Goal: Transaction & Acquisition: Download file/media

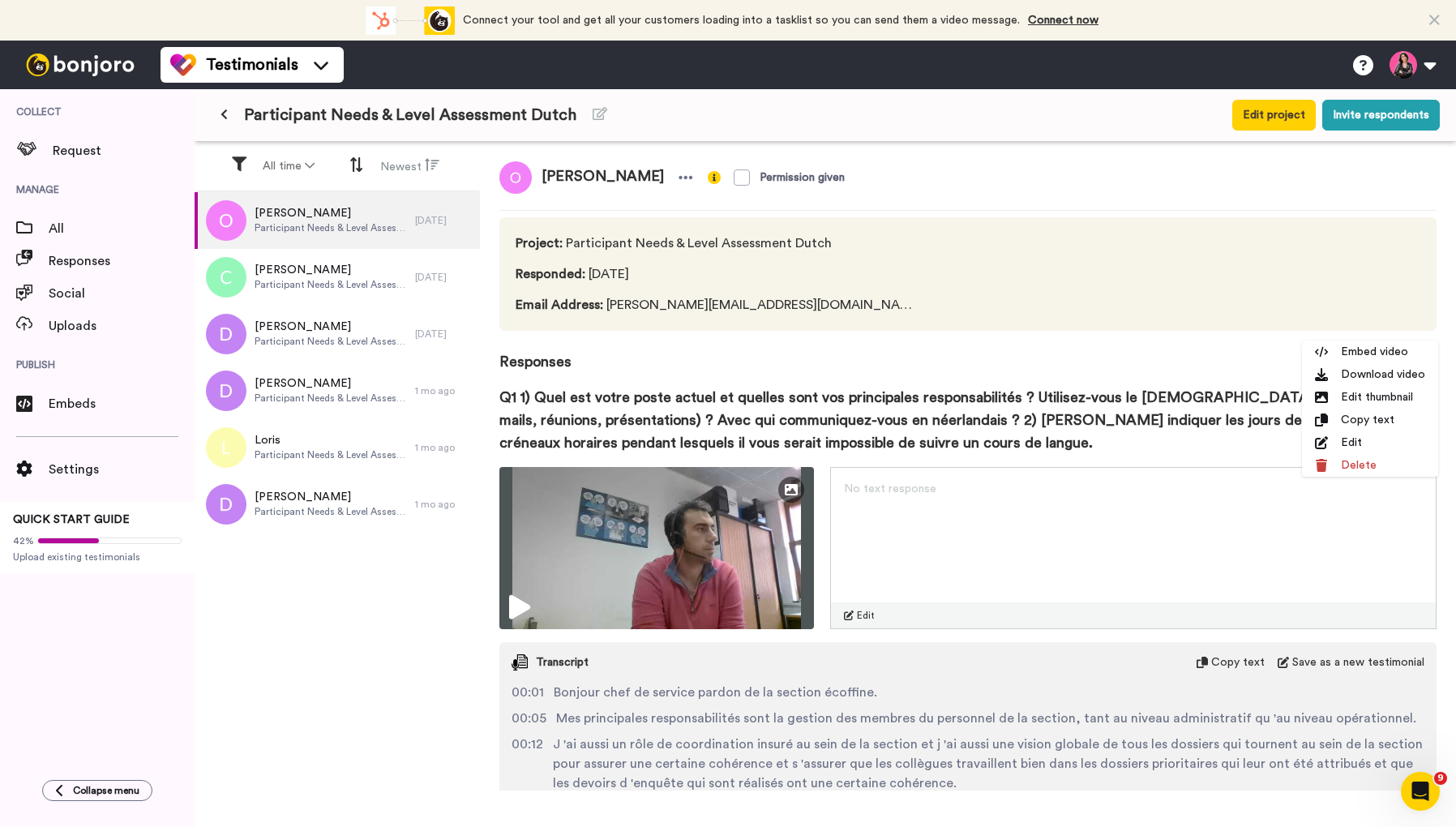
scroll to position [1090, 0]
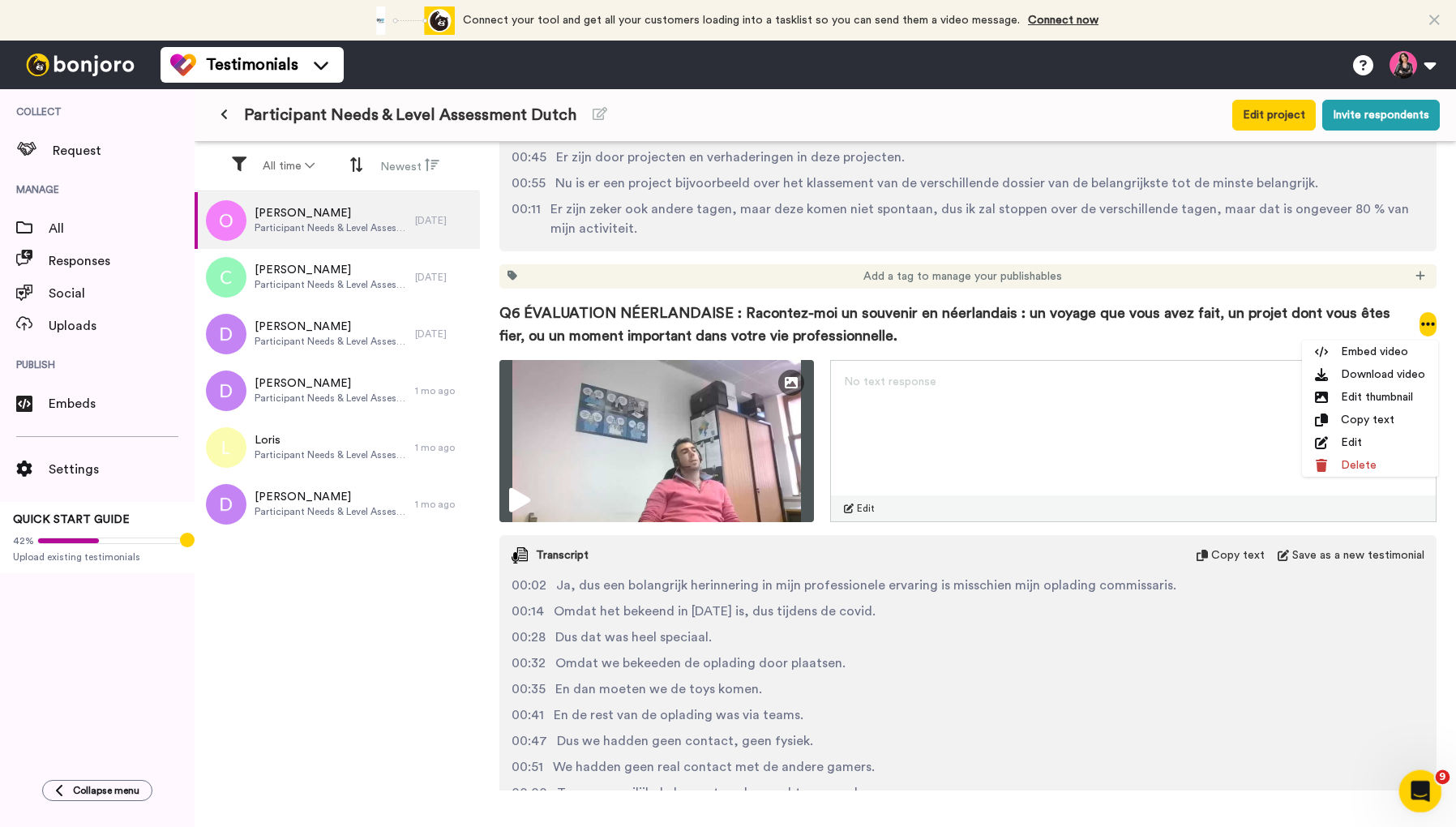
click at [1421, 796] on icon "Open Intercom Messenger" at bounding box center [1418, 789] width 27 height 27
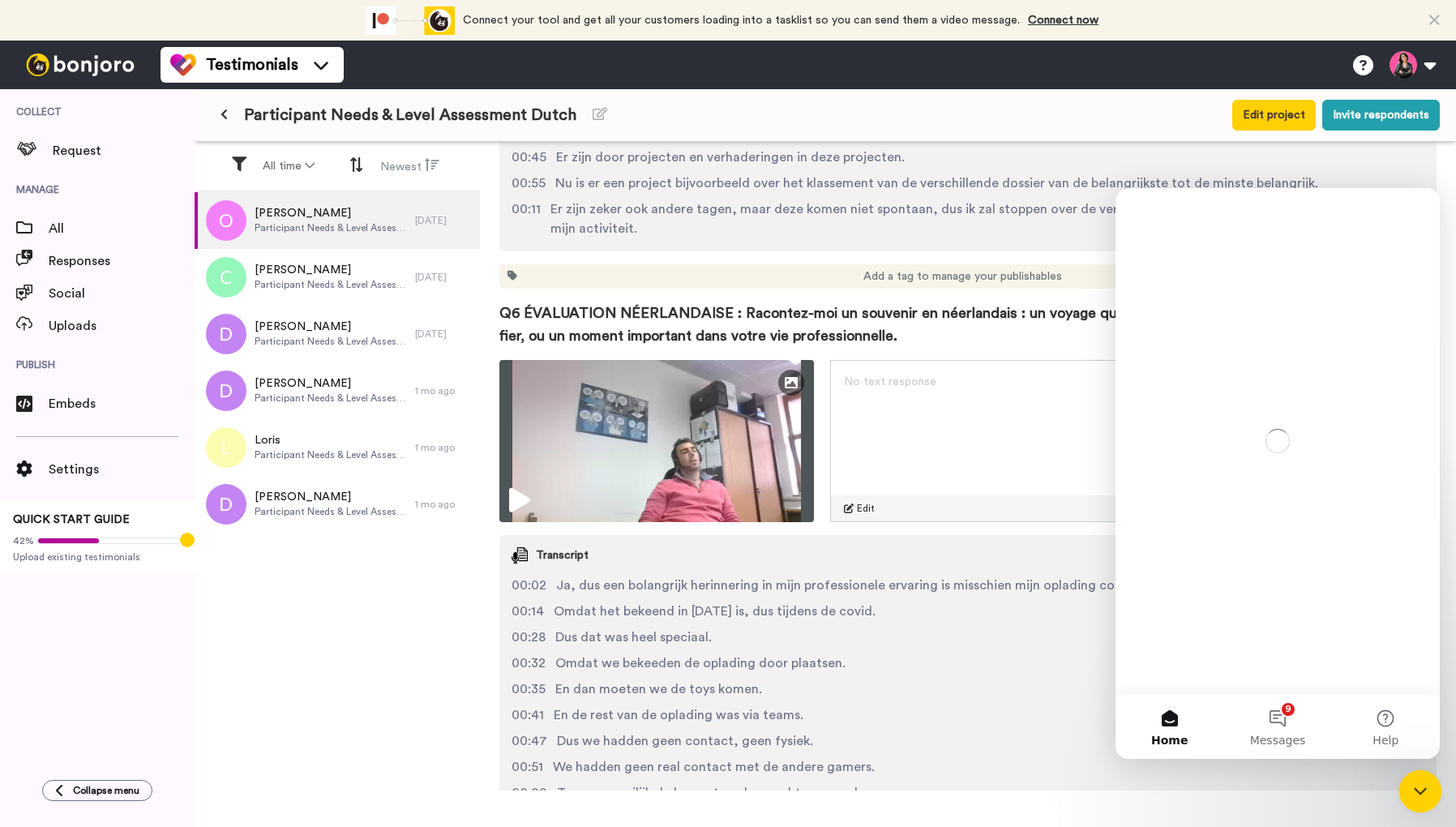
scroll to position [0, 0]
click at [1282, 730] on button "9 Messages" at bounding box center [1277, 726] width 108 height 65
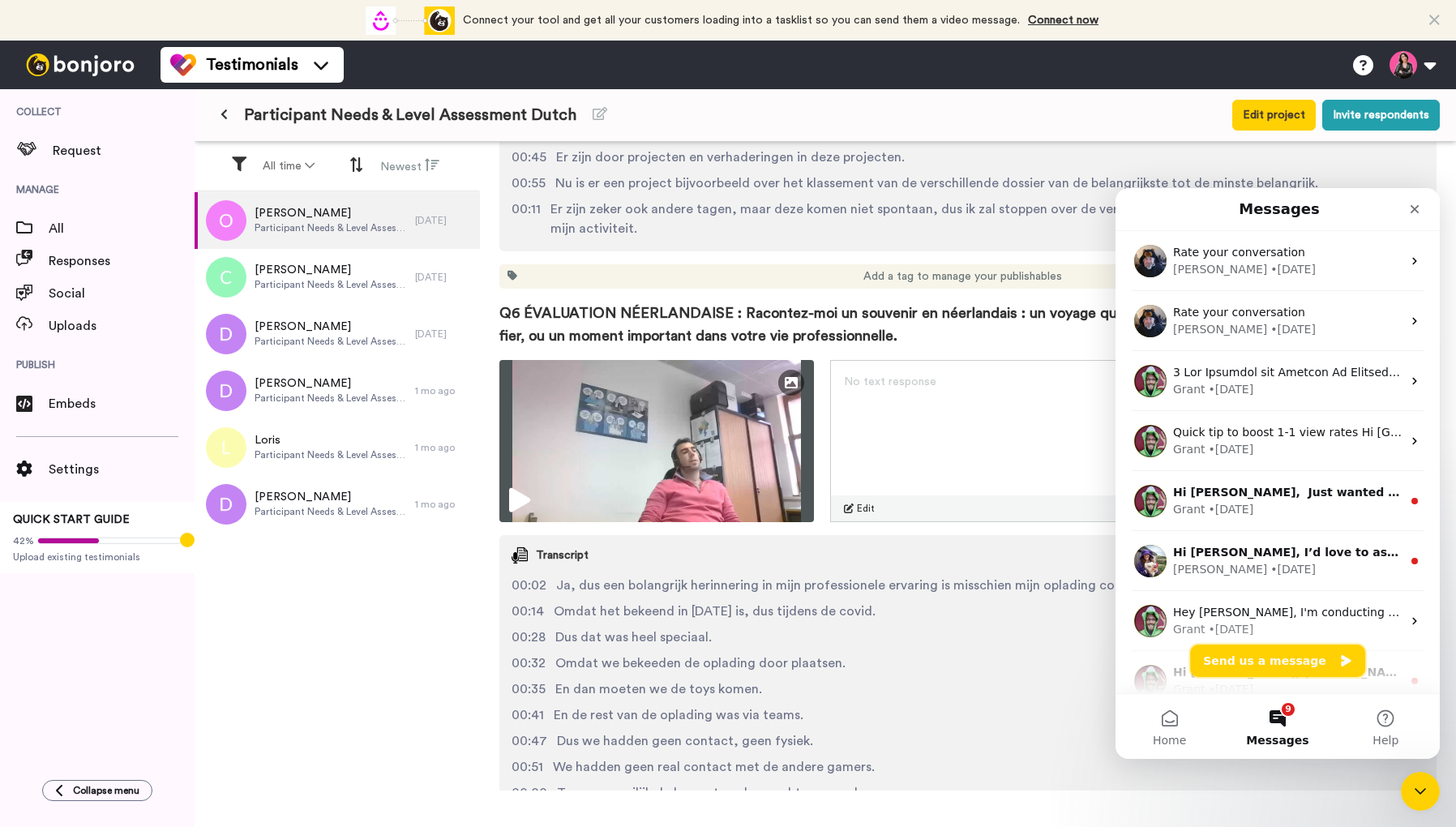
click at [1278, 661] on button "Send us a message" at bounding box center [1278, 660] width 175 height 32
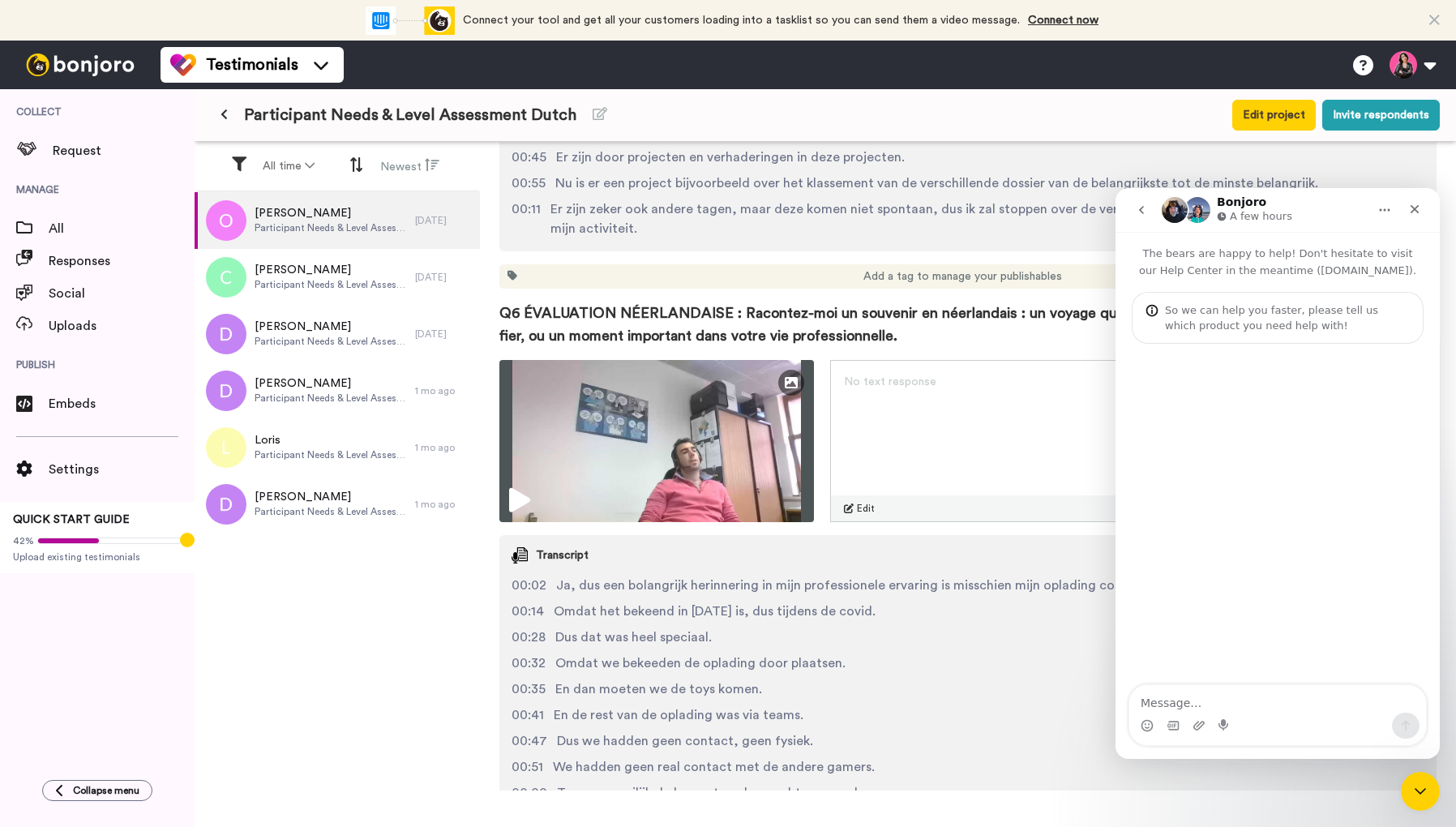
click at [1219, 699] on textarea "Message…" at bounding box center [1277, 698] width 297 height 27
click at [1379, 690] on textarea "Is there an easy way of downloading all video responses for one pers" at bounding box center [1277, 690] width 297 height 44
click at [1273, 702] on textarea "Is there an easy way of downloading all video responses for one pers" at bounding box center [1277, 690] width 297 height 44
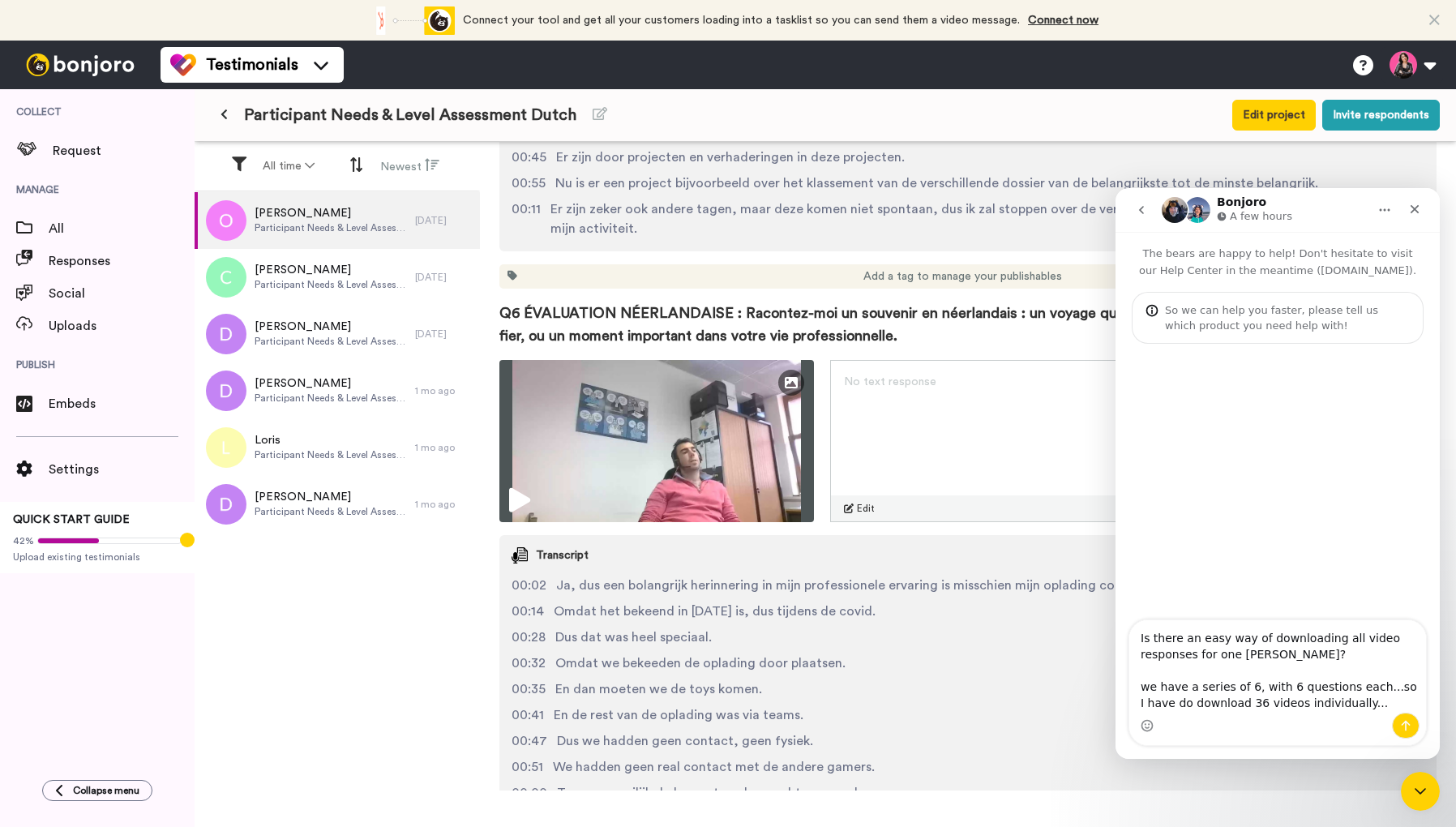
type textarea "Is there an easy way of downloading all video responses for one [PERSON_NAME]? …"
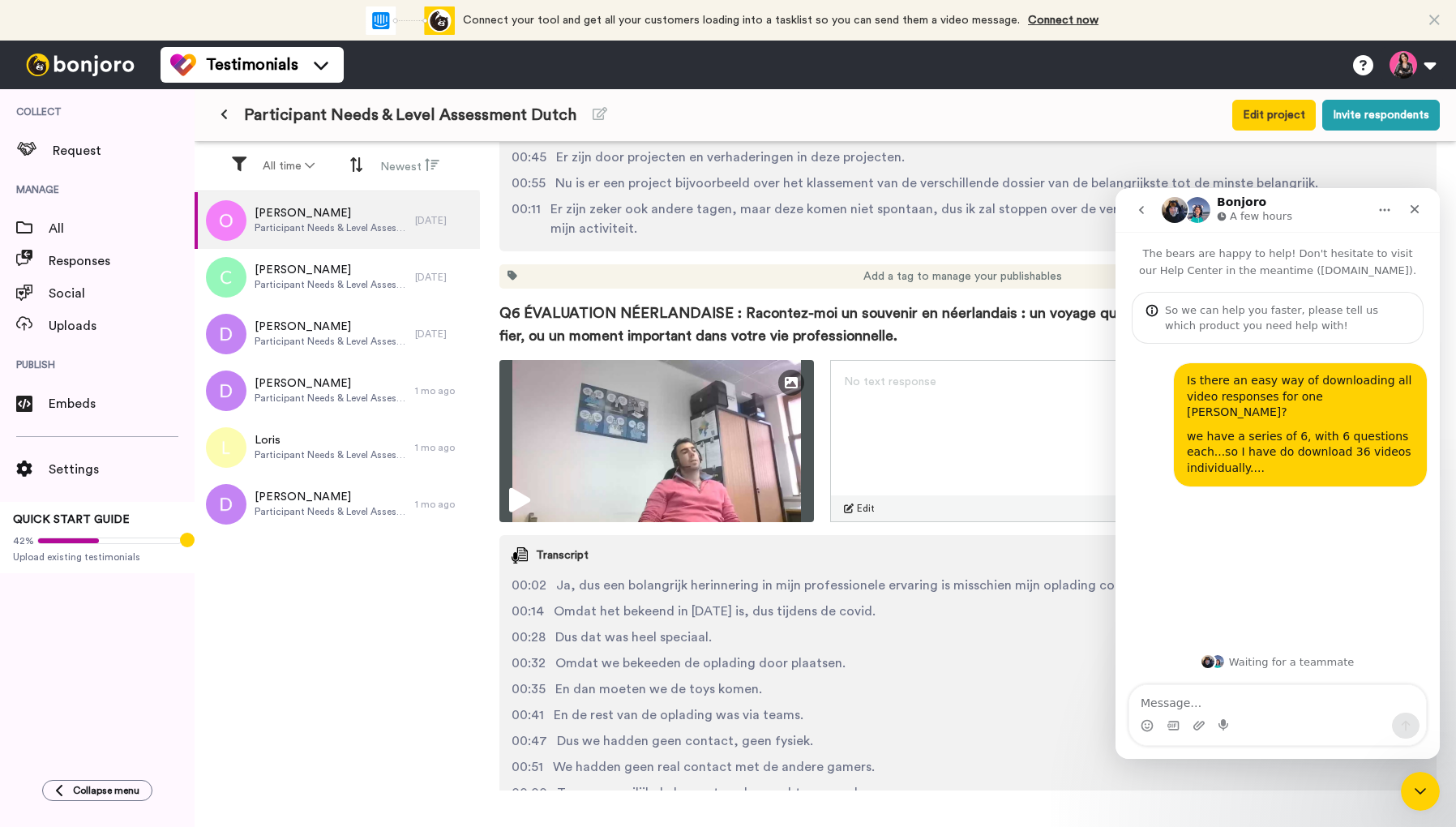
click at [402, 638] on div "[PERSON_NAME] Participant Needs & Level Assessment Dutch [DATE] [PERSON_NAME] N…" at bounding box center [337, 511] width 285 height 637
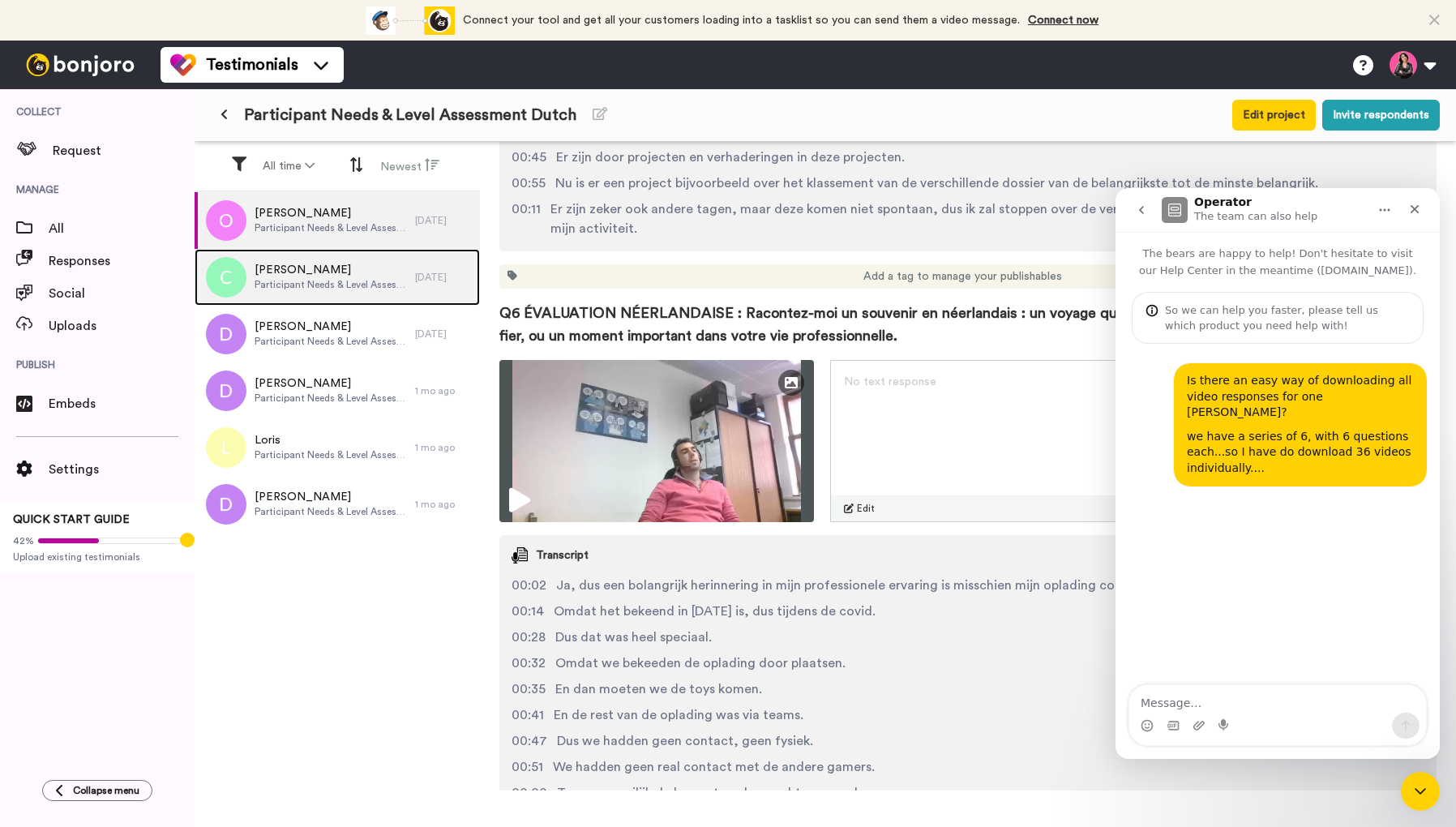
click at [303, 281] on span "Participant Needs & Level Assessment Dutch" at bounding box center [331, 284] width 152 height 13
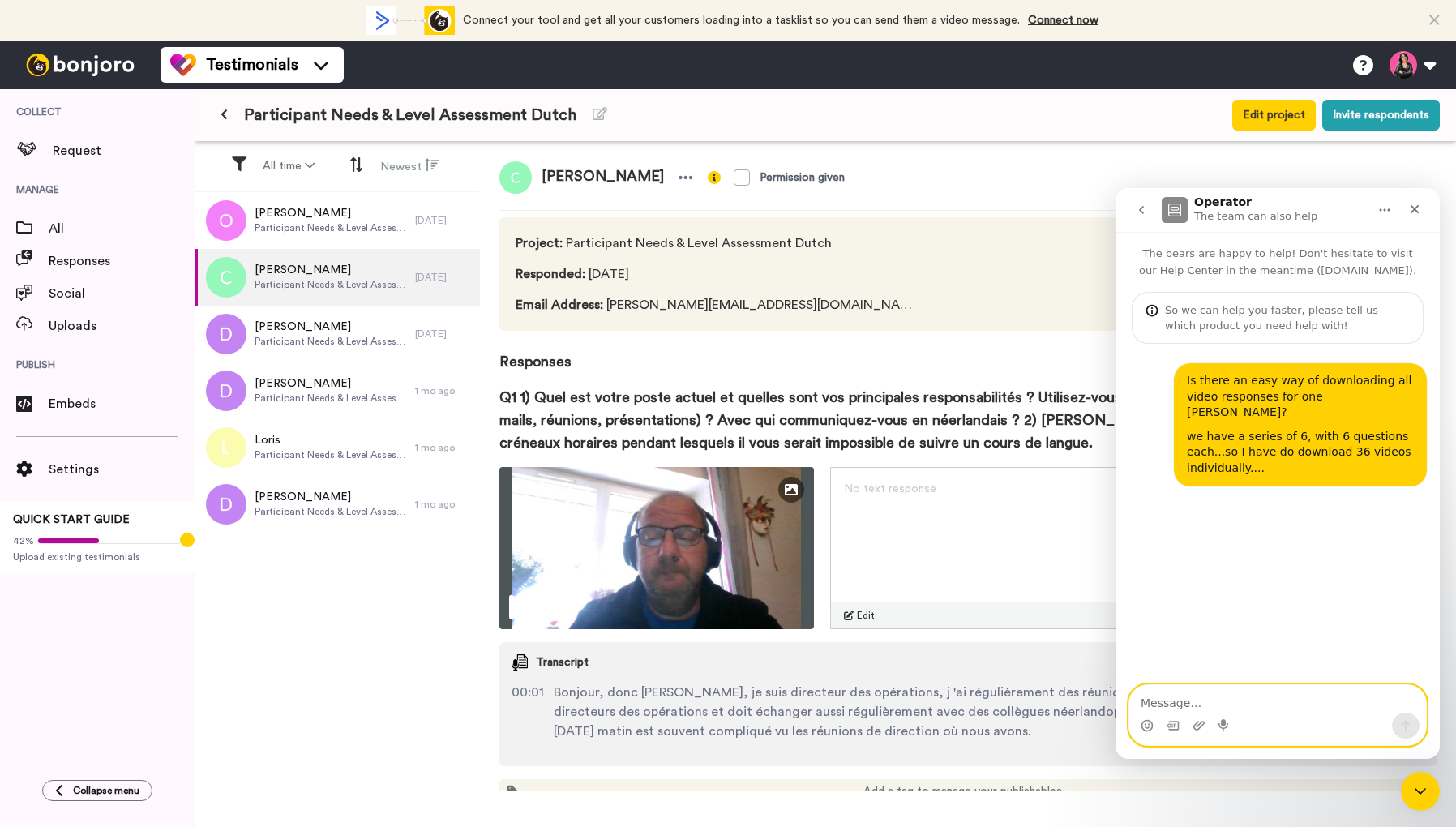
click at [1188, 702] on textarea "Message…" at bounding box center [1277, 698] width 297 height 27
type textarea "testimonials"
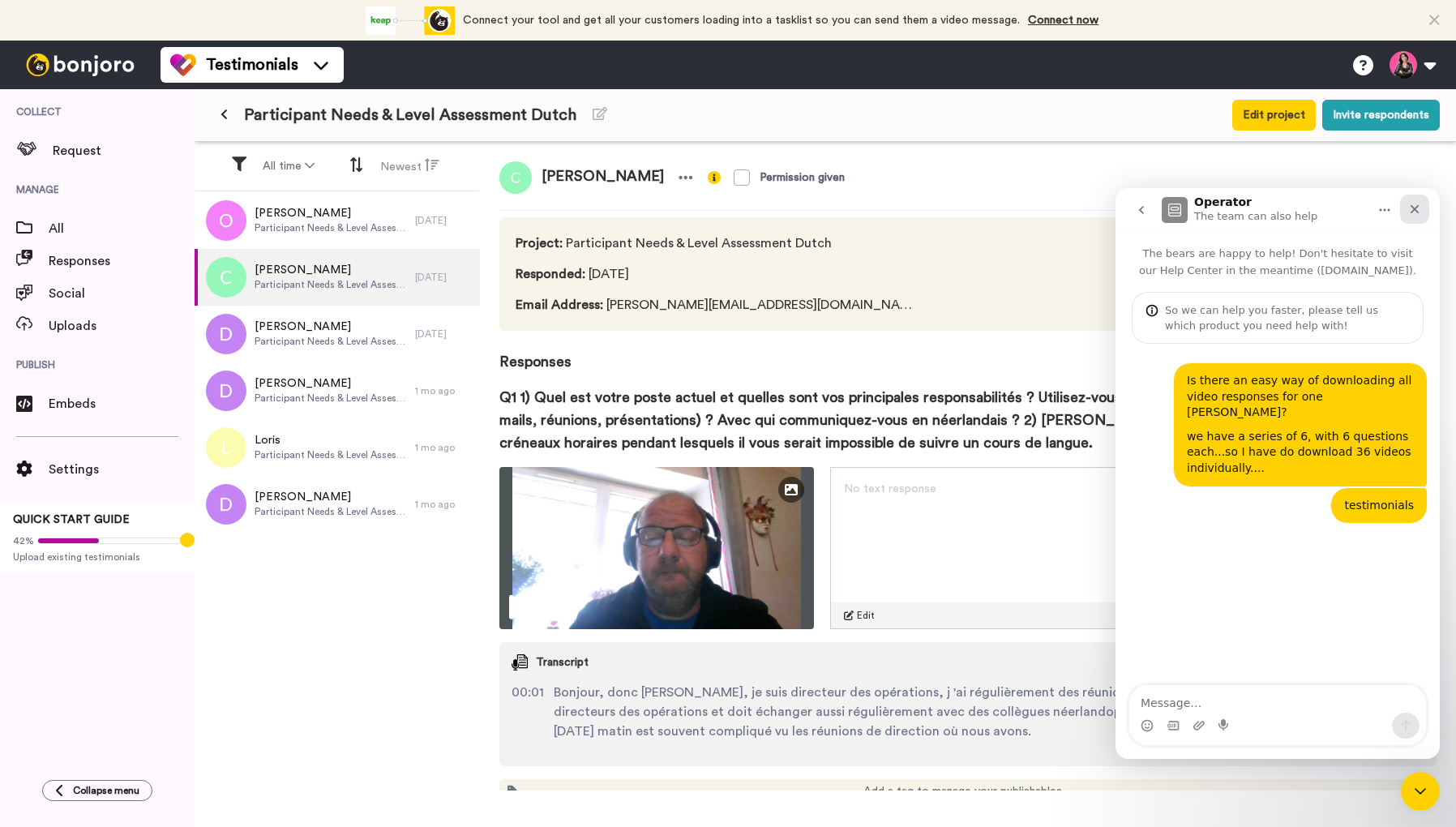
click at [1417, 211] on icon "Close" at bounding box center [1414, 209] width 13 height 13
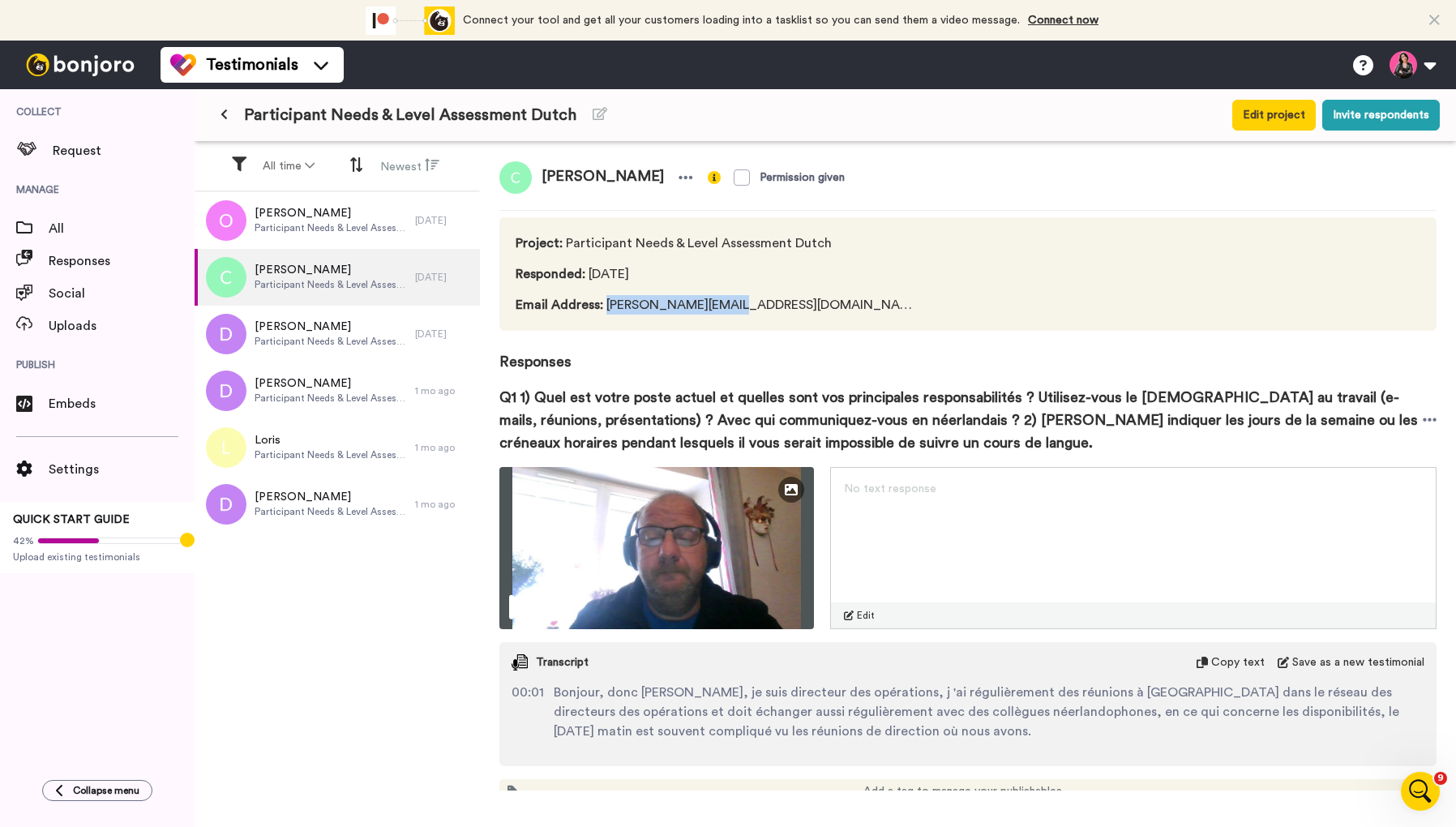
drag, startPoint x: 605, startPoint y: 303, endPoint x: 714, endPoint y: 305, distance: 109.0
click at [714, 305] on span "Email Address : [PERSON_NAME][EMAIL_ADDRESS][DOMAIN_NAME]" at bounding box center [718, 305] width 405 height 19
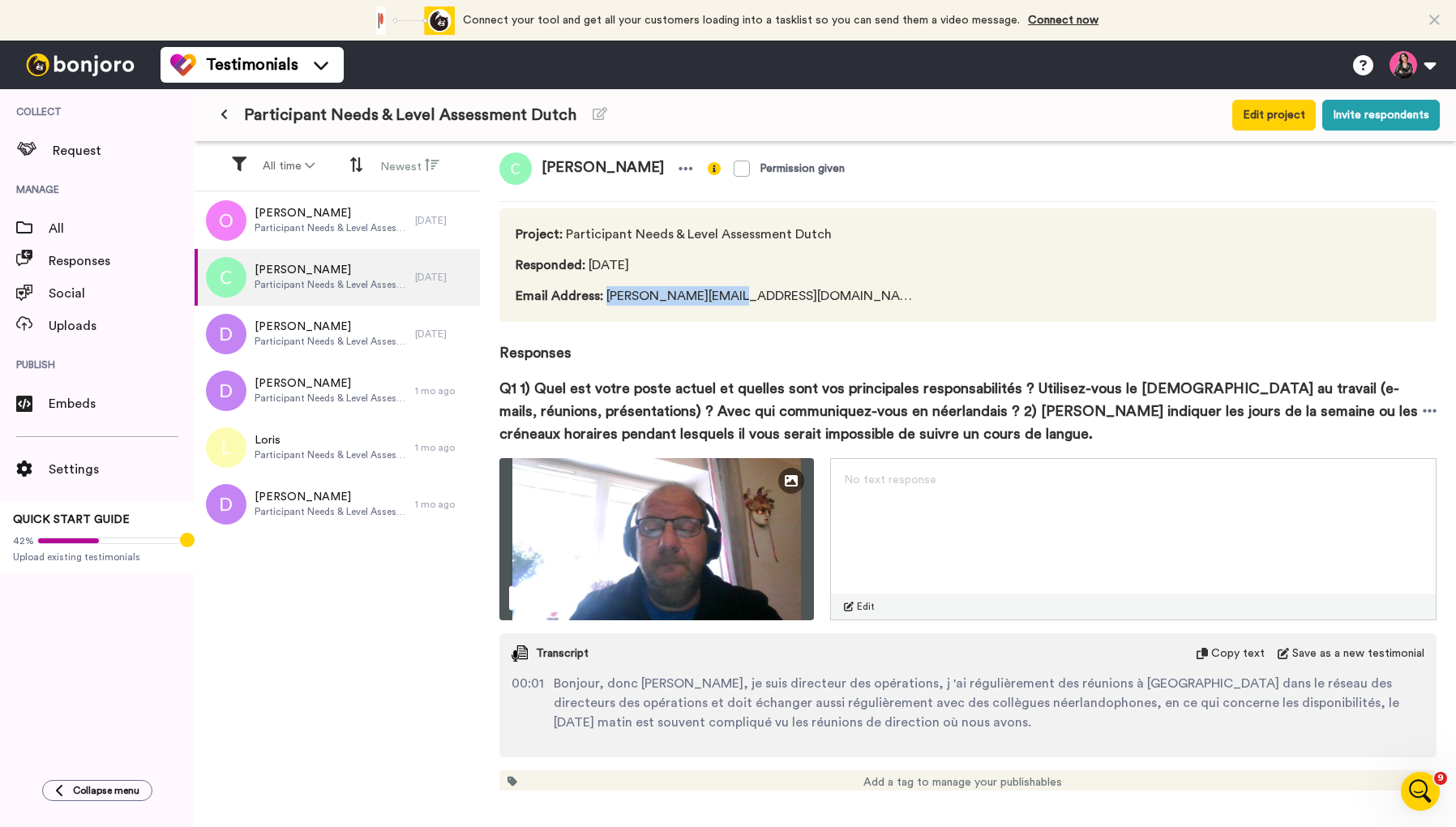
scroll to position [11, 0]
copy span "[PERSON_NAME].liegeois"
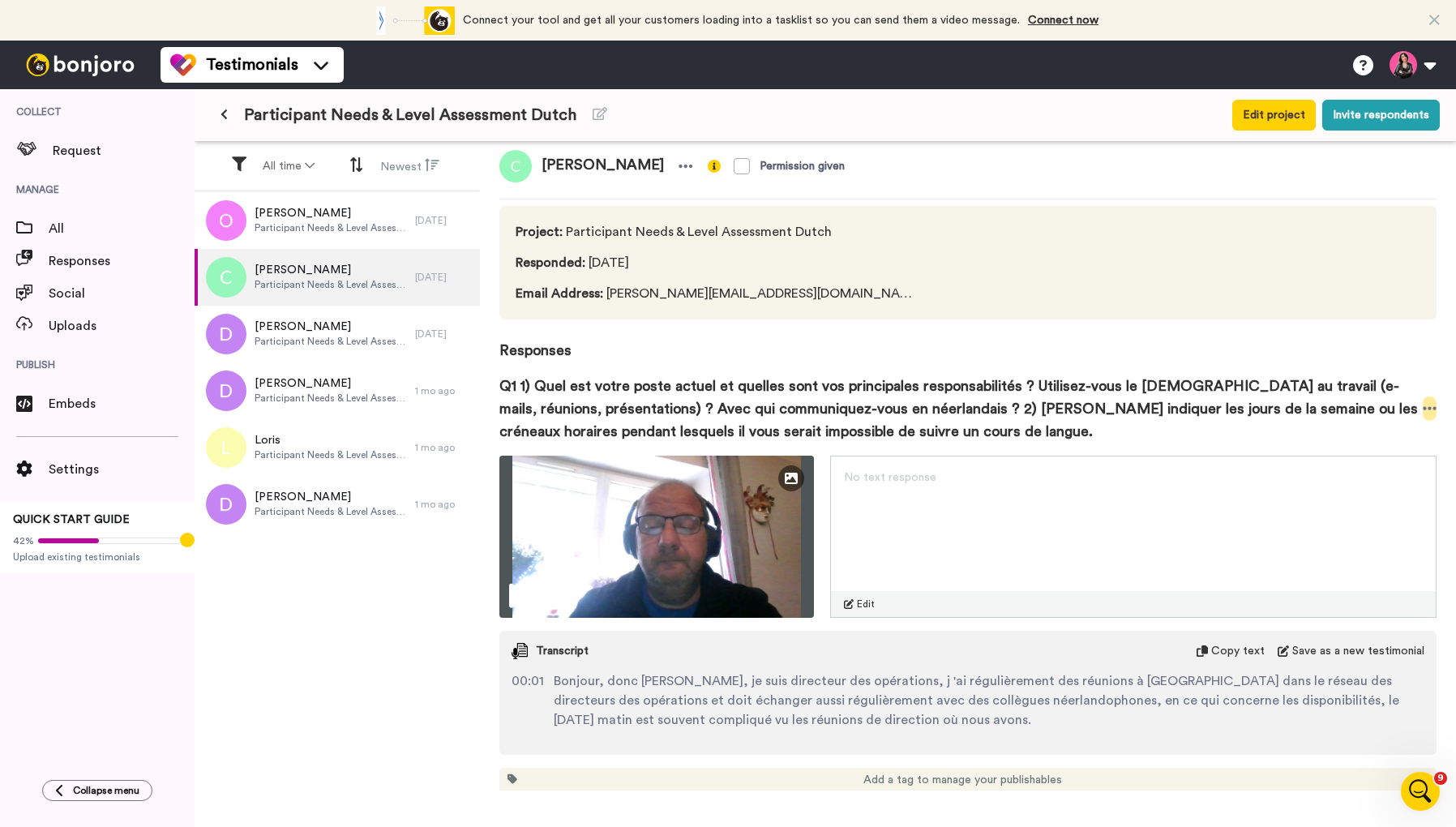
click at [1431, 403] on icon at bounding box center [1430, 409] width 15 height 17
click at [1388, 459] on li "Download video" at bounding box center [1370, 459] width 136 height 23
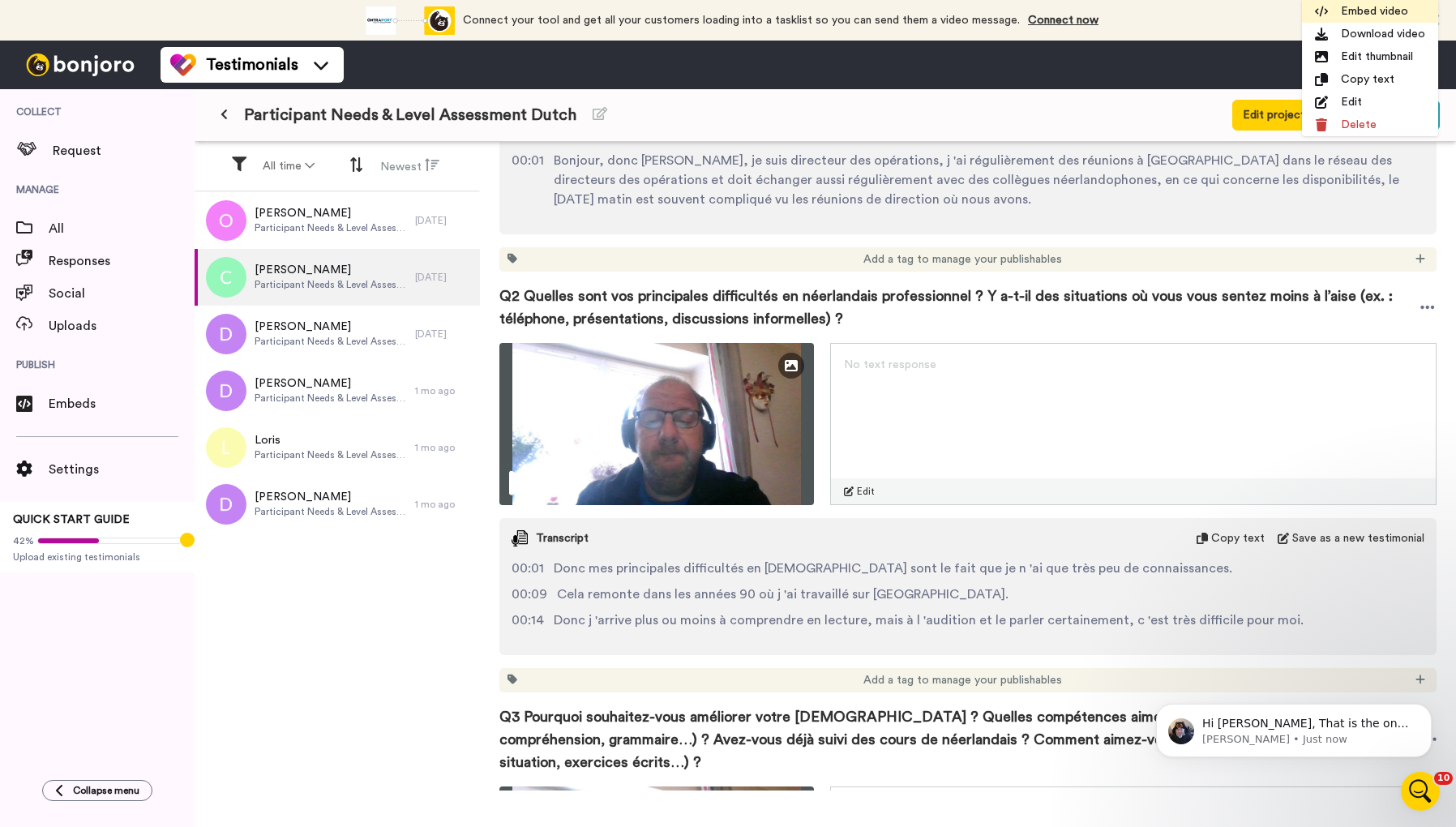
scroll to position [0, 0]
click at [1078, 337] on div "Q2 Quelles sont vos principales difficultés en néerlandais professionnel ? Y a-…" at bounding box center [968, 307] width 937 height 72
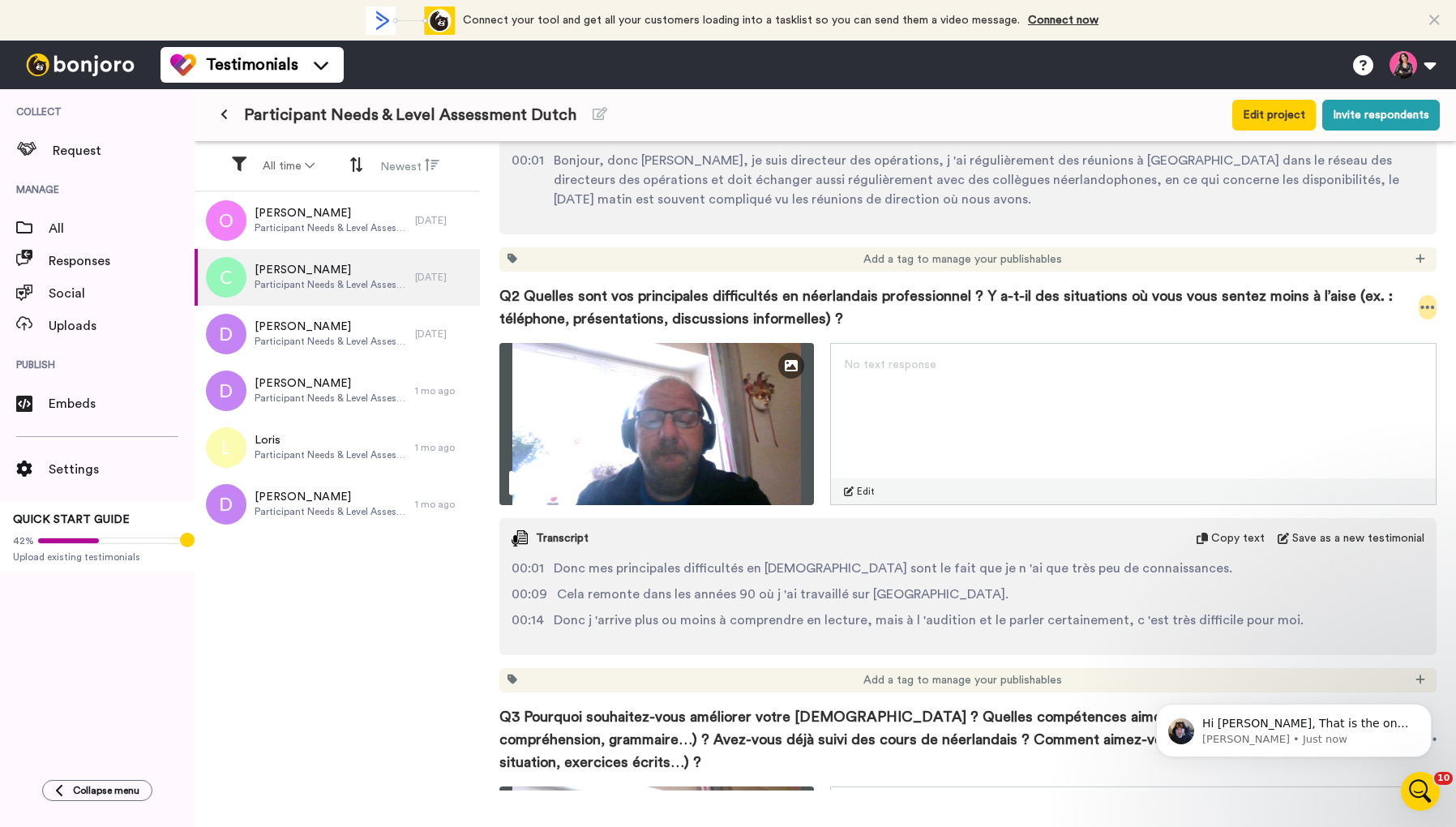
click at [1432, 307] on icon at bounding box center [1427, 307] width 14 height 4
click at [1388, 356] on li "Download video" at bounding box center [1370, 358] width 136 height 23
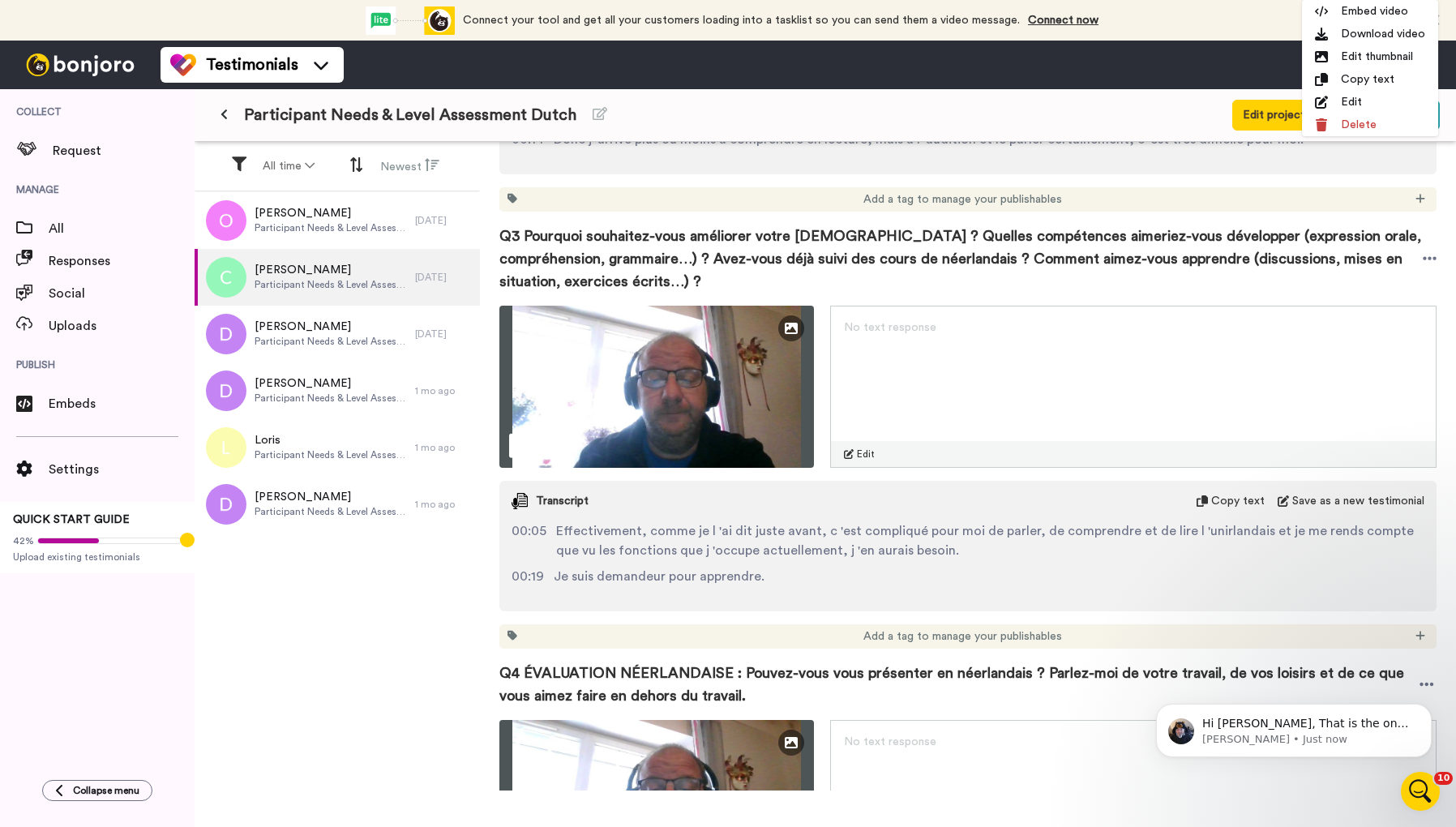
scroll to position [1013, 0]
click at [1432, 256] on icon at bounding box center [1430, 258] width 15 height 17
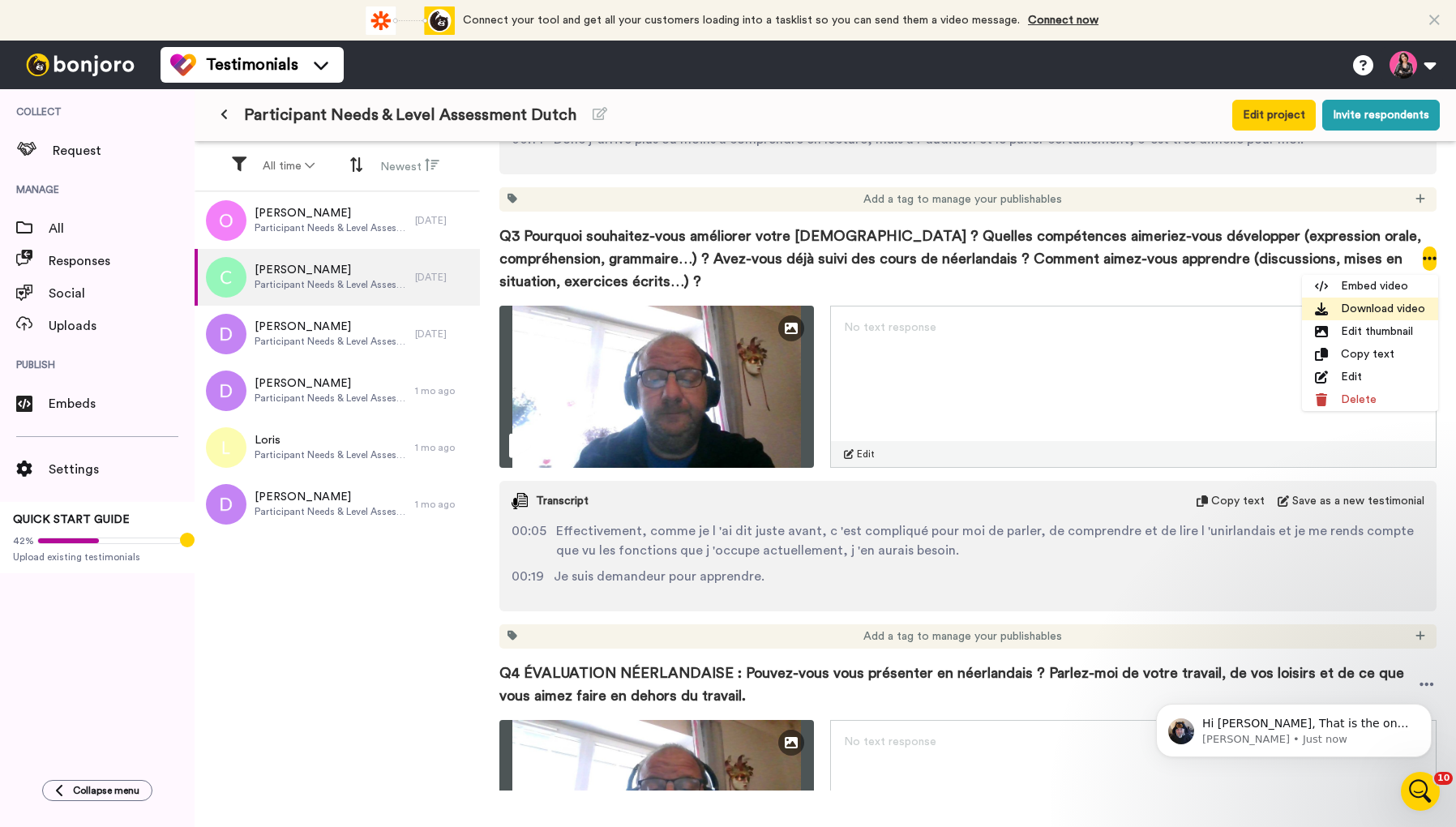
click at [1363, 306] on li "Download video" at bounding box center [1370, 309] width 136 height 23
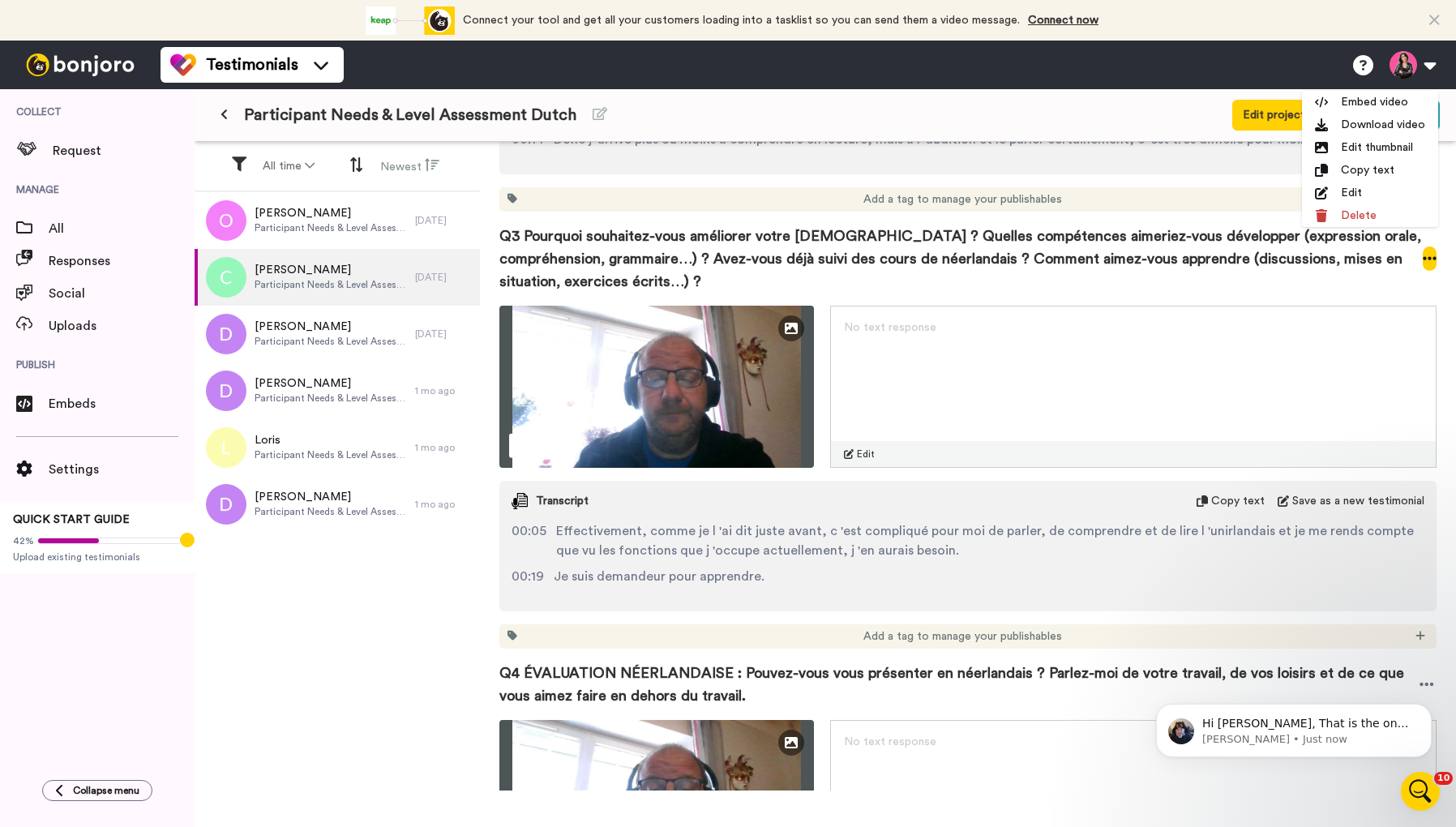
scroll to position [1196, 0]
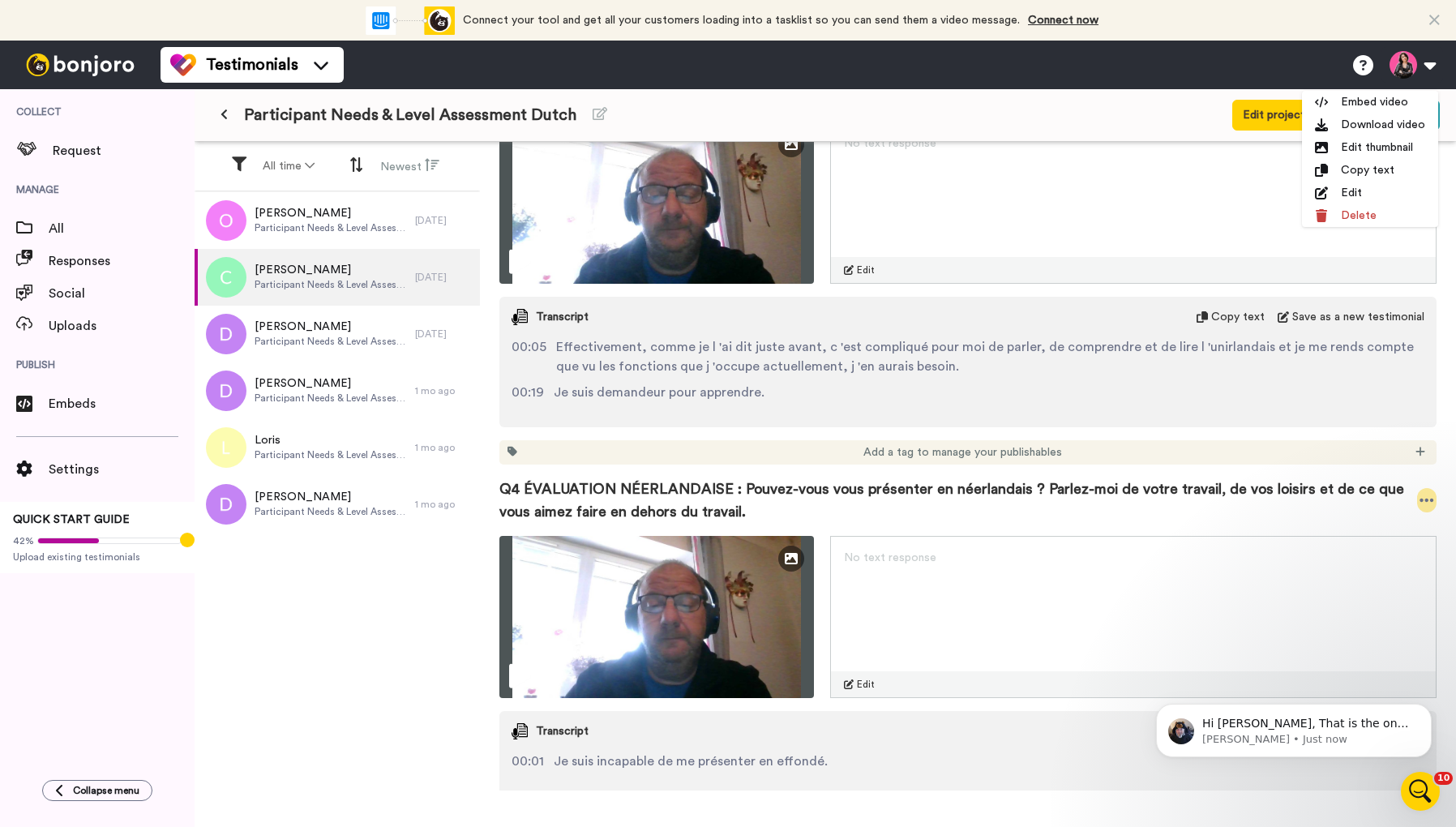
click at [1427, 500] on icon at bounding box center [1427, 501] width 14 height 4
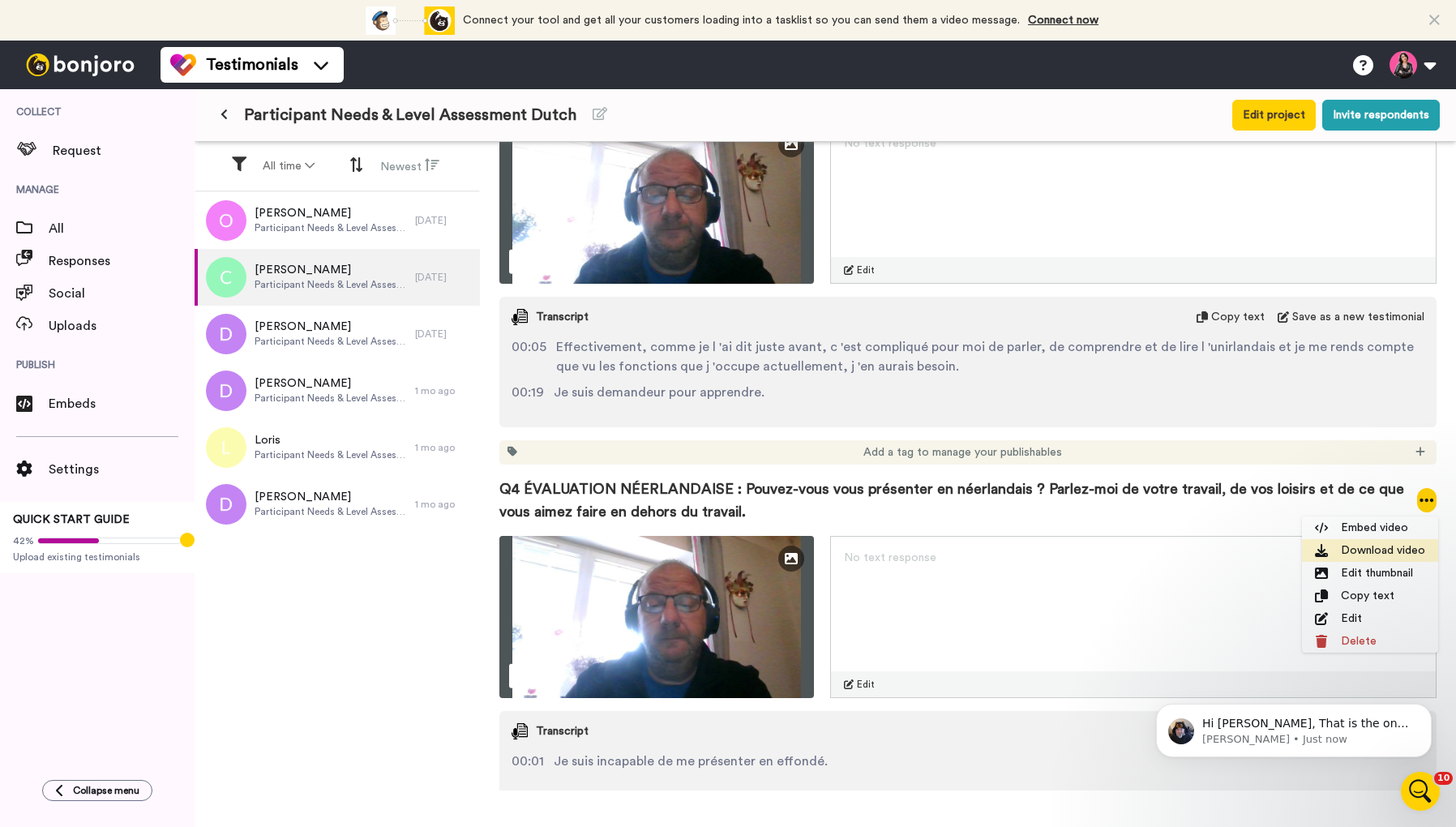
click at [1382, 551] on li "Download video" at bounding box center [1370, 550] width 136 height 23
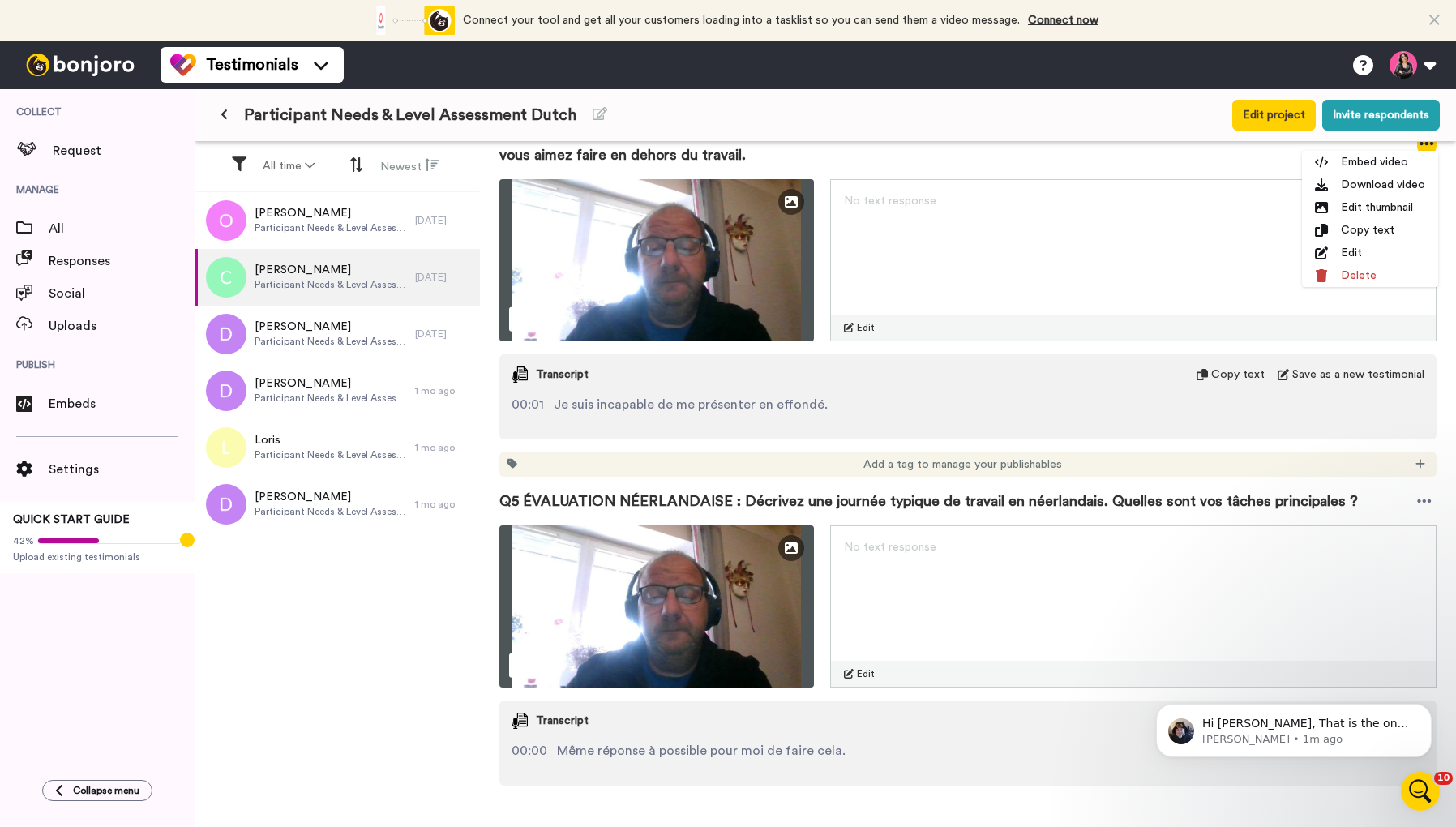
scroll to position [1647, 0]
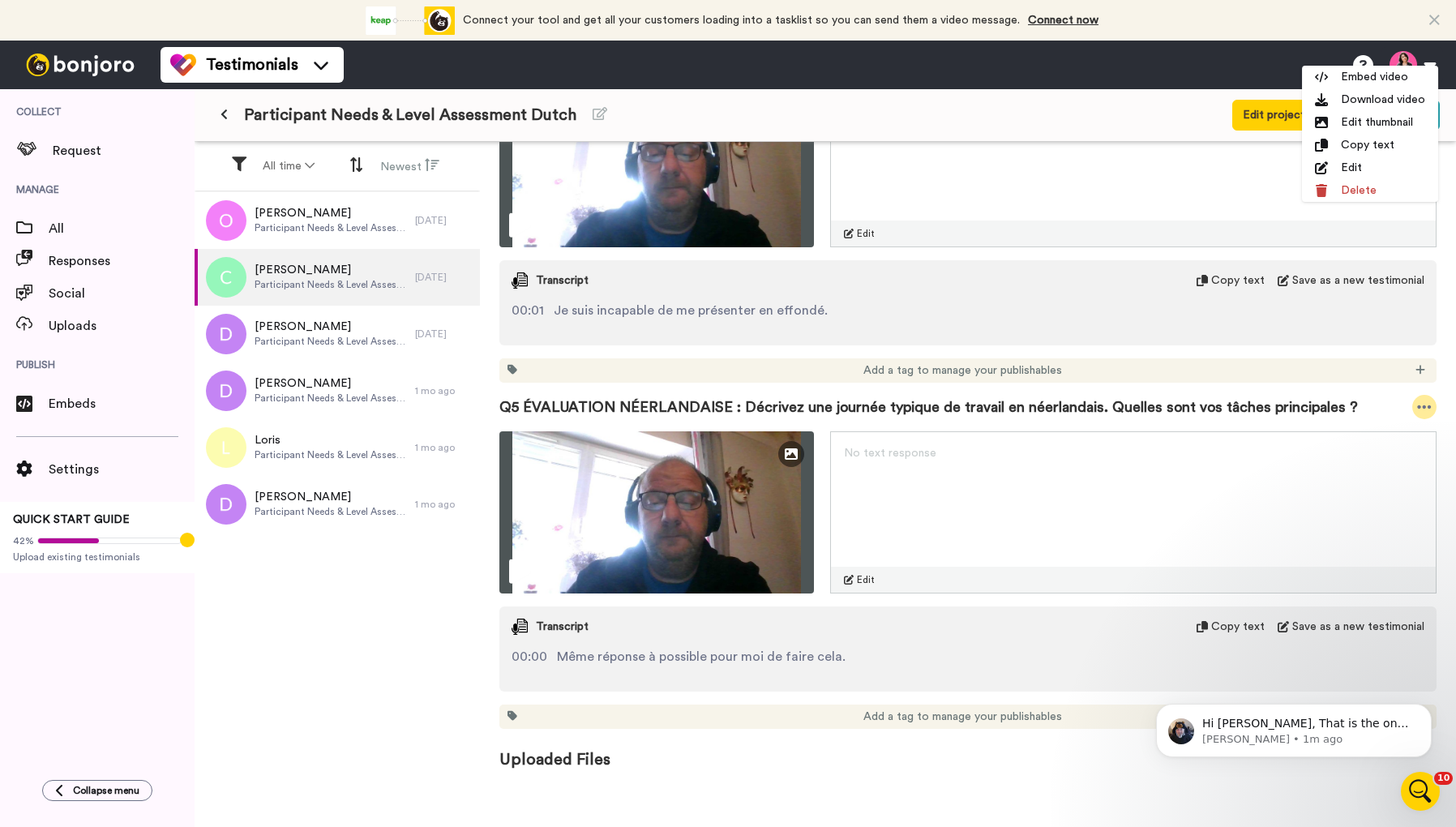
click at [1427, 405] on icon at bounding box center [1424, 407] width 14 height 4
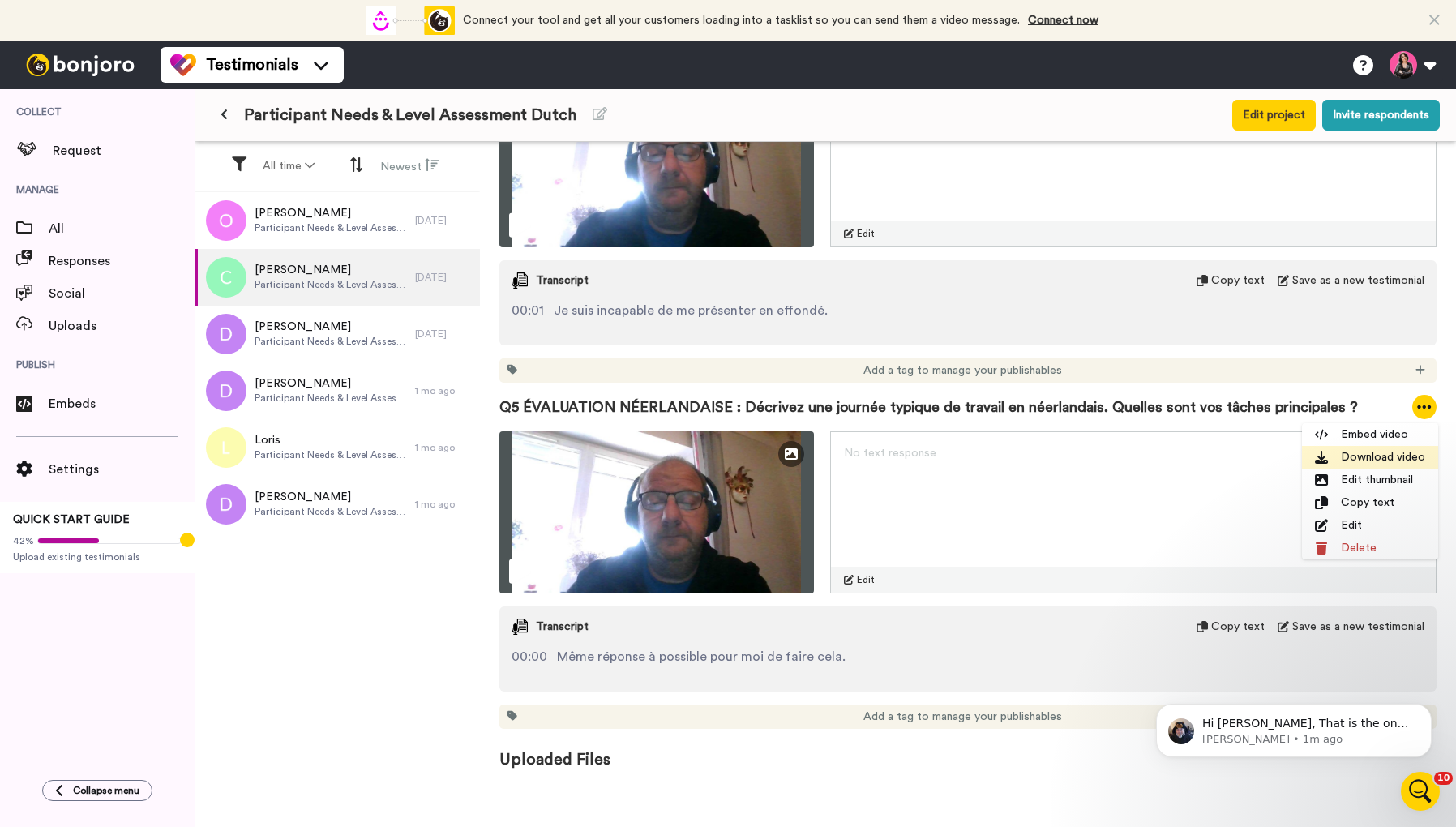
click at [1384, 459] on li "Download video" at bounding box center [1370, 458] width 136 height 23
click at [446, 706] on div "[PERSON_NAME] Participant Needs & Level Assessment Dutch [DATE] [PERSON_NAME] N…" at bounding box center [337, 511] width 285 height 637
click at [423, 689] on div "[PERSON_NAME] Participant Needs & Level Assessment Dutch [DATE] [PERSON_NAME] N…" at bounding box center [337, 511] width 285 height 637
click at [409, 724] on div "[PERSON_NAME] Participant Needs & Level Assessment Dutch [DATE] [PERSON_NAME] N…" at bounding box center [337, 511] width 285 height 637
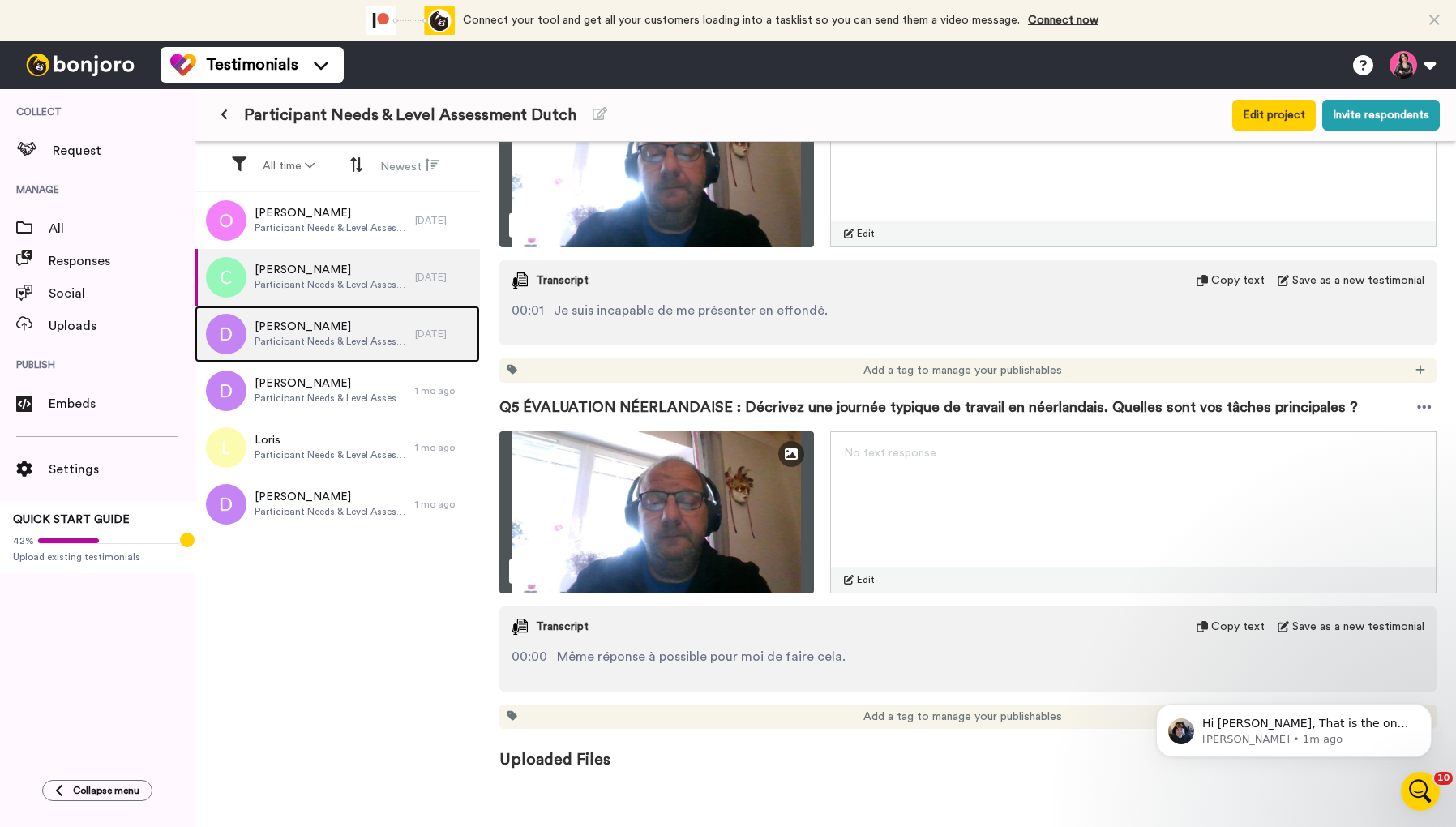
click at [328, 336] on span "Participant Needs & Level Assessment Dutch" at bounding box center [331, 341] width 152 height 13
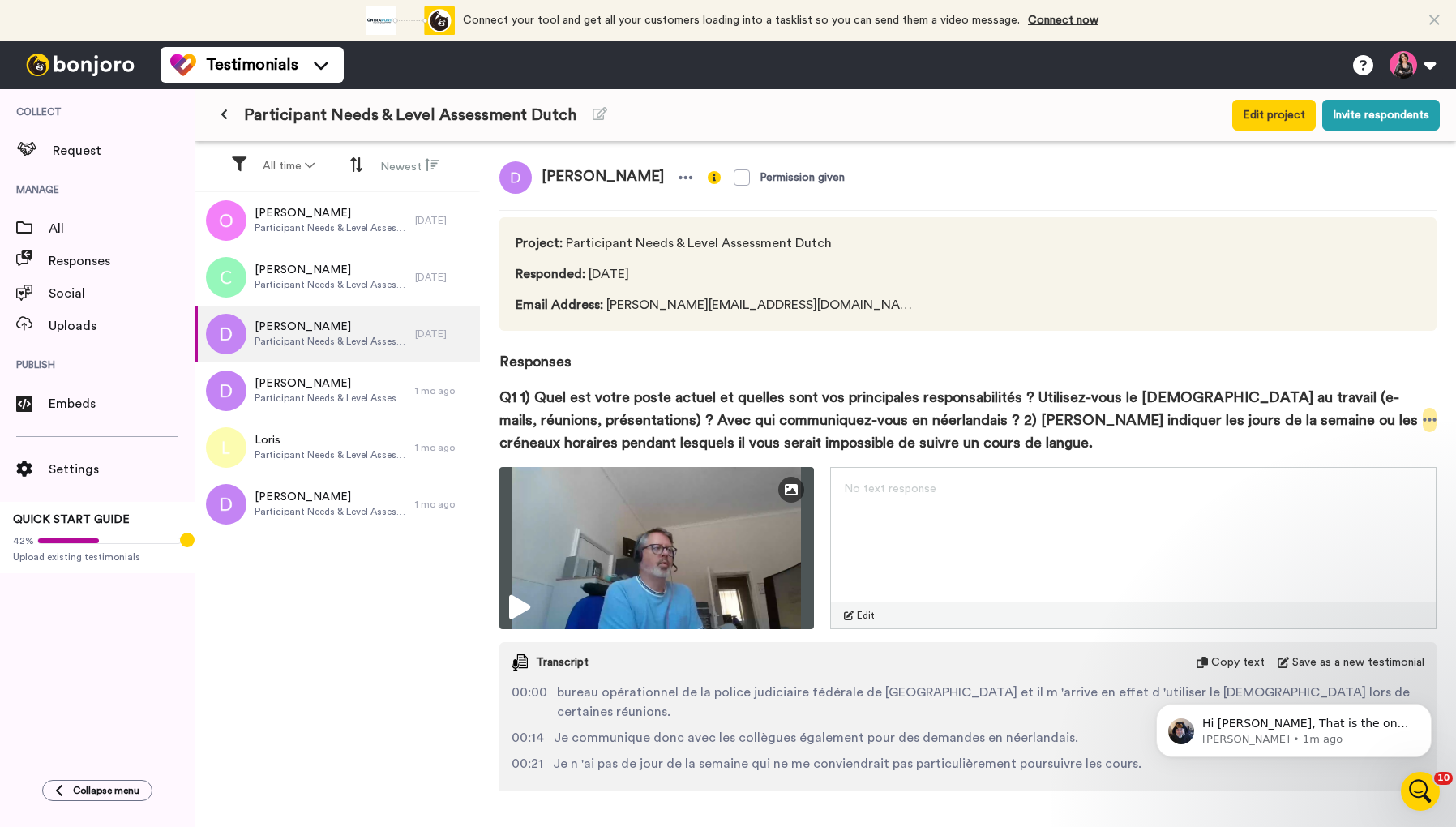
click at [1424, 420] on icon at bounding box center [1430, 420] width 14 height 4
click at [1401, 473] on li "Download video" at bounding box center [1370, 470] width 136 height 23
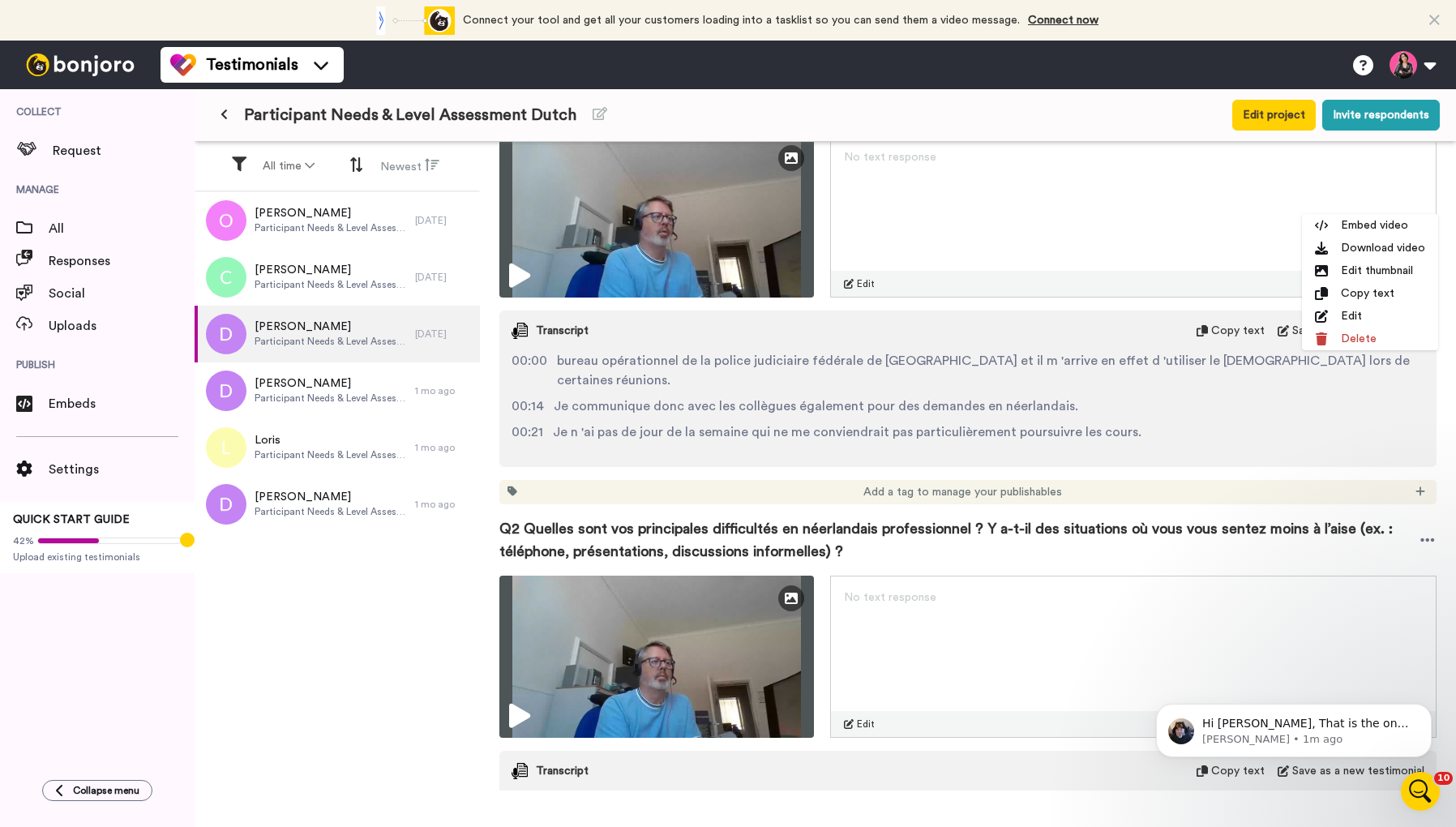
scroll to position [390, 0]
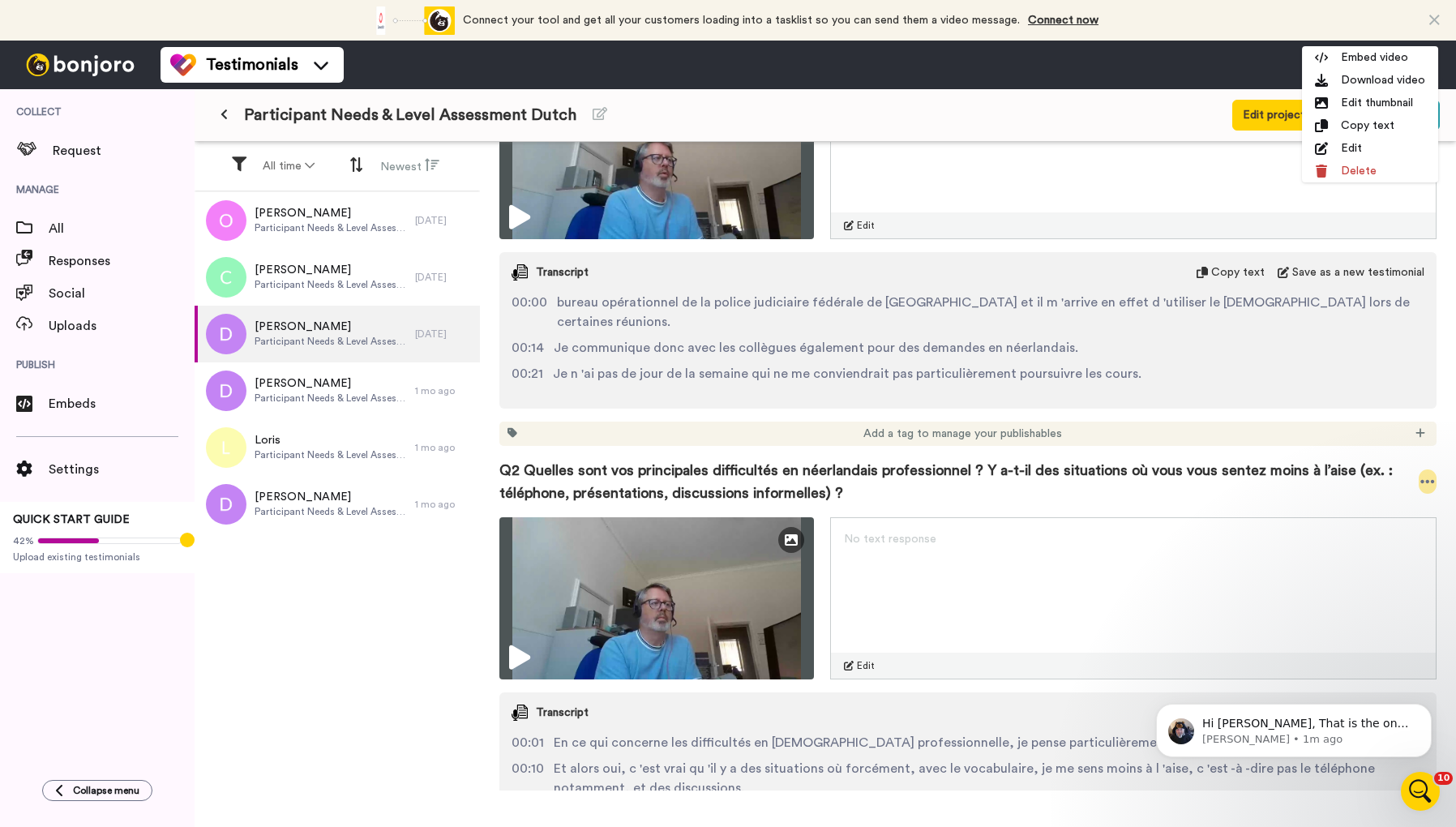
click at [1424, 473] on icon at bounding box center [1427, 481] width 15 height 17
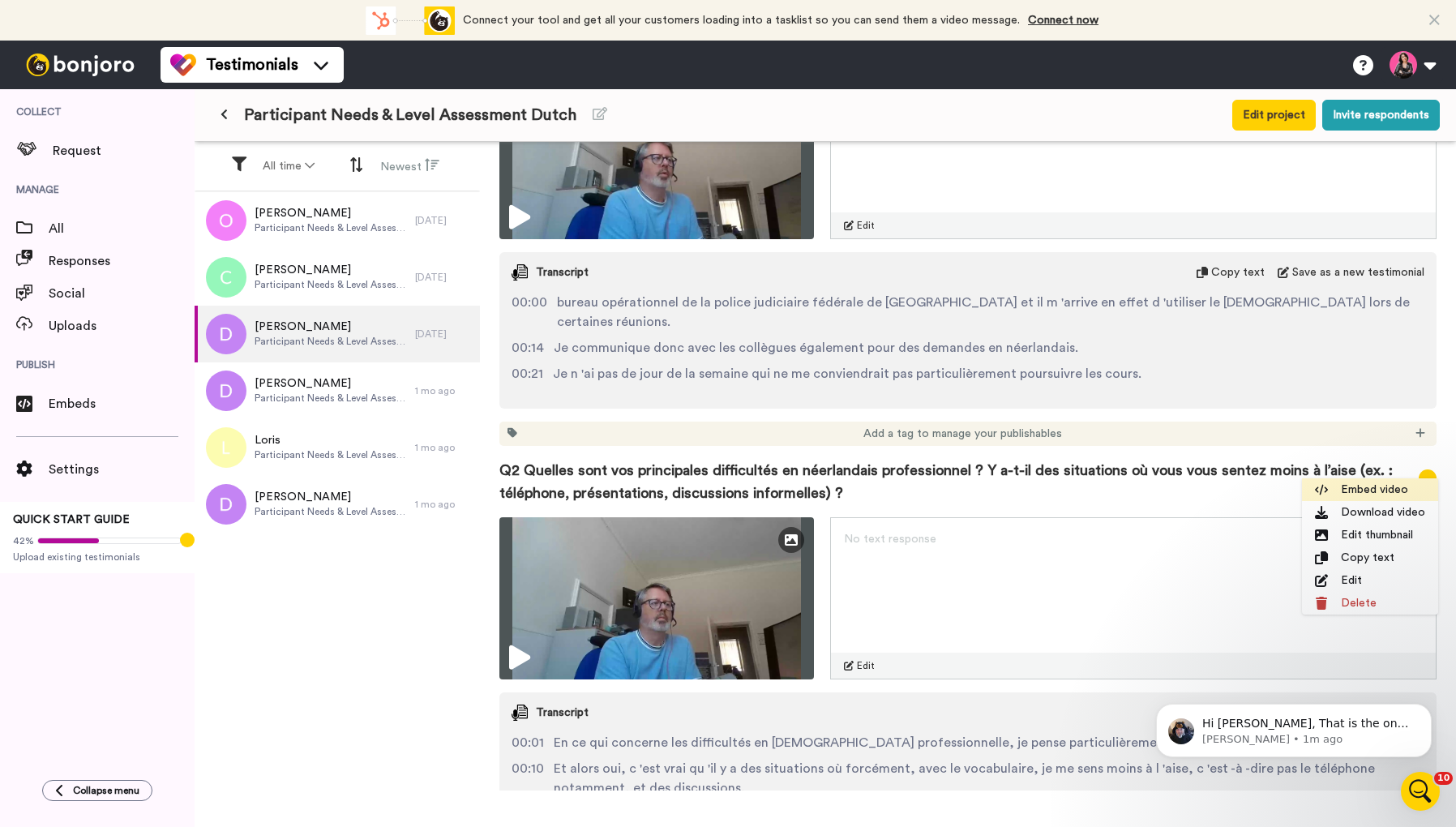
scroll to position [391, 0]
click at [1380, 512] on li "Download video" at bounding box center [1370, 512] width 136 height 23
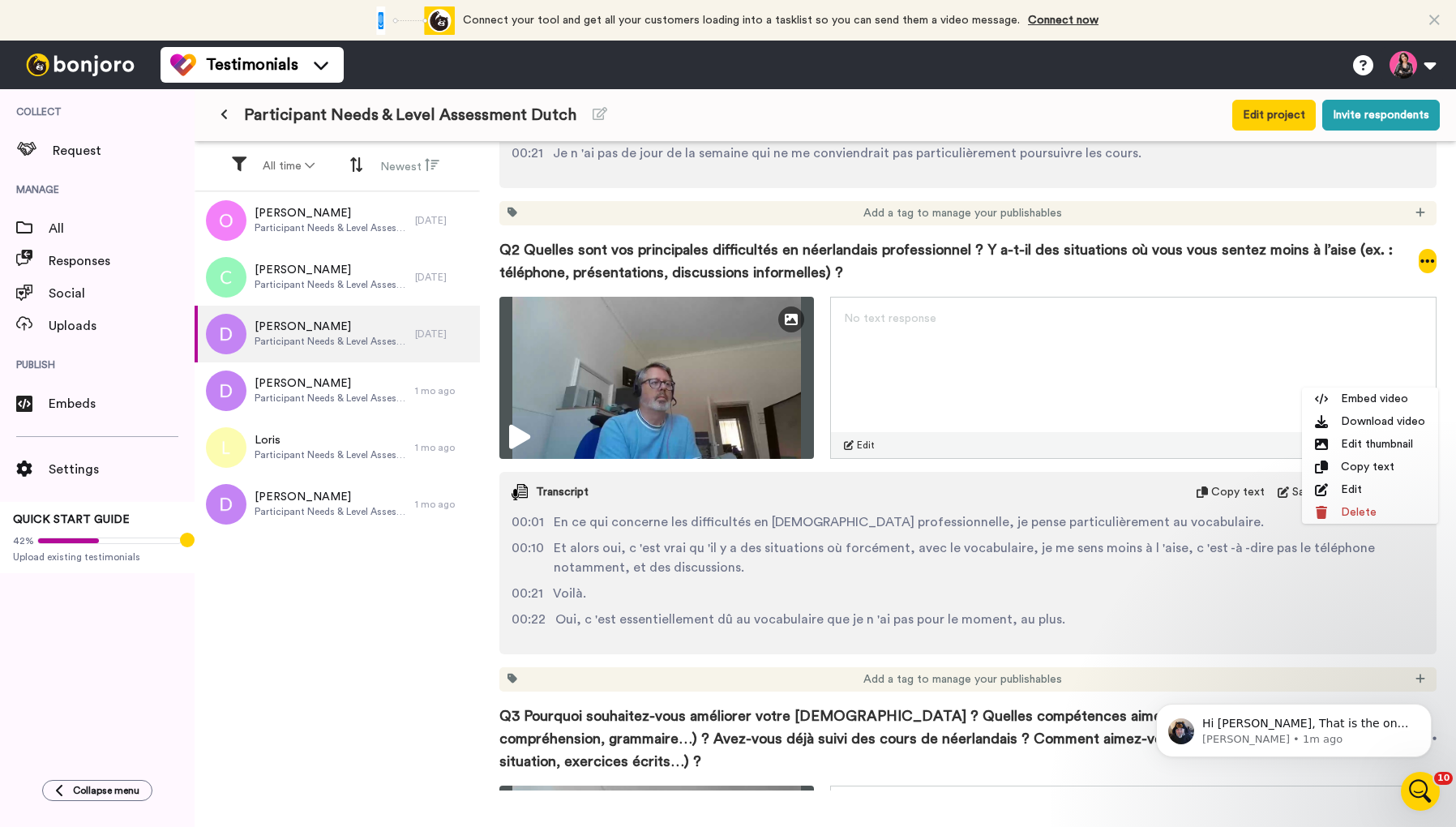
scroll to position [699, 0]
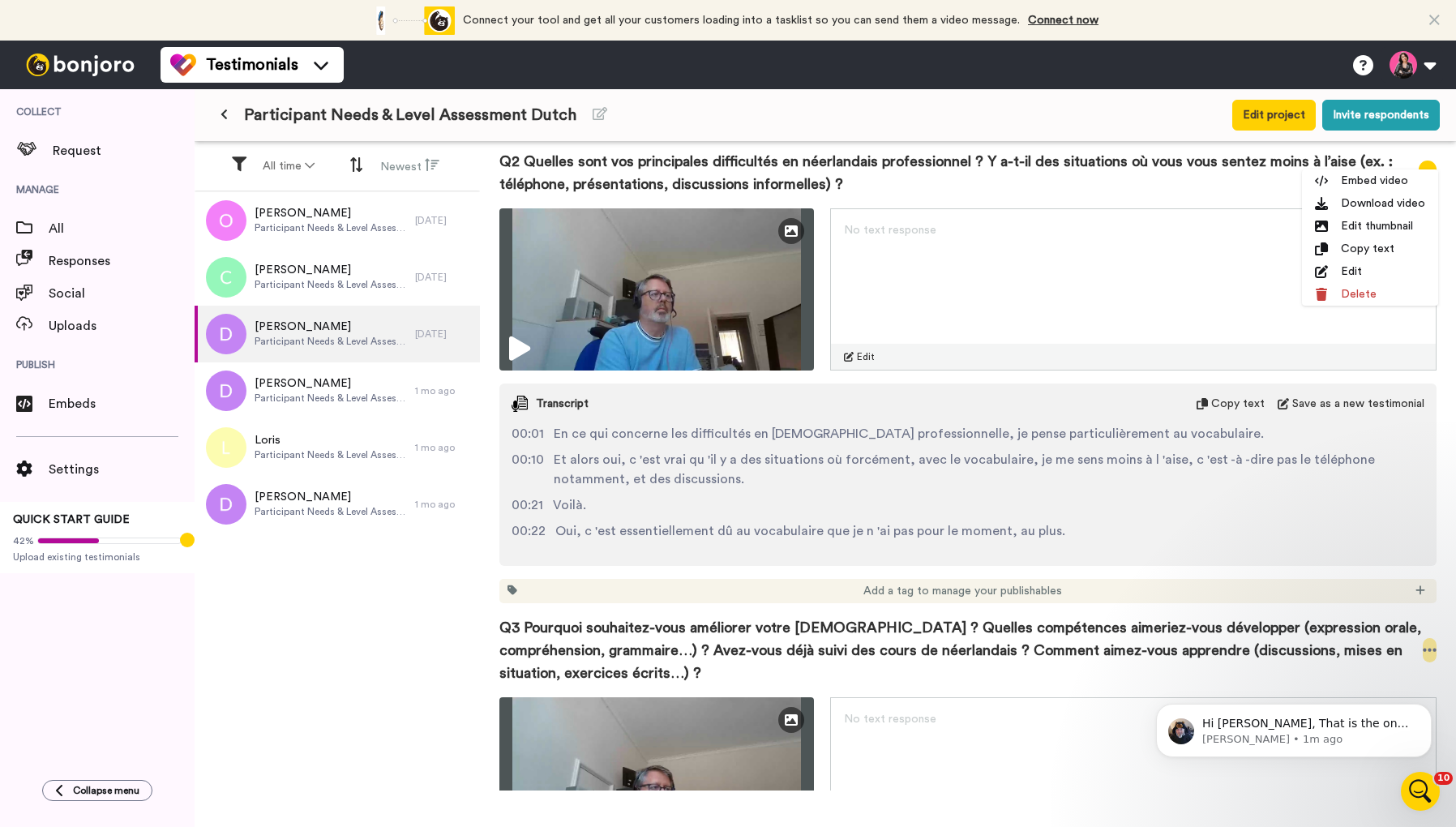
click at [1427, 642] on icon at bounding box center [1430, 650] width 15 height 17
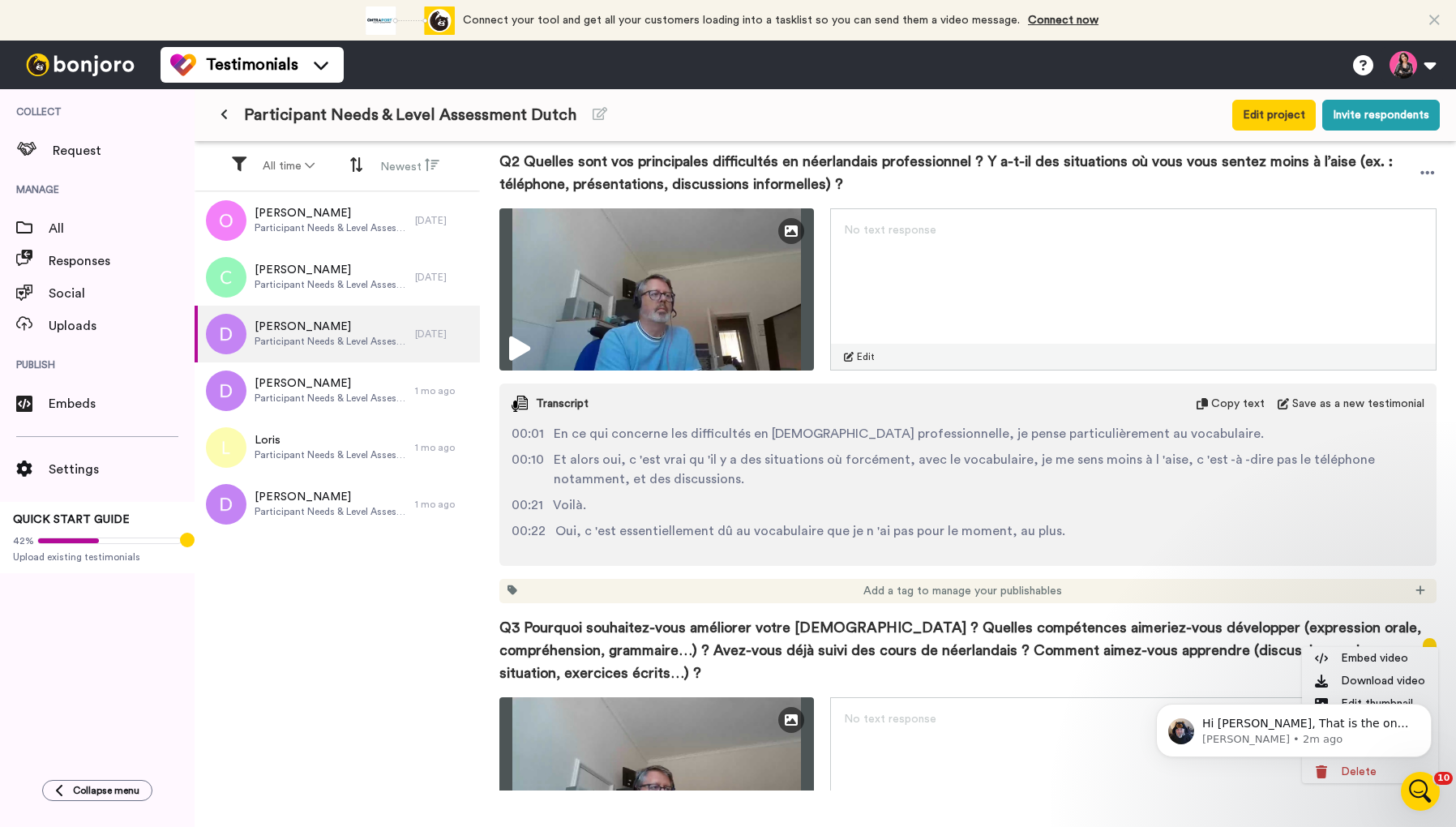
click at [1385, 679] on body "Hi [PERSON_NAME], That is the only way unfortunitly. [PERSON_NAME] • 2m ago" at bounding box center [1294, 726] width 312 height 101
click at [1361, 682] on body "Hi [PERSON_NAME], That is the only way unfortunitly. [PERSON_NAME] • 2m ago" at bounding box center [1294, 726] width 312 height 101
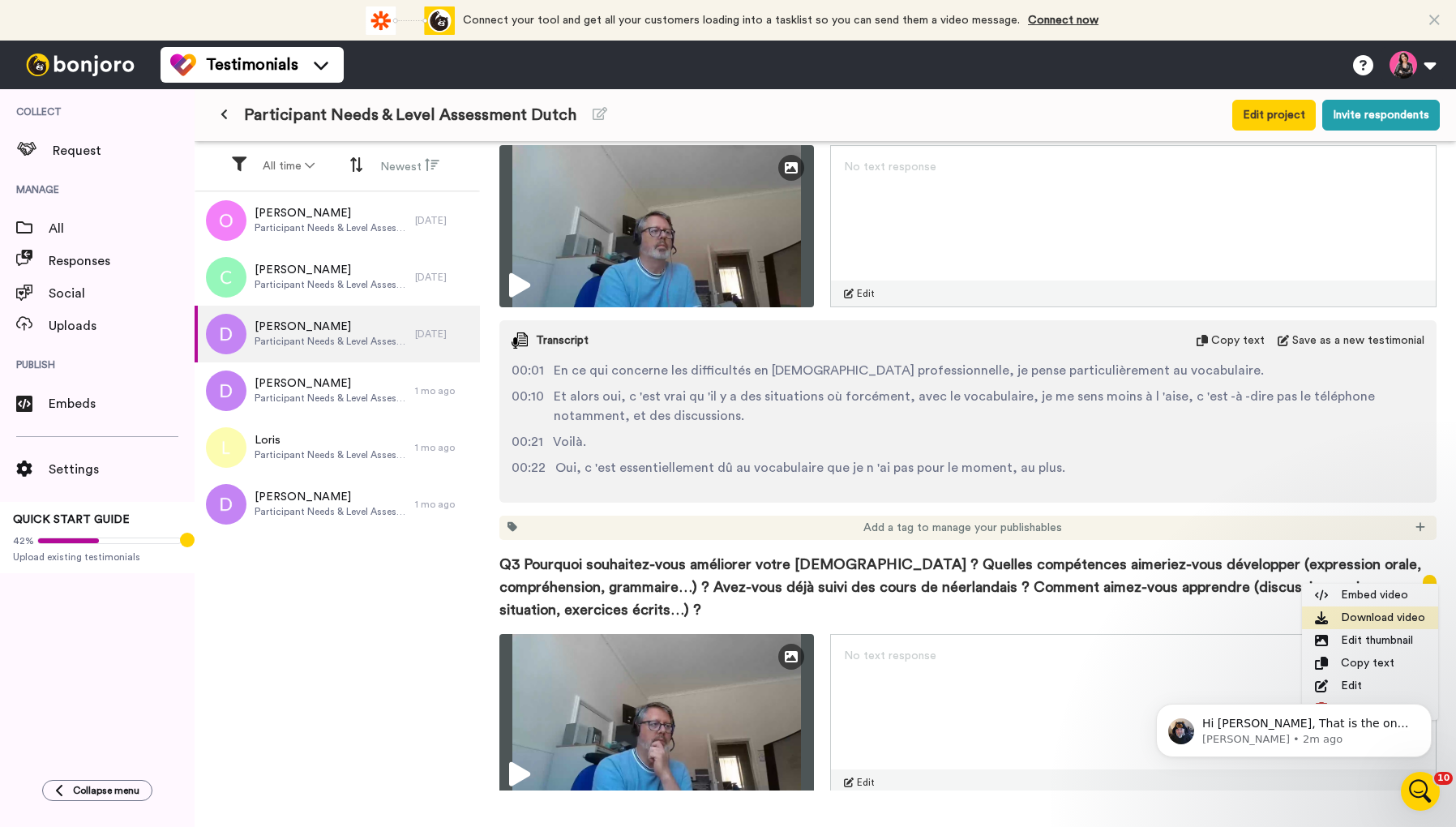
click at [1360, 617] on li "Download video" at bounding box center [1370, 618] width 136 height 23
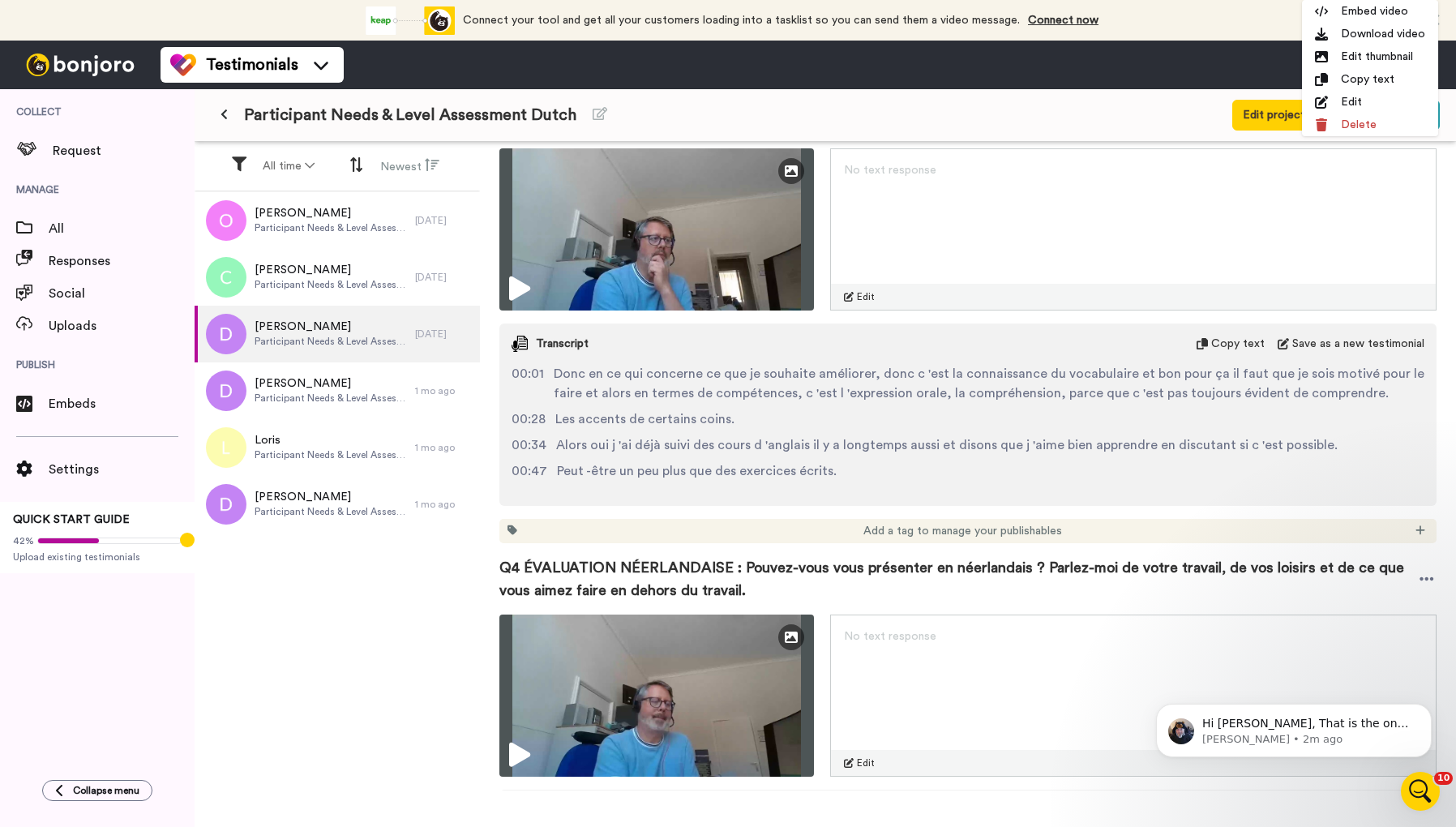
scroll to position [1359, 0]
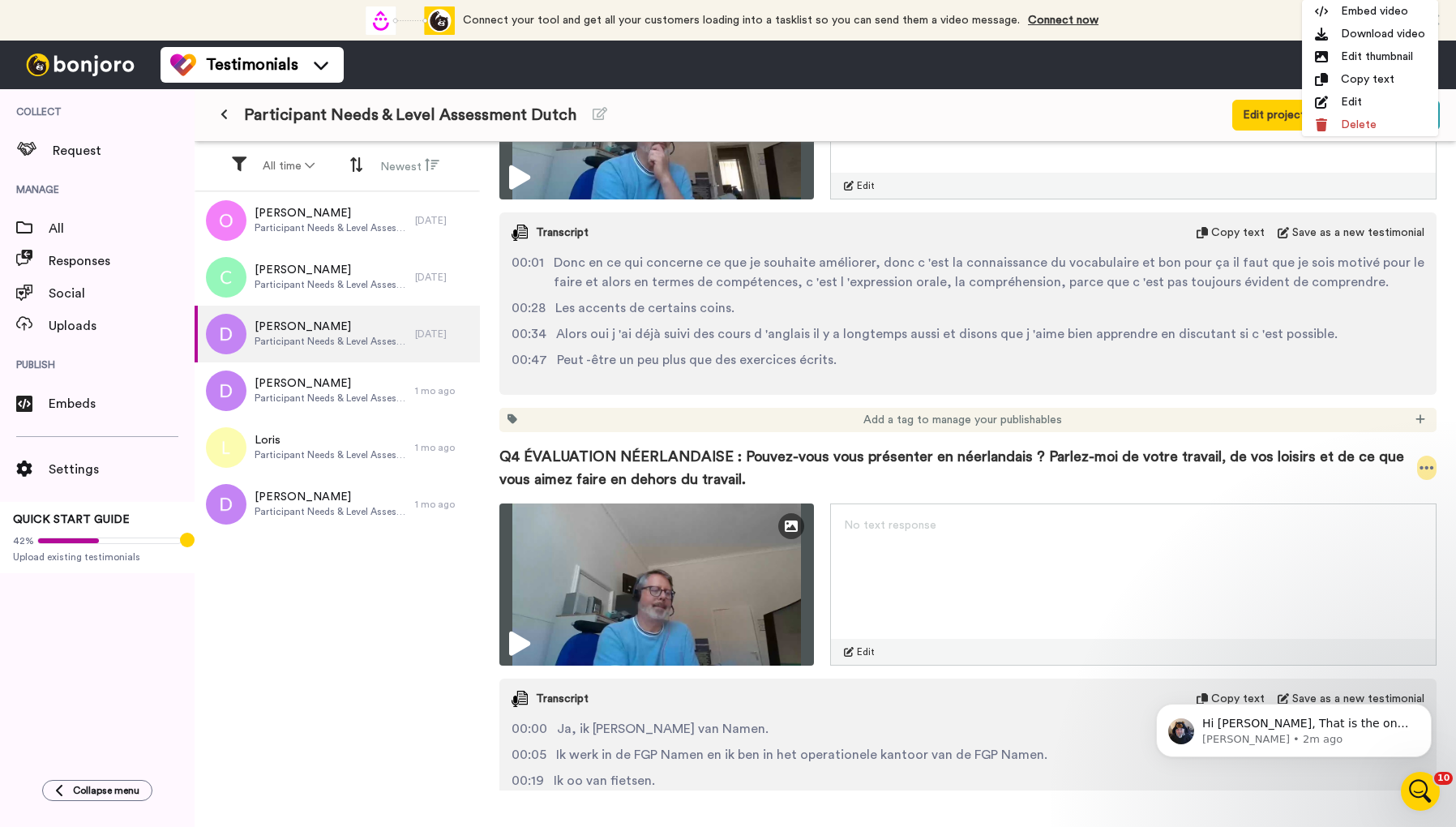
click at [1424, 459] on icon at bounding box center [1426, 467] width 15 height 17
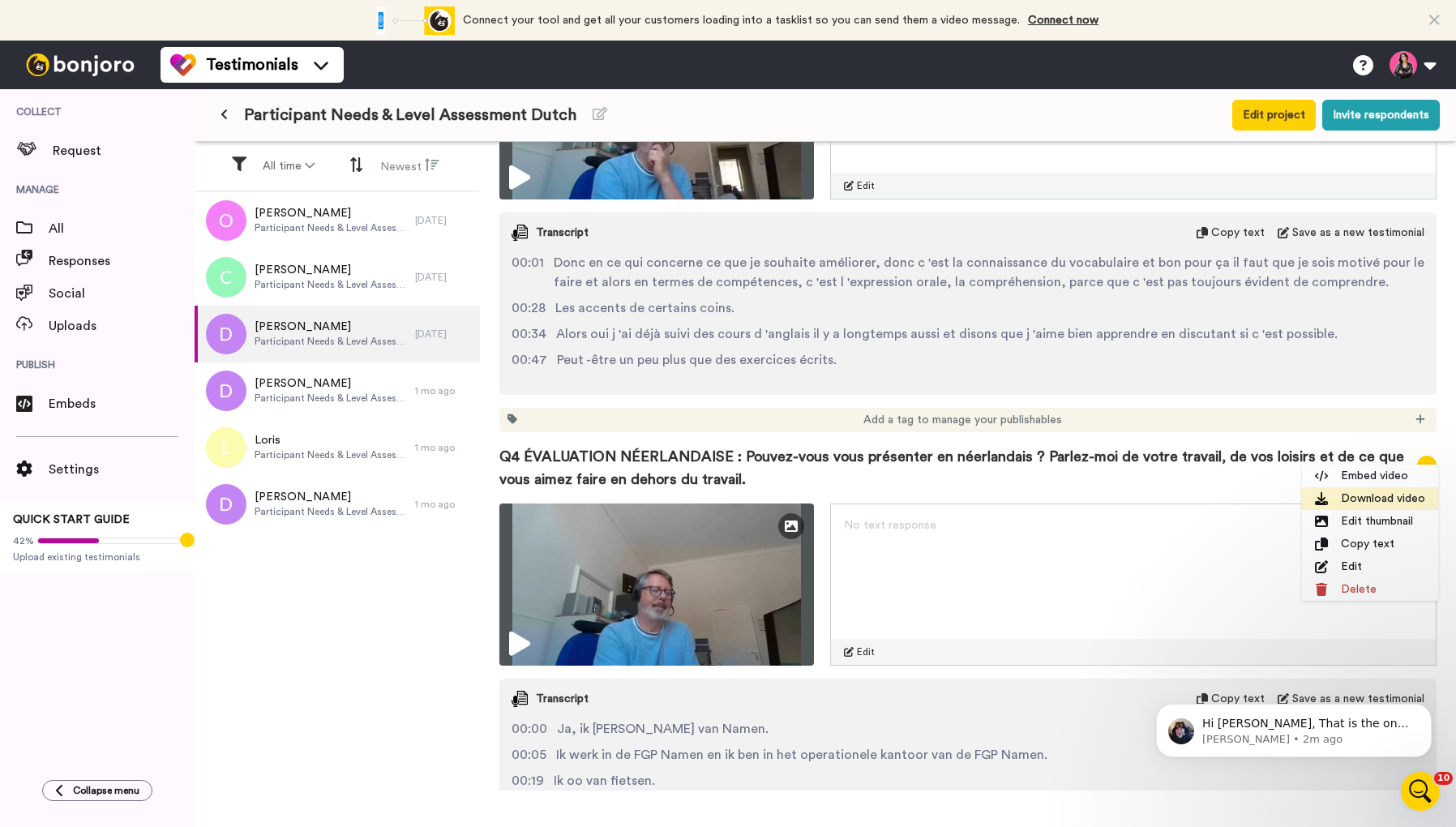
click at [1382, 498] on li "Download video" at bounding box center [1370, 499] width 136 height 23
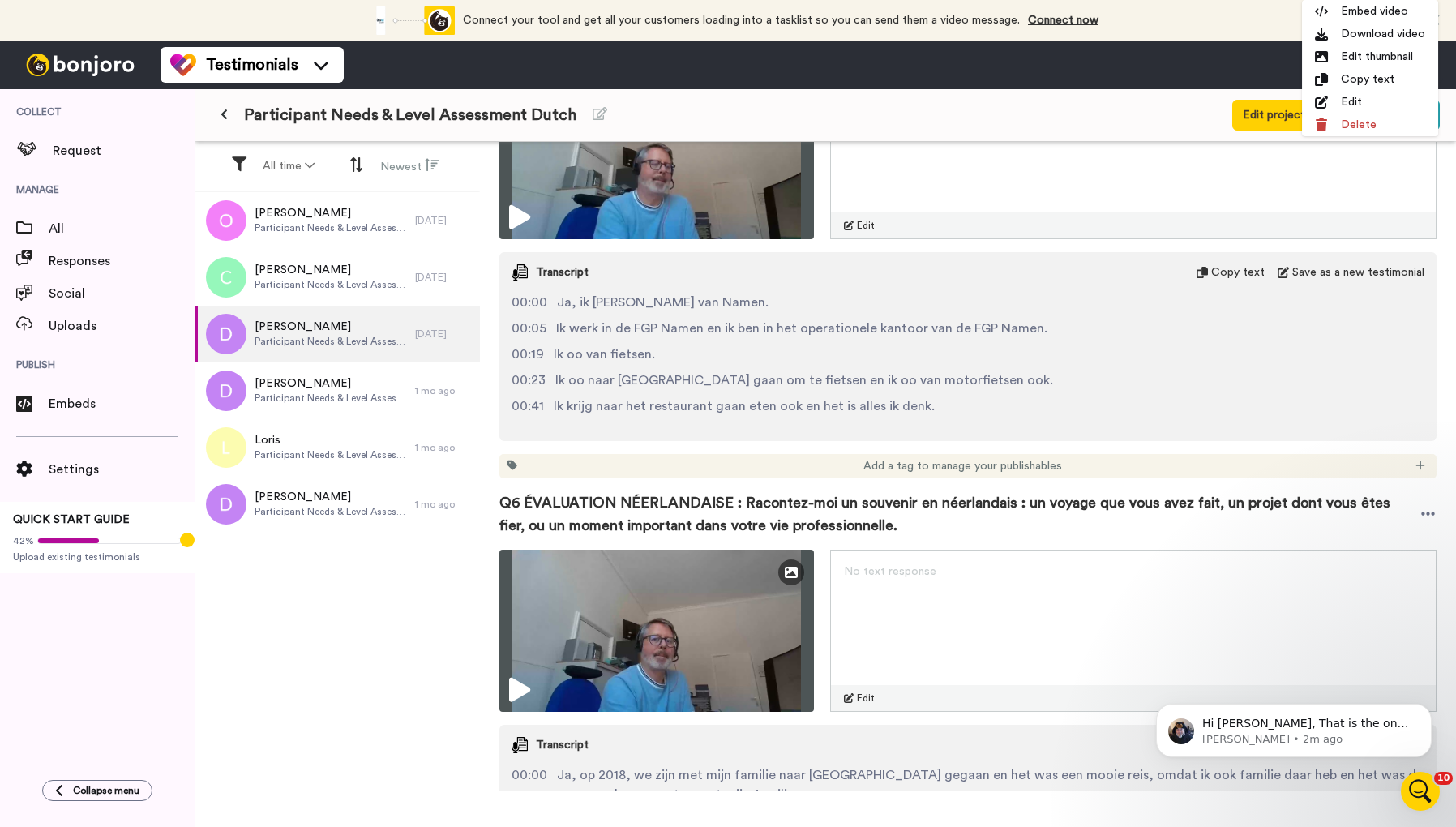
scroll to position [1903, 0]
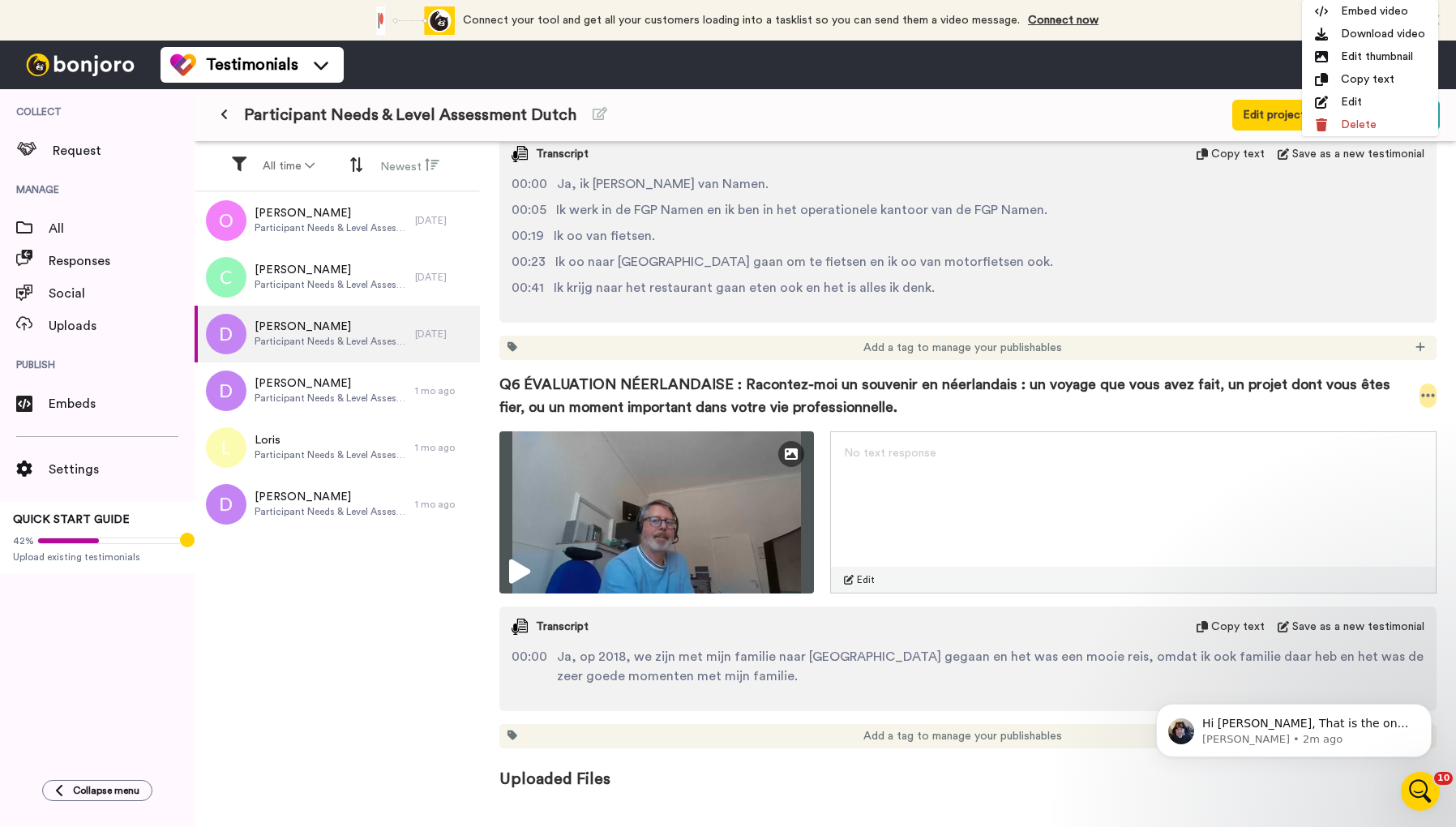
click at [1424, 388] on icon at bounding box center [1428, 396] width 15 height 17
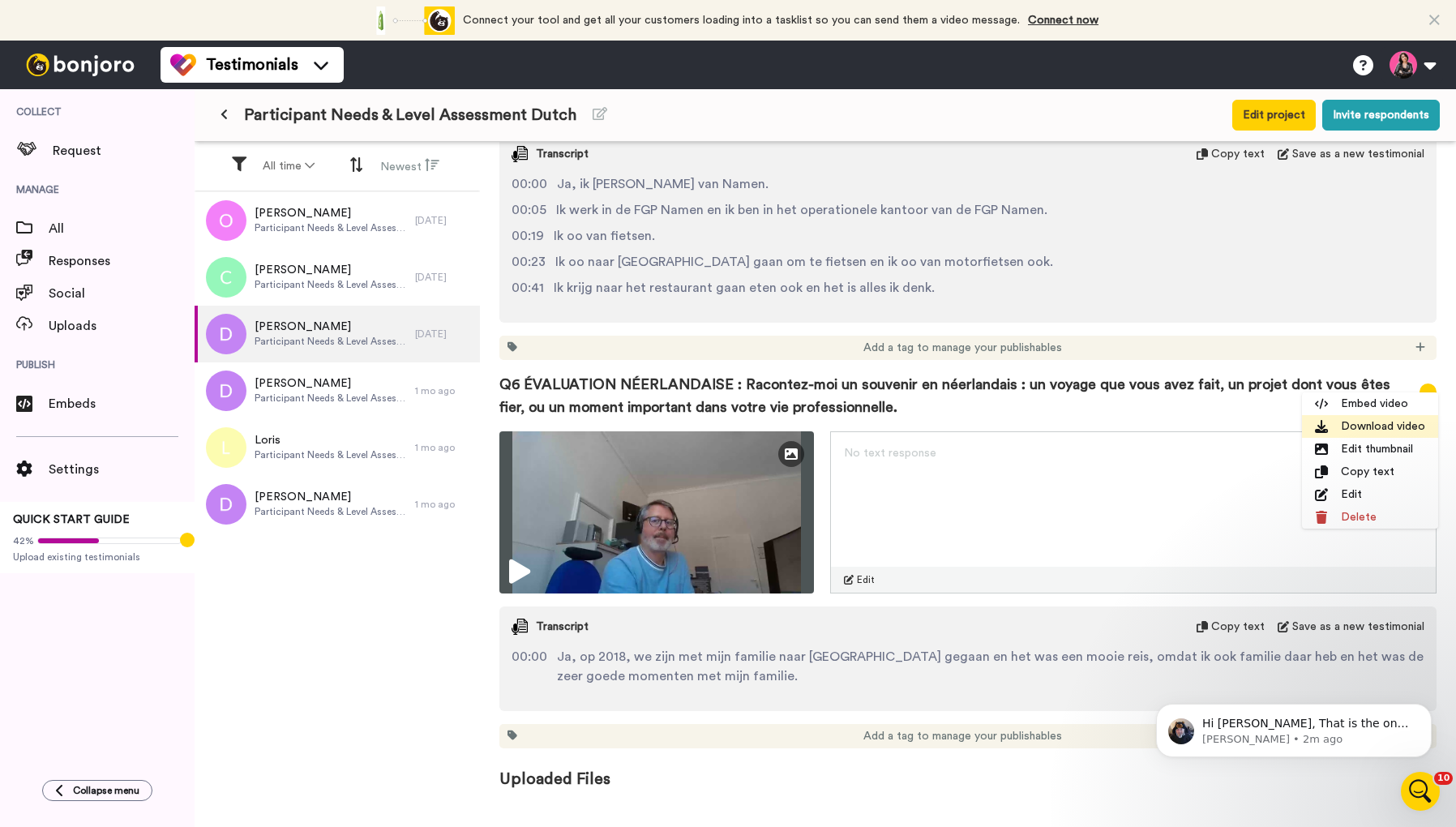
click at [1369, 431] on li "Download video" at bounding box center [1370, 426] width 136 height 23
click at [1130, 388] on span "Q6 ÉVALUATION NÉERLANDAISE : Racontez-moi un souvenir en néerlandais : un voyag…" at bounding box center [959, 396] width 920 height 46
click at [1427, 388] on icon at bounding box center [1428, 396] width 15 height 17
click at [1394, 424] on li "Download video" at bounding box center [1370, 426] width 136 height 23
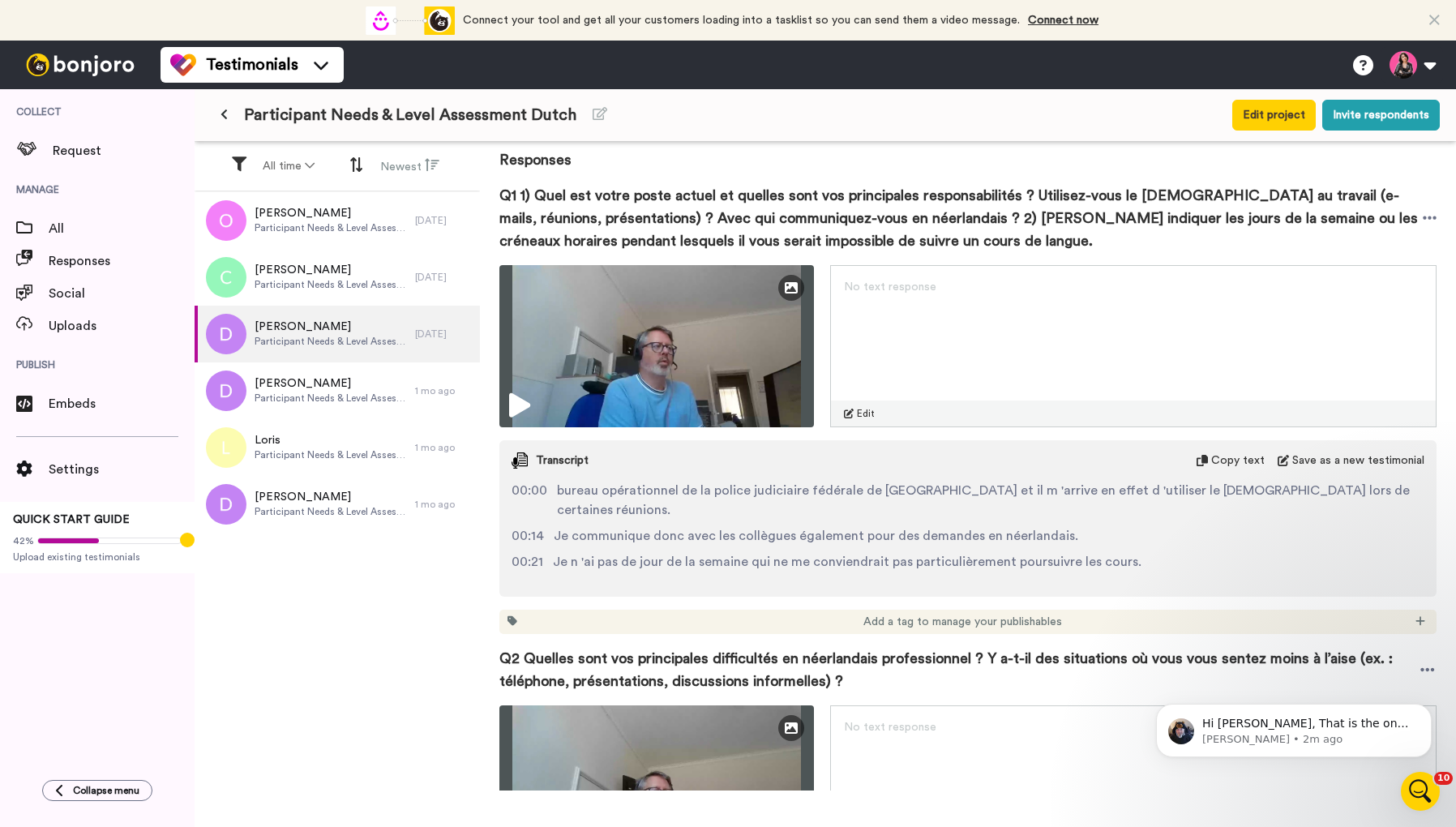
scroll to position [0, 0]
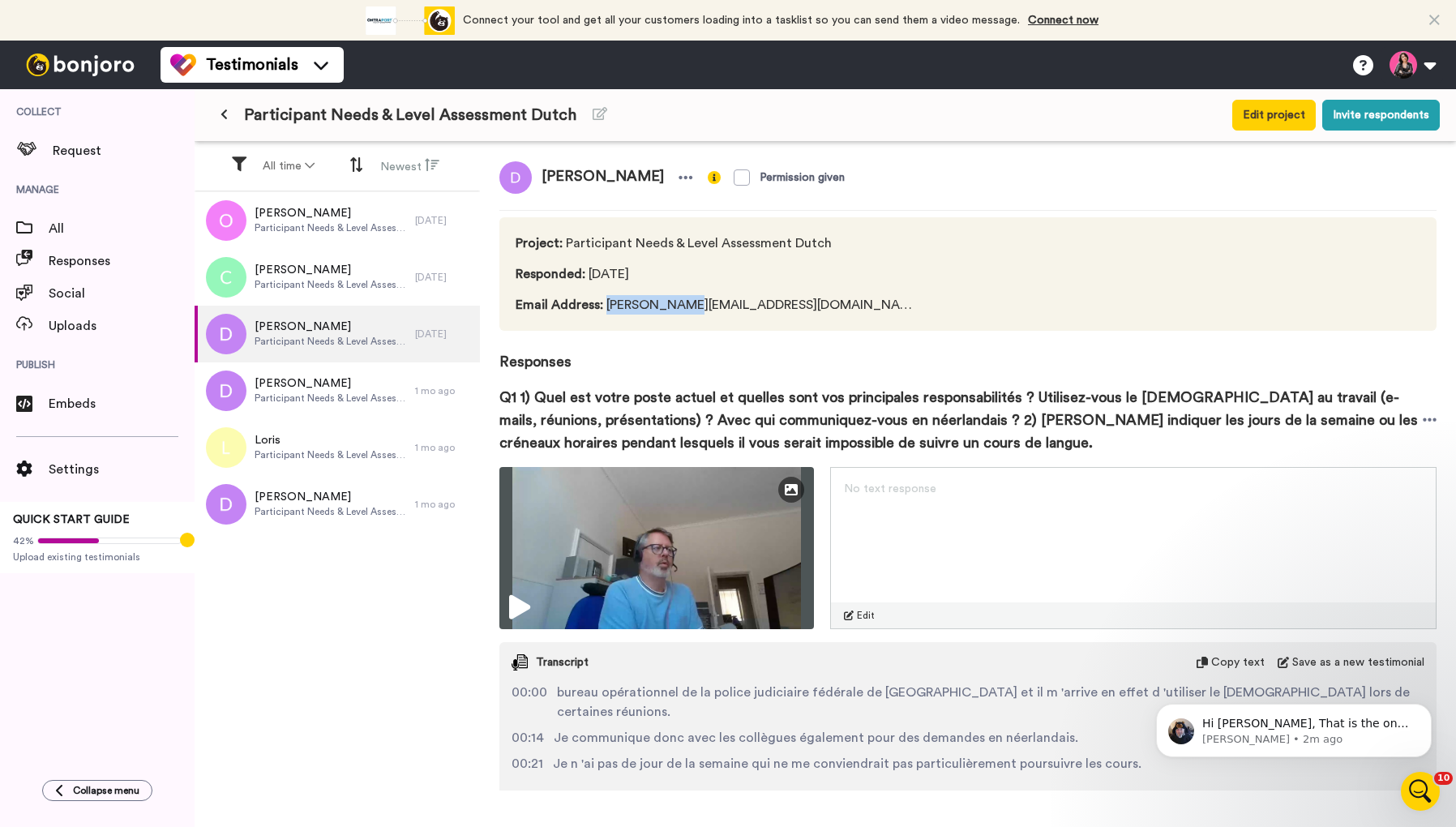
drag, startPoint x: 606, startPoint y: 306, endPoint x: 677, endPoint y: 306, distance: 71.0
click at [677, 306] on span "Email Address : [PERSON_NAME][EMAIL_ADDRESS][DOMAIN_NAME]" at bounding box center [718, 305] width 405 height 19
copy span "[PERSON_NAME].goblet"
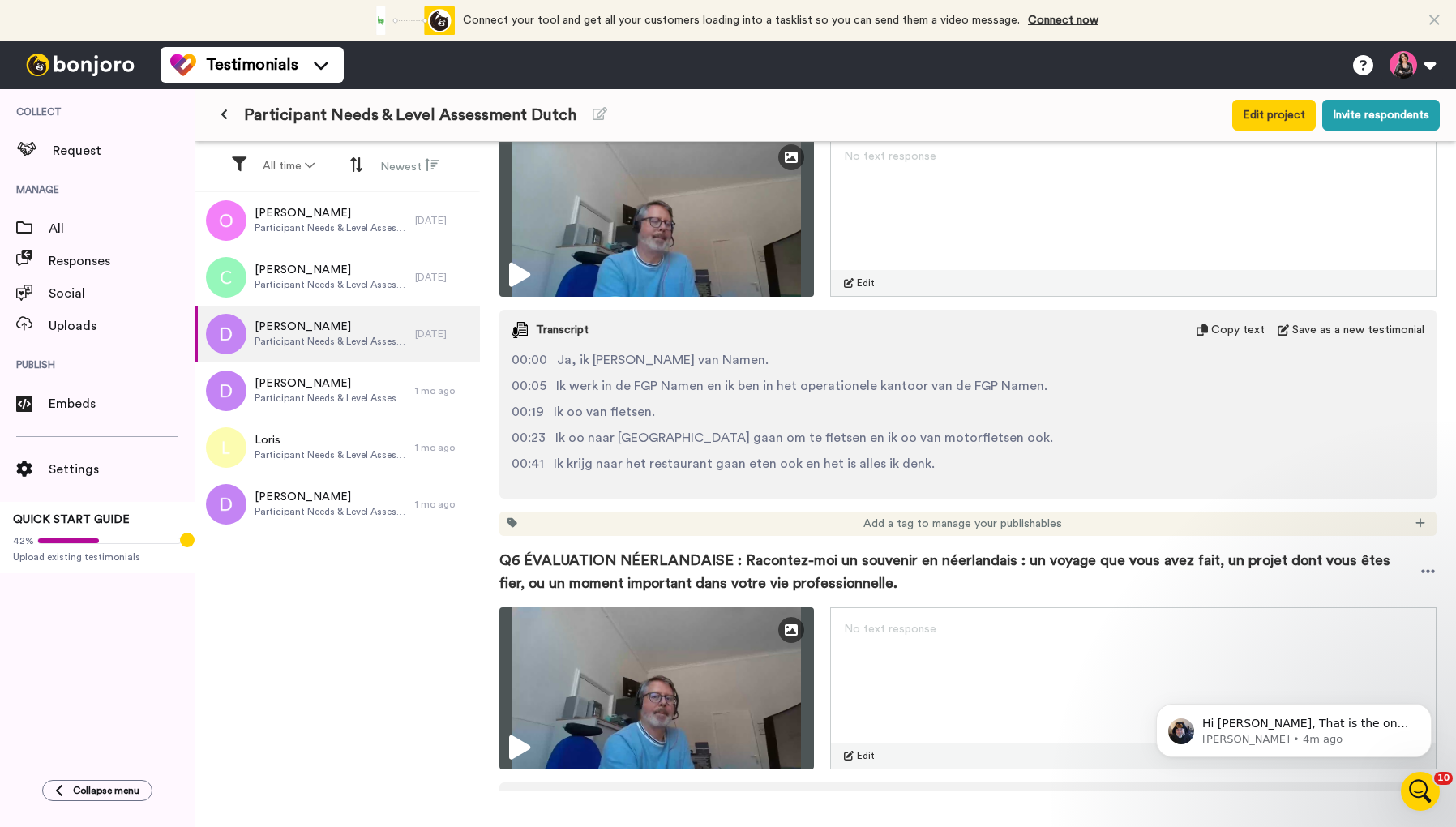
scroll to position [1903, 0]
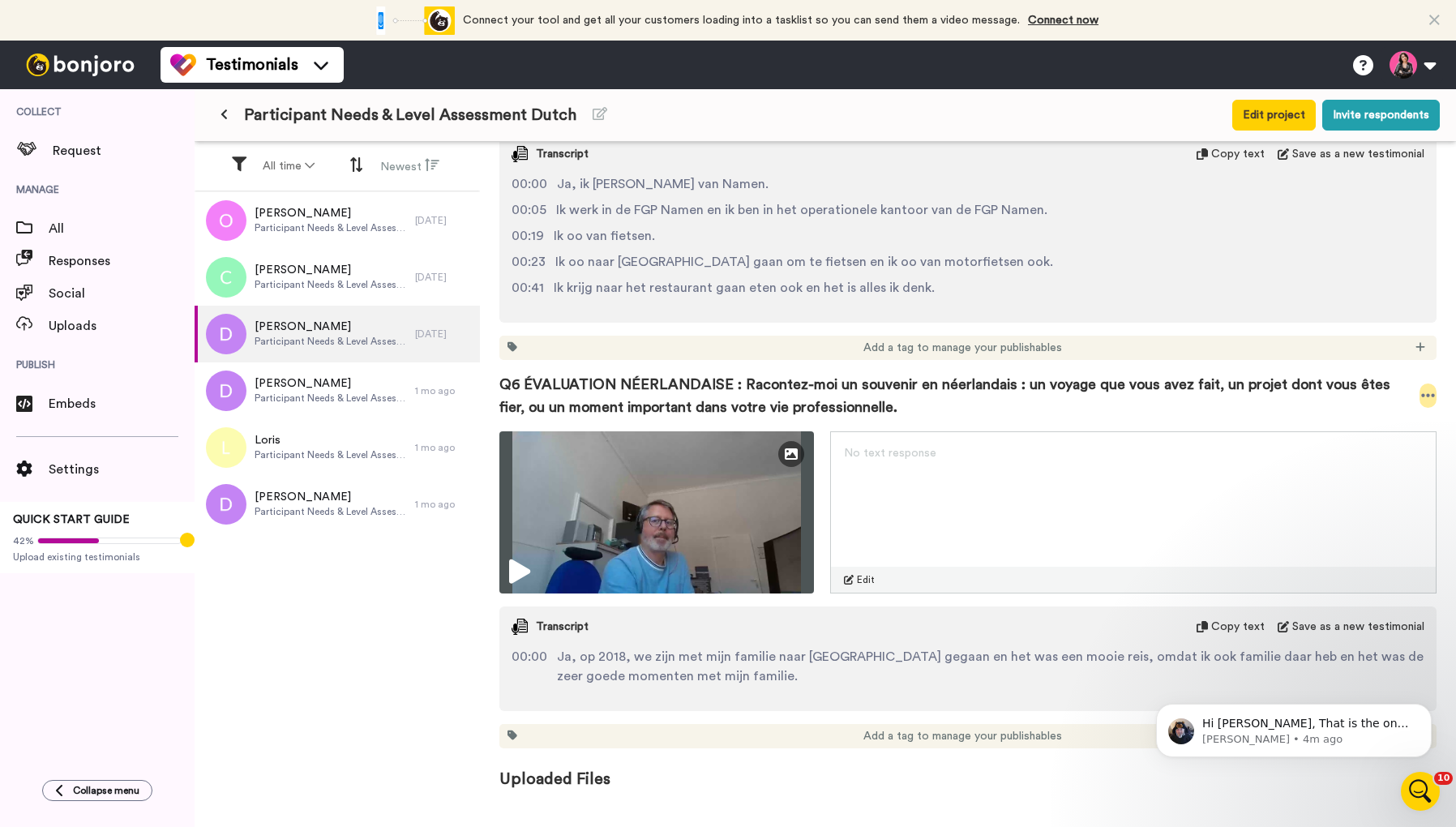
click at [1430, 388] on icon at bounding box center [1428, 396] width 15 height 17
click at [1394, 426] on li "Download video" at bounding box center [1370, 426] width 136 height 23
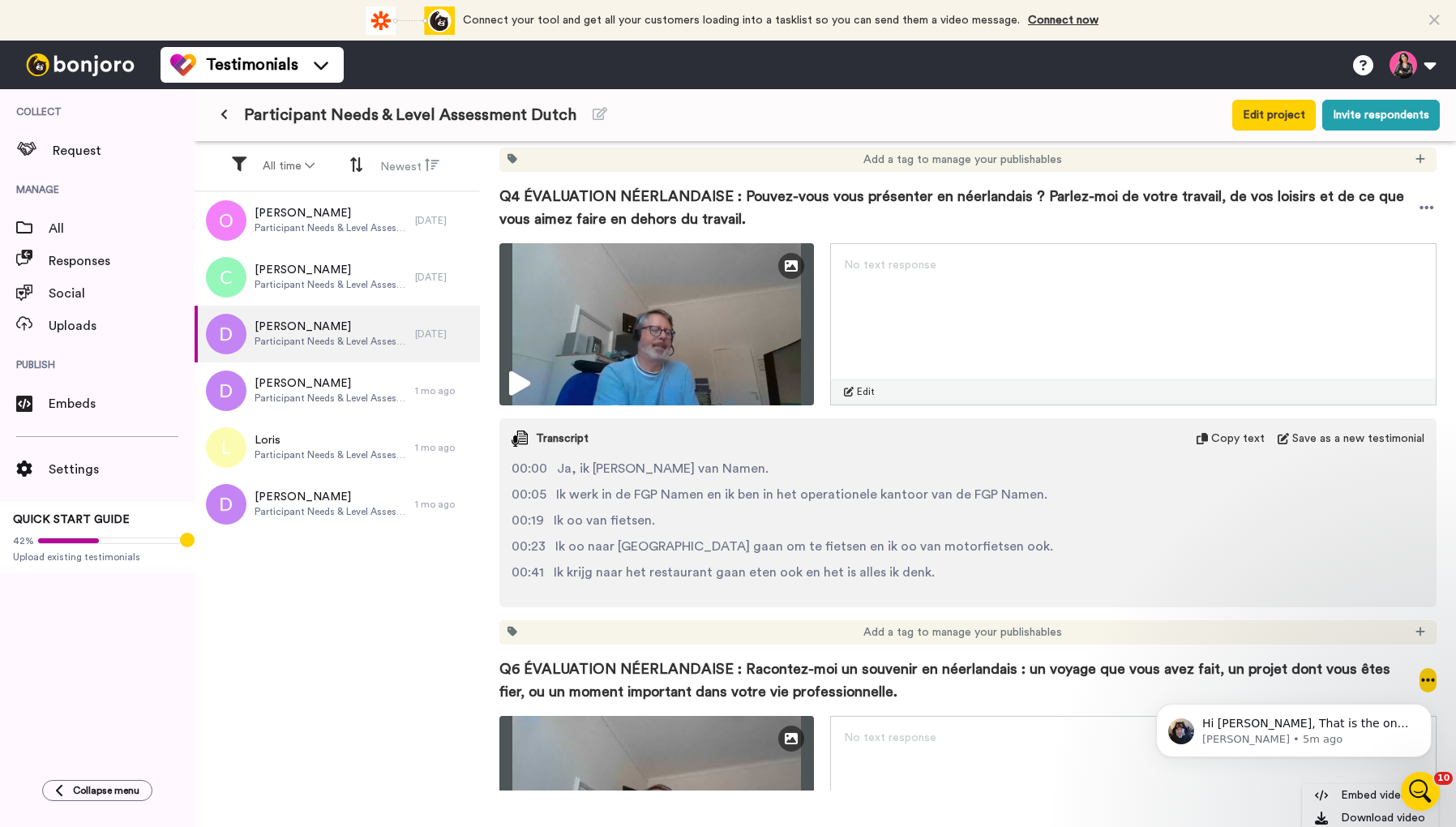
scroll to position [1496, 0]
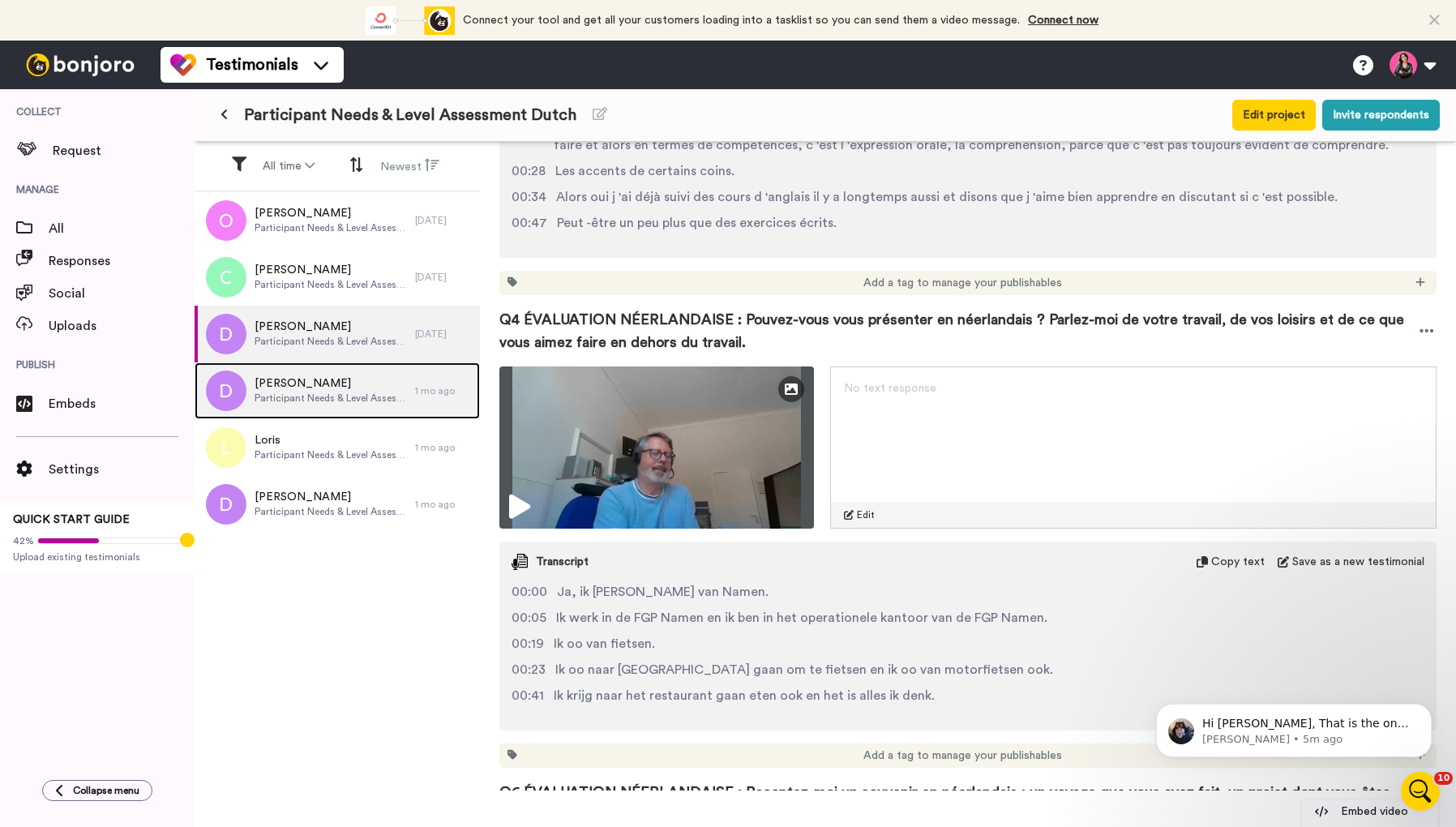
click at [325, 385] on span "[PERSON_NAME]" at bounding box center [331, 383] width 152 height 17
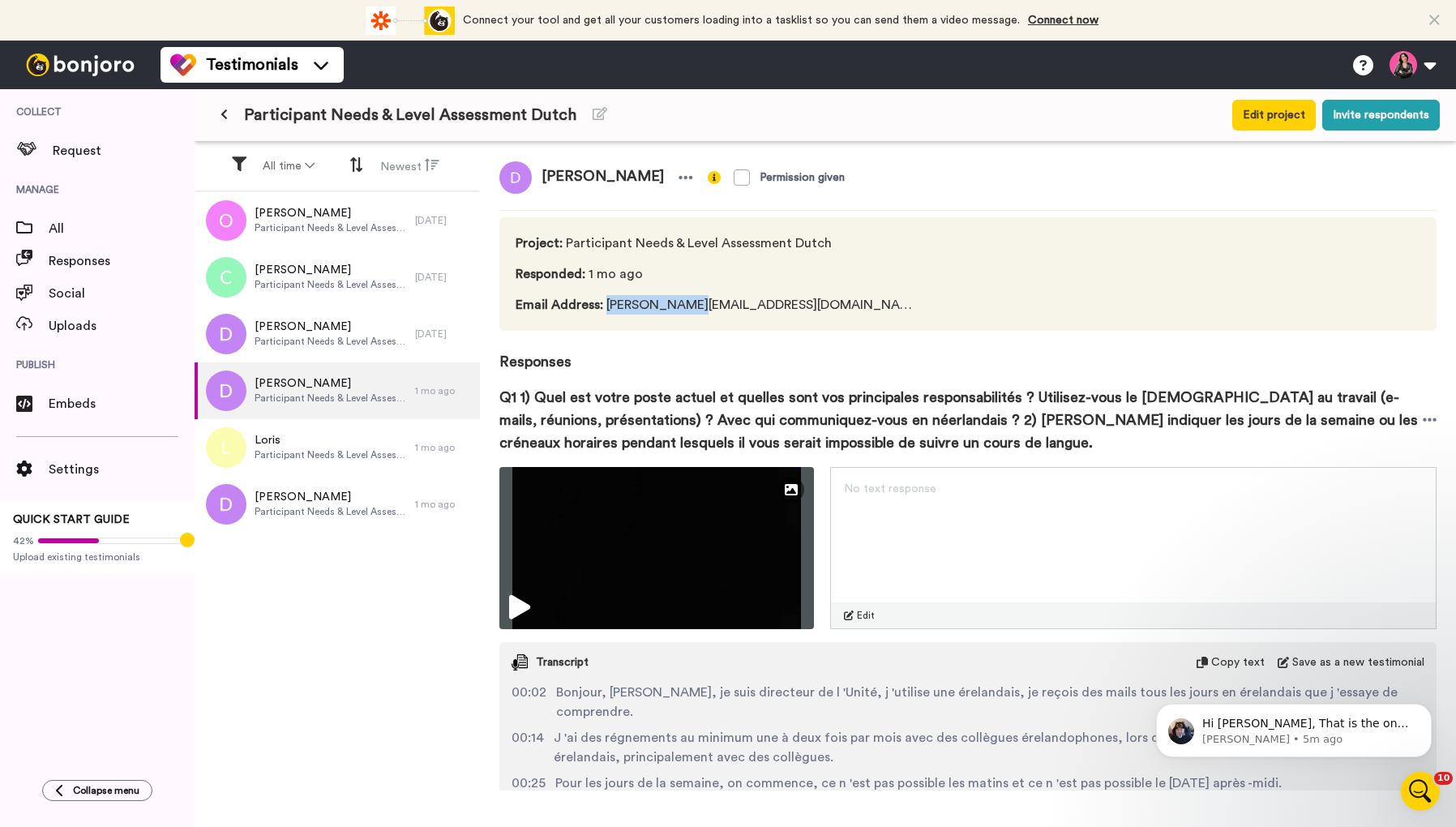
drag, startPoint x: 608, startPoint y: 308, endPoint x: 693, endPoint y: 305, distance: 85.1
click at [693, 305] on span "Email Address : [PERSON_NAME][EMAIL_ADDRESS][DOMAIN_NAME]" at bounding box center [718, 305] width 405 height 19
copy span "[PERSON_NAME].demaude"
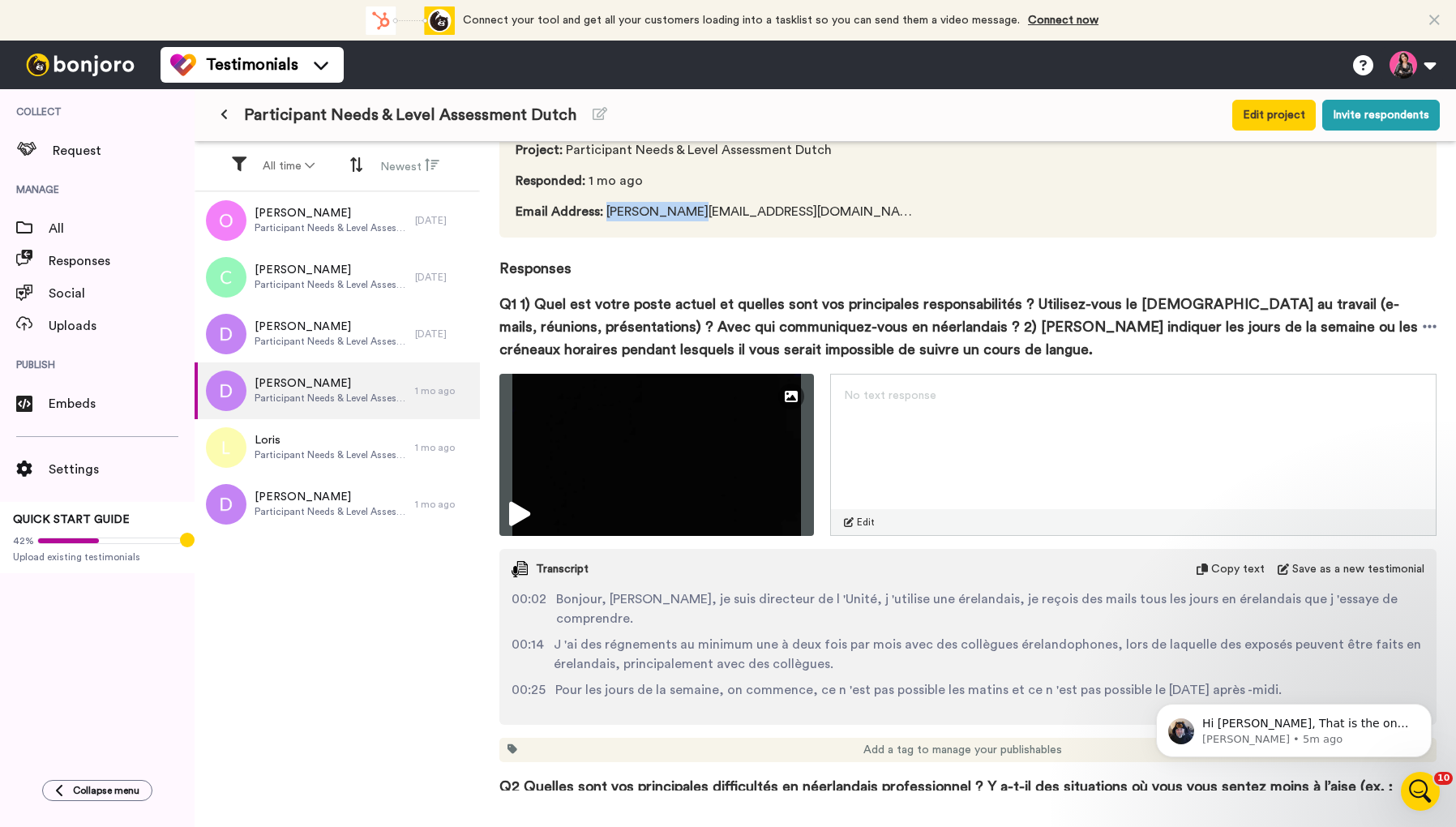
scroll to position [94, 0]
click at [1427, 326] on icon at bounding box center [1430, 326] width 14 height 4
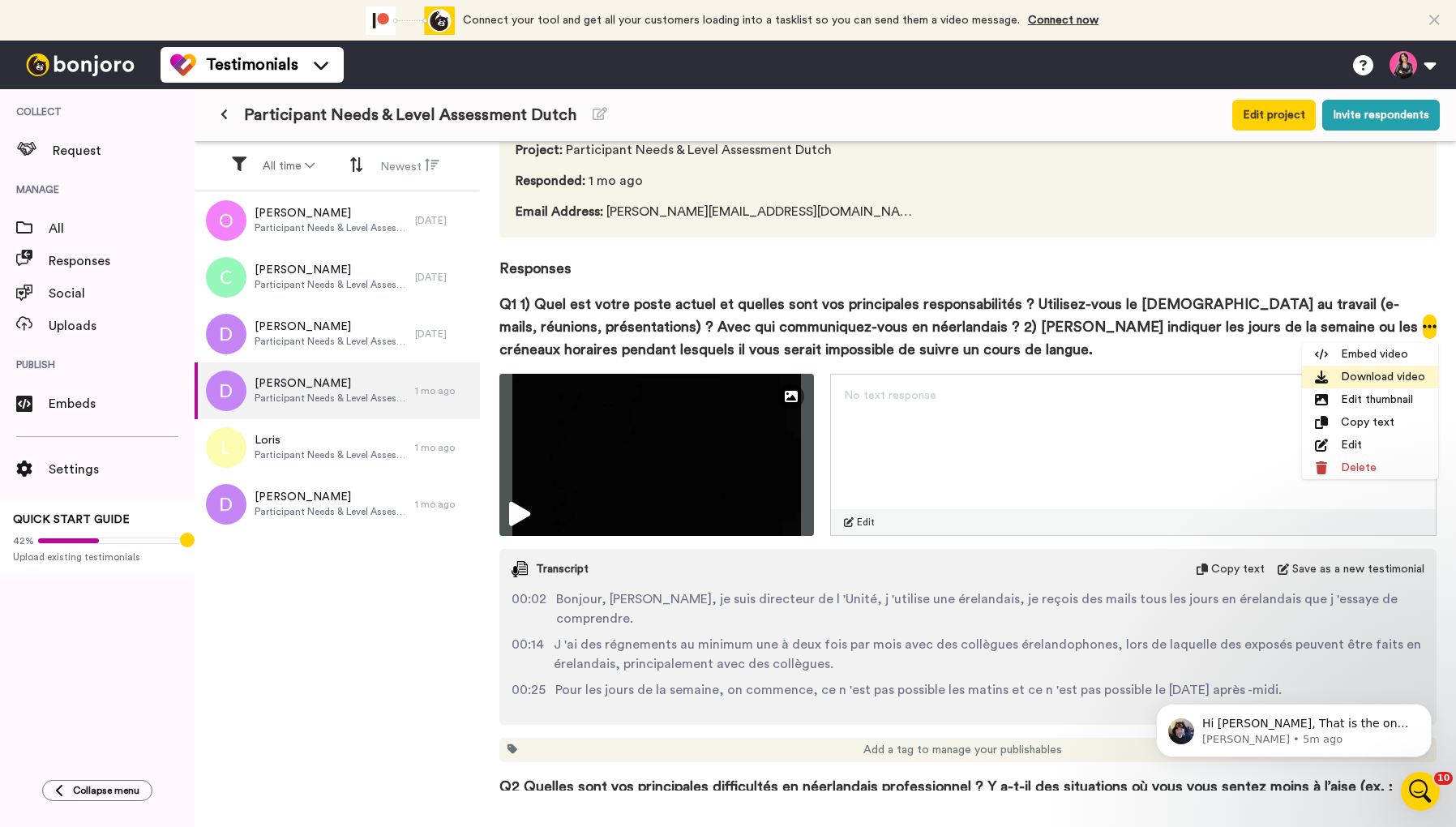
click at [1384, 382] on li "Download video" at bounding box center [1370, 377] width 136 height 23
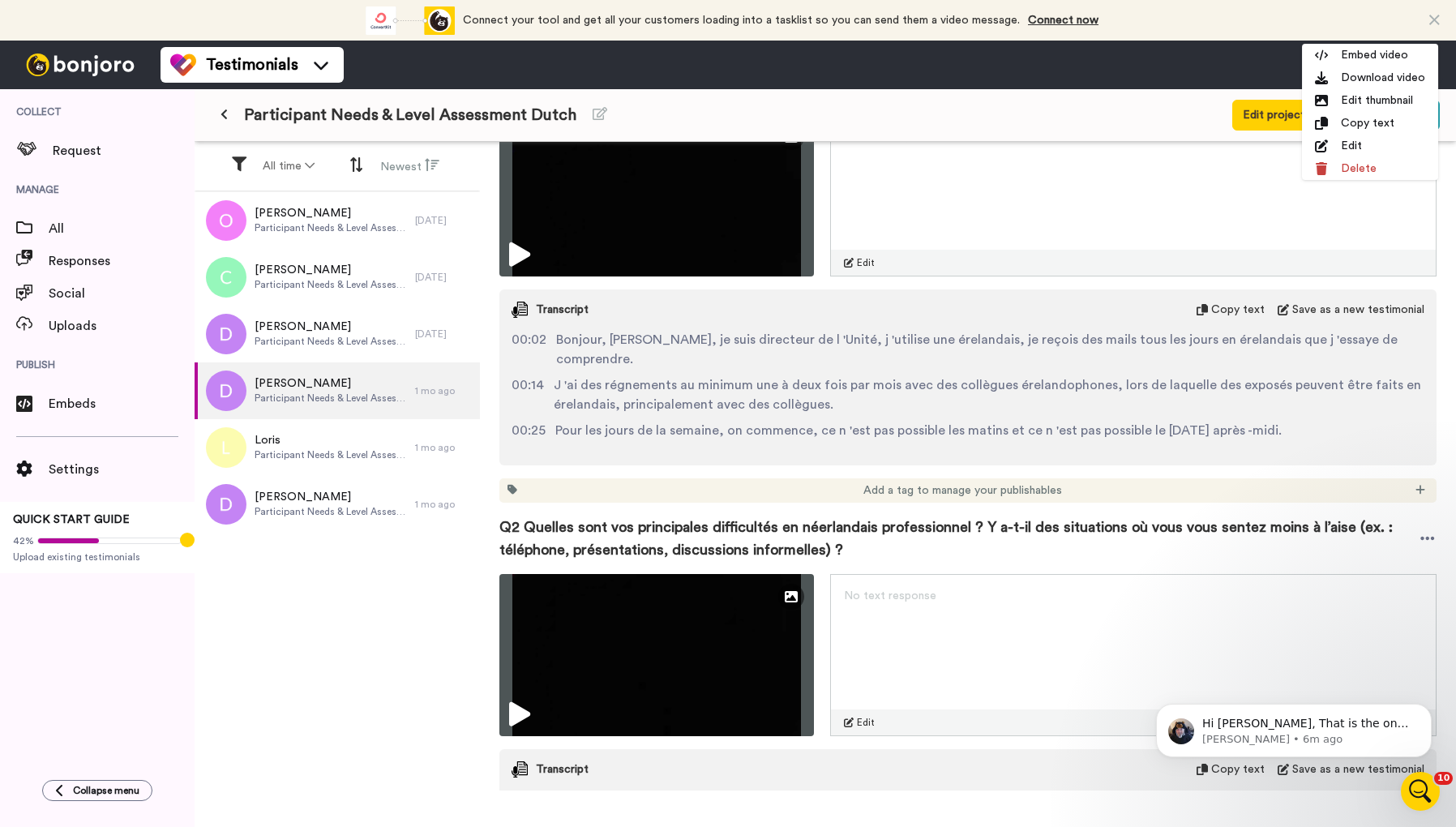
scroll to position [501, 0]
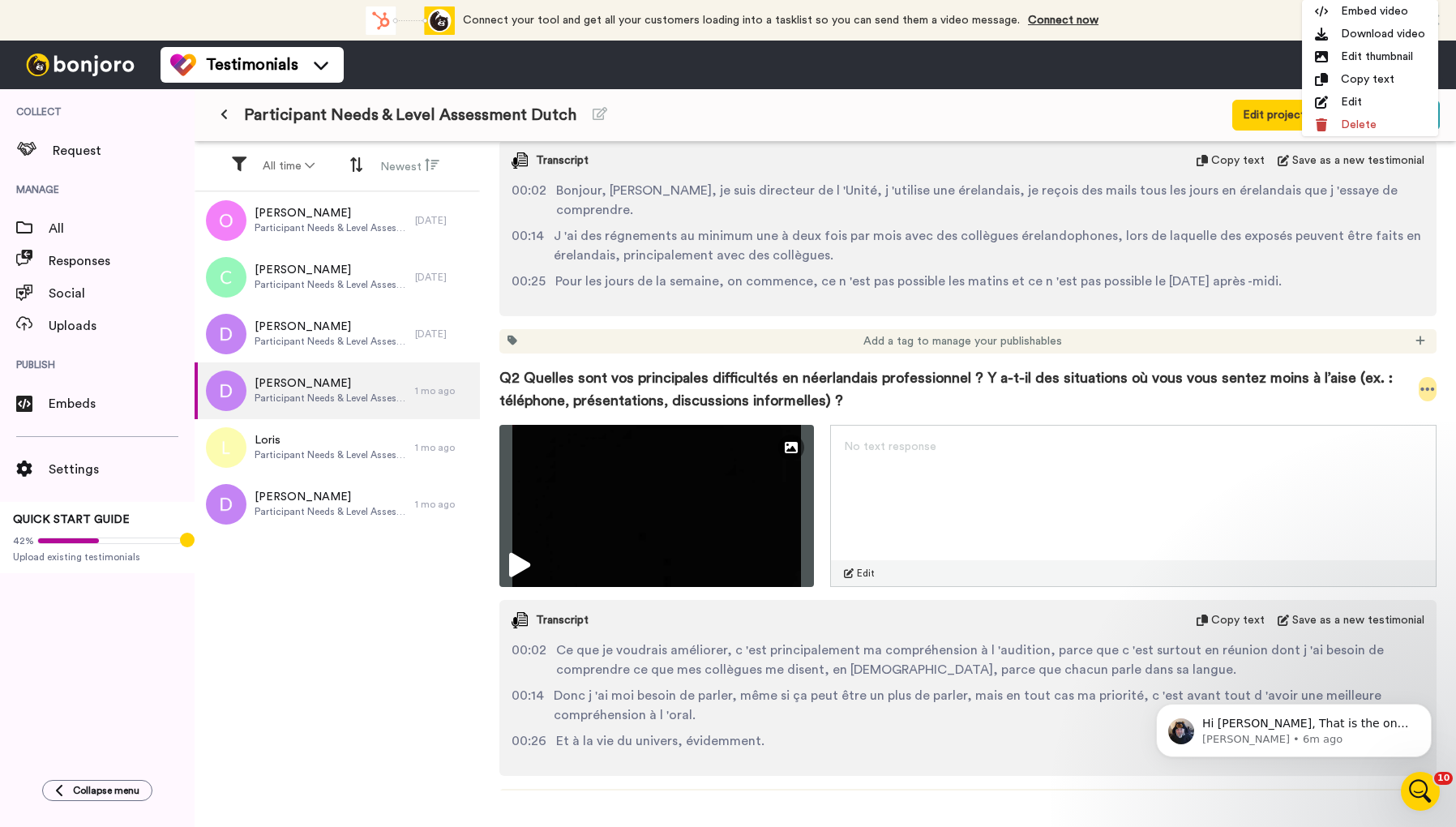
click at [1427, 389] on icon at bounding box center [1427, 389] width 14 height 4
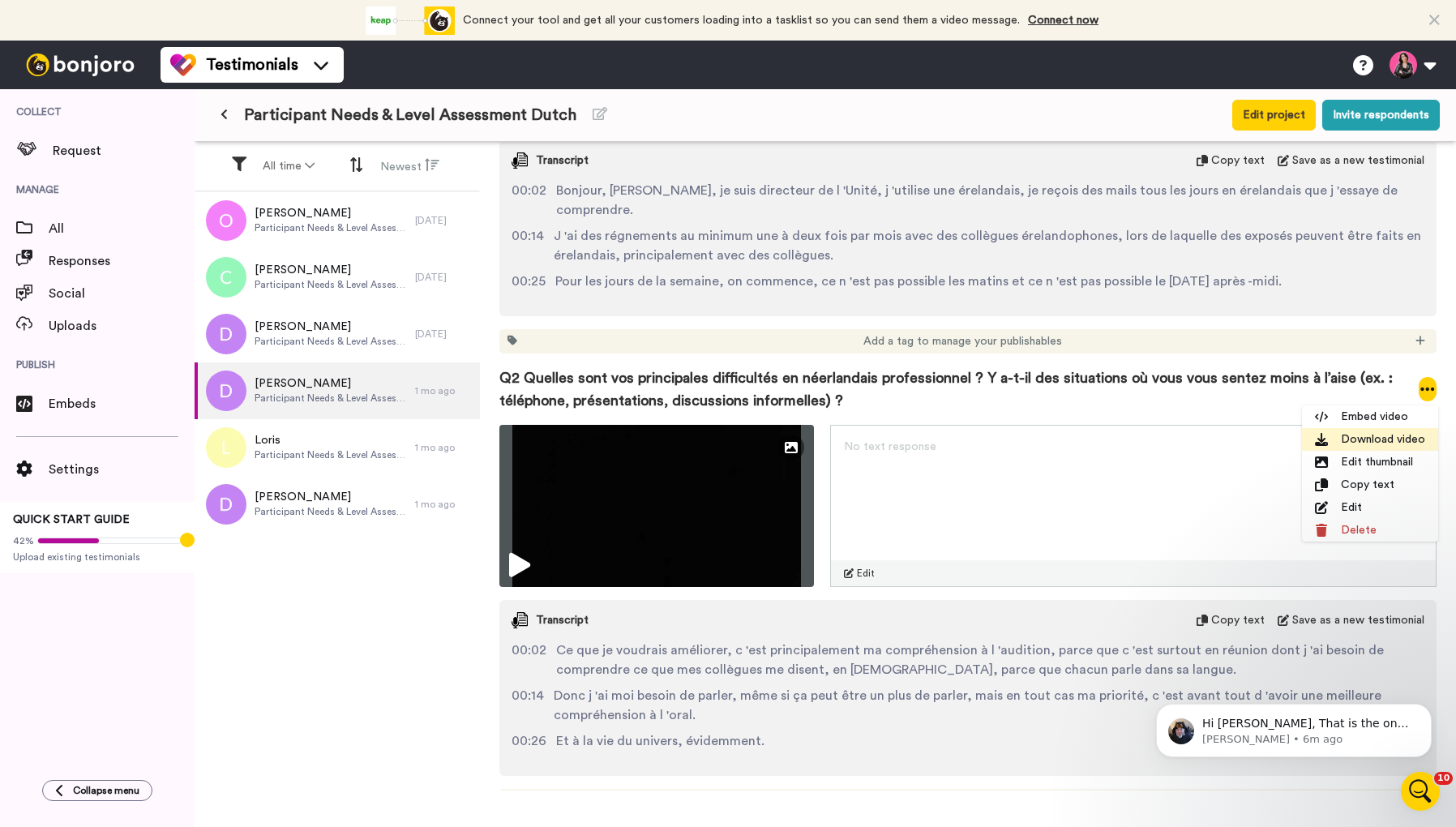
click at [1393, 442] on li "Download video" at bounding box center [1370, 439] width 136 height 23
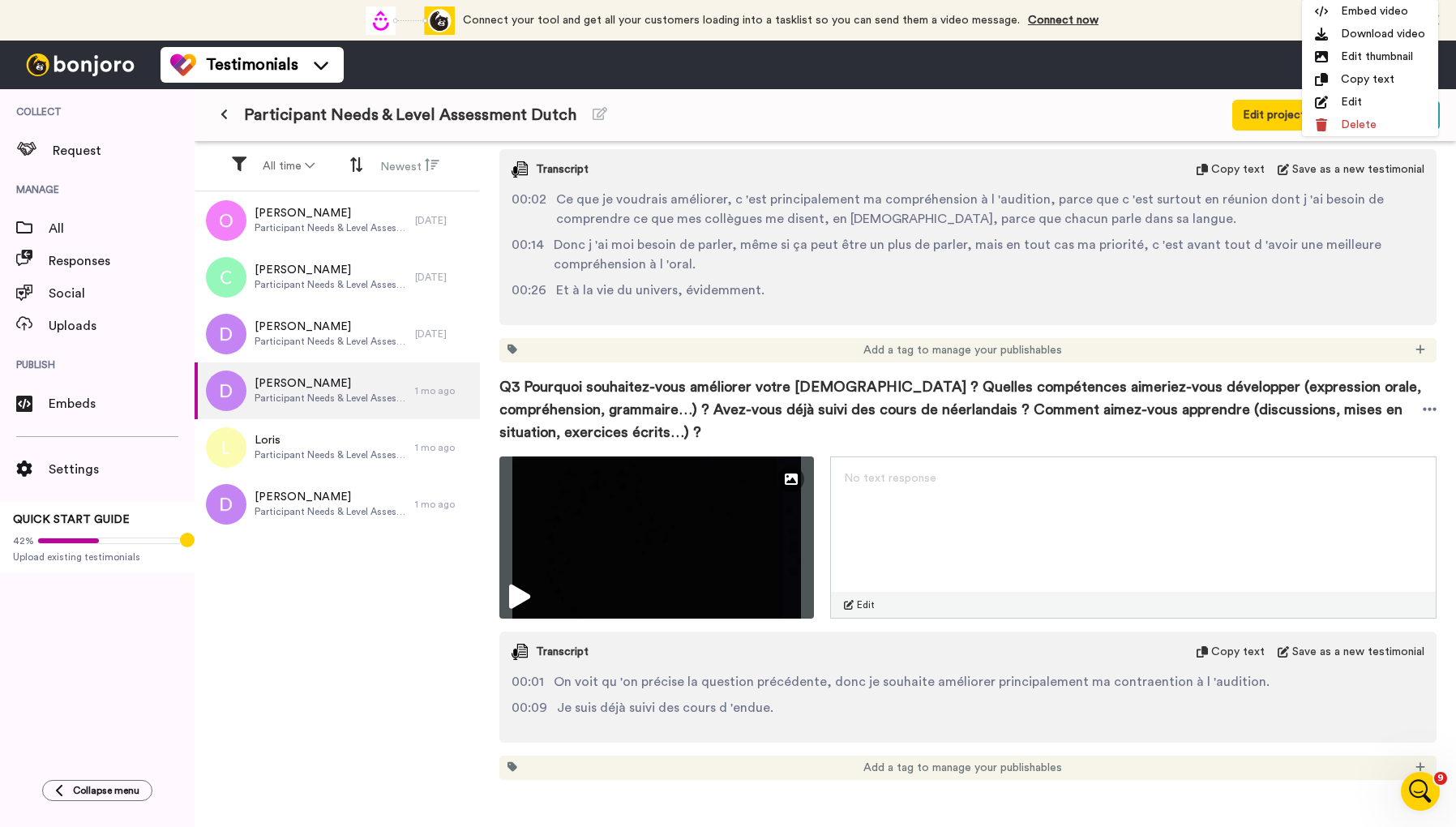
scroll to position [1092, 0]
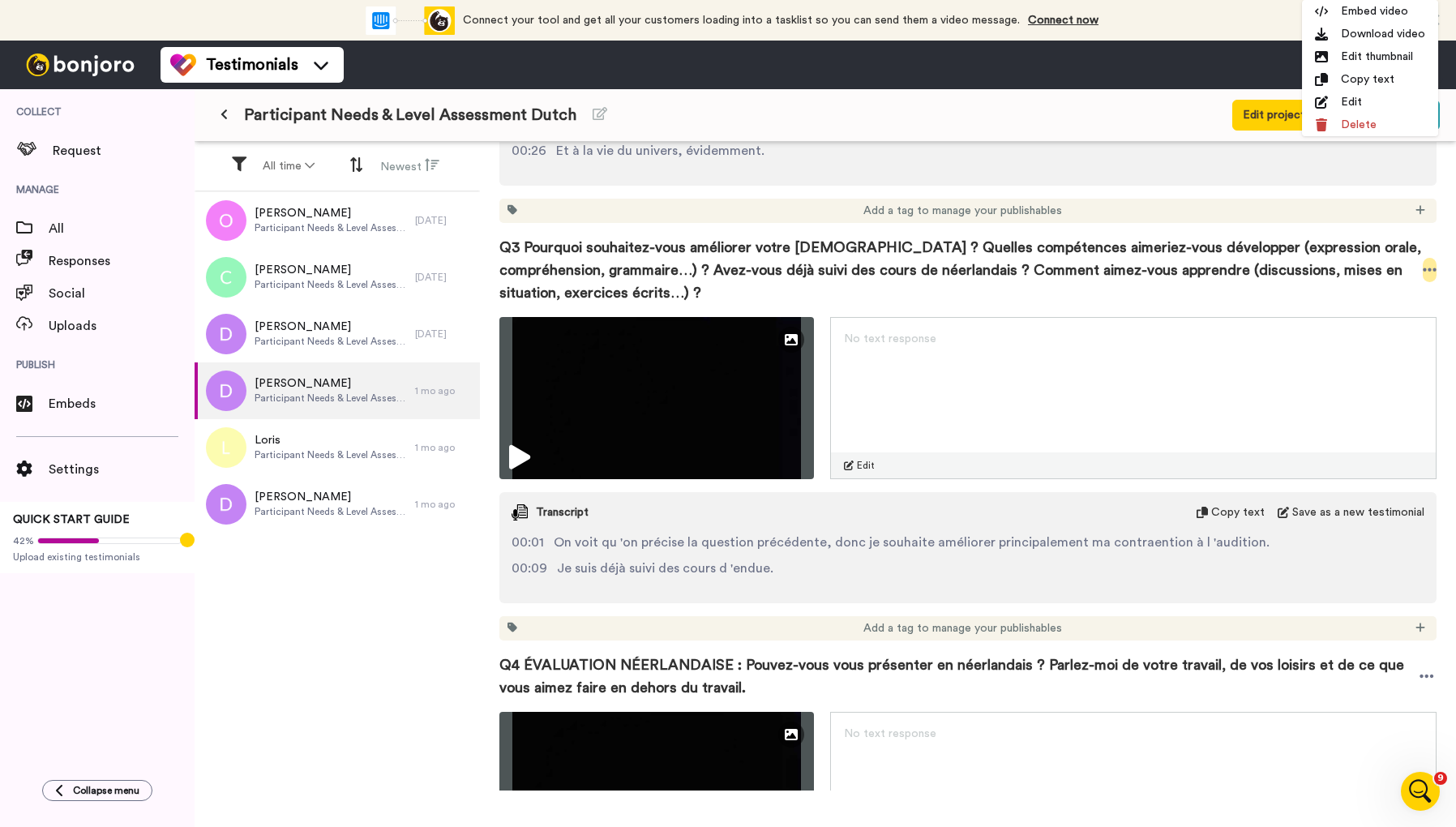
click at [1427, 270] on icon at bounding box center [1430, 270] width 14 height 4
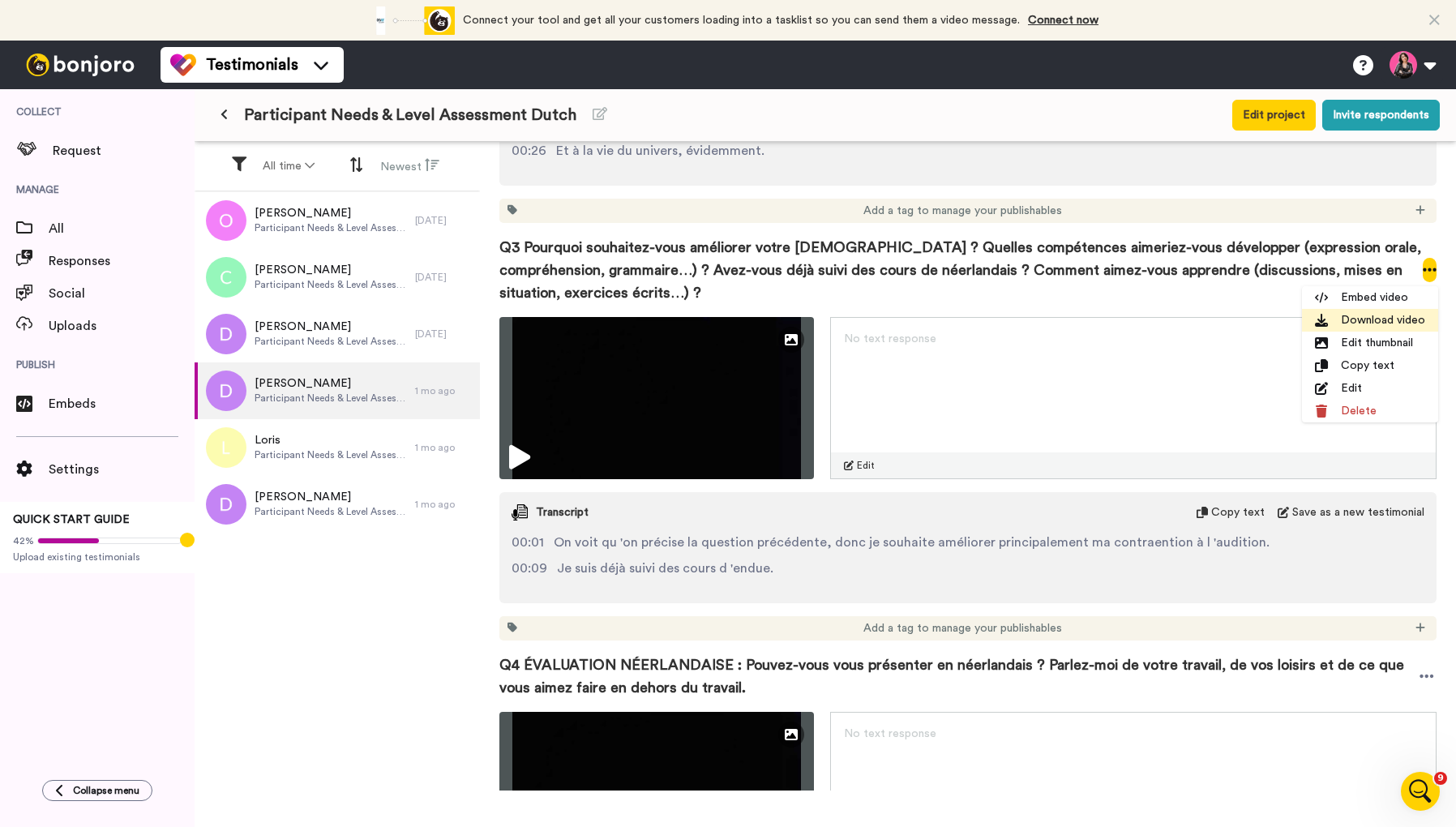
click at [1392, 319] on li "Download video" at bounding box center [1370, 320] width 136 height 23
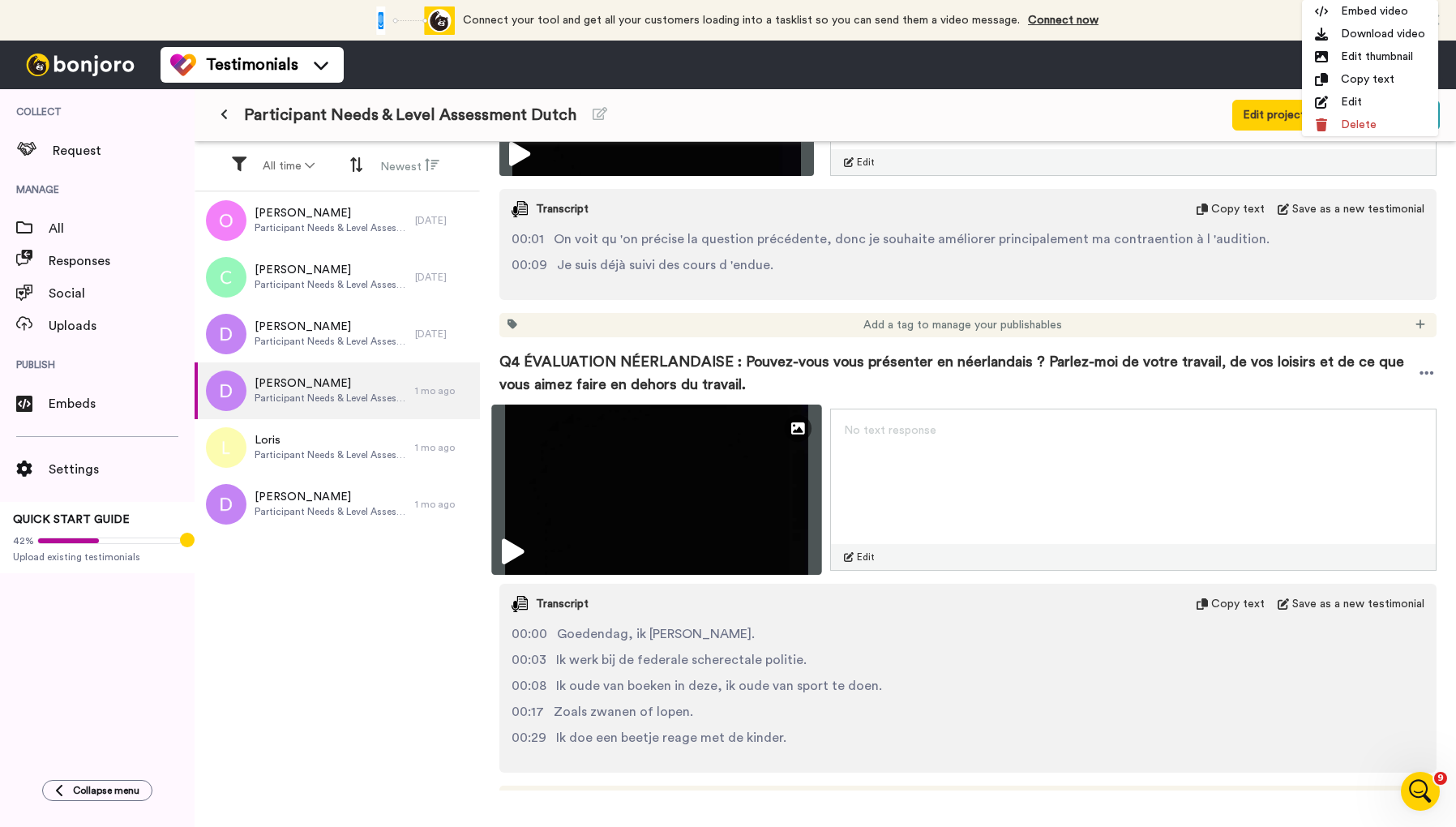
scroll to position [1415, 0]
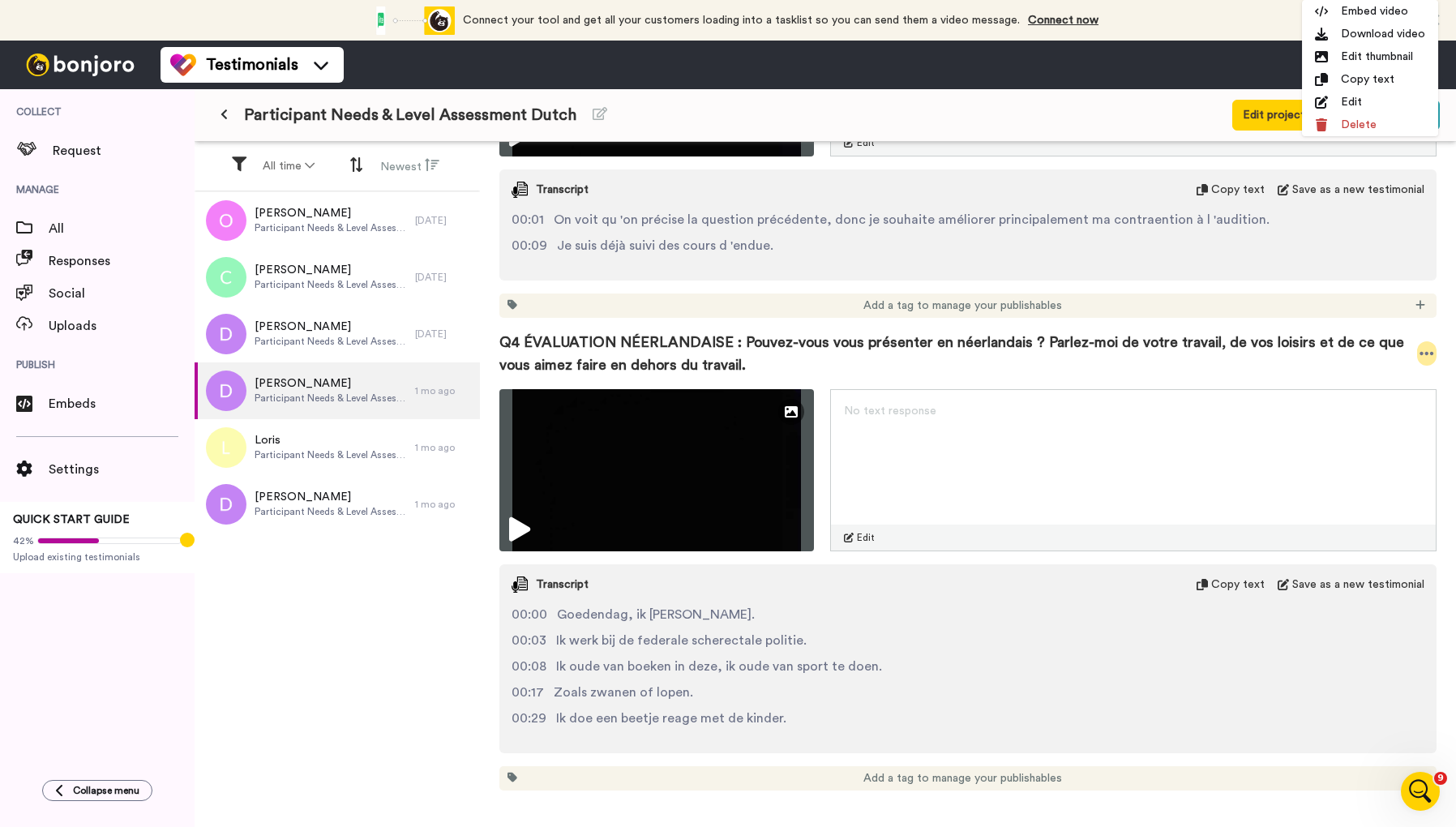
click at [1424, 352] on icon at bounding box center [1426, 354] width 15 height 17
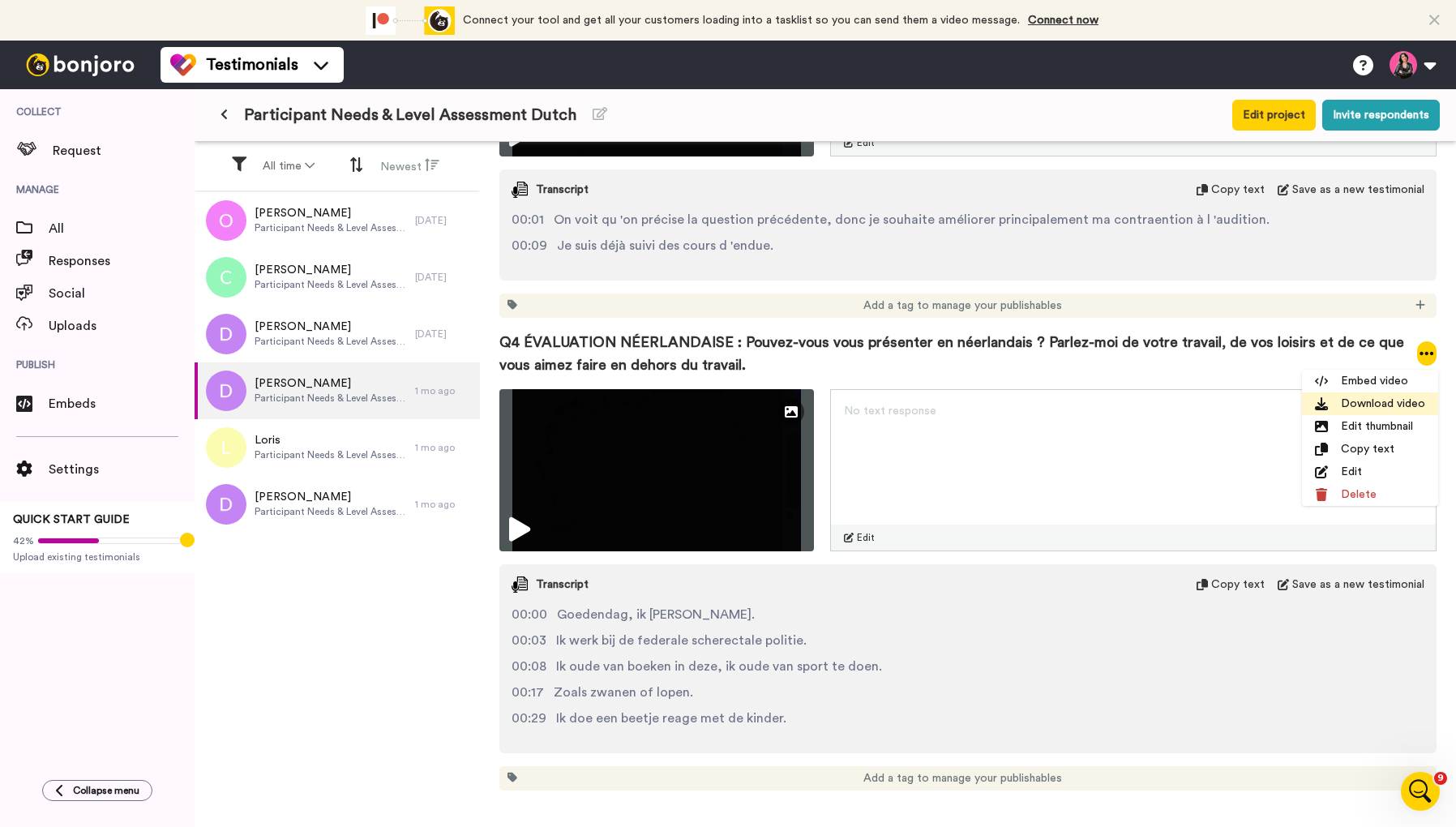
click at [1380, 401] on li "Download video" at bounding box center [1370, 403] width 136 height 23
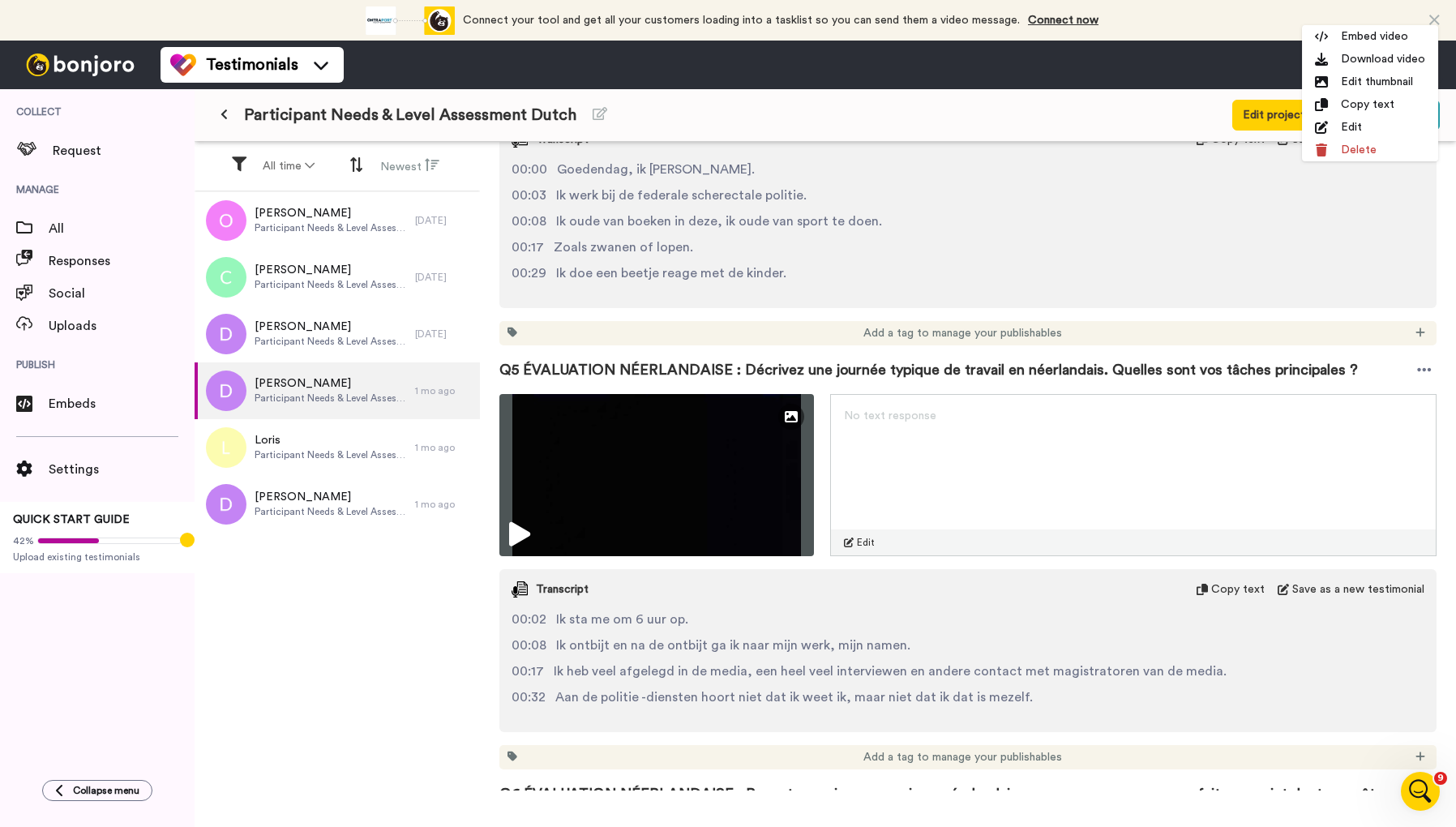
scroll to position [1952, 0]
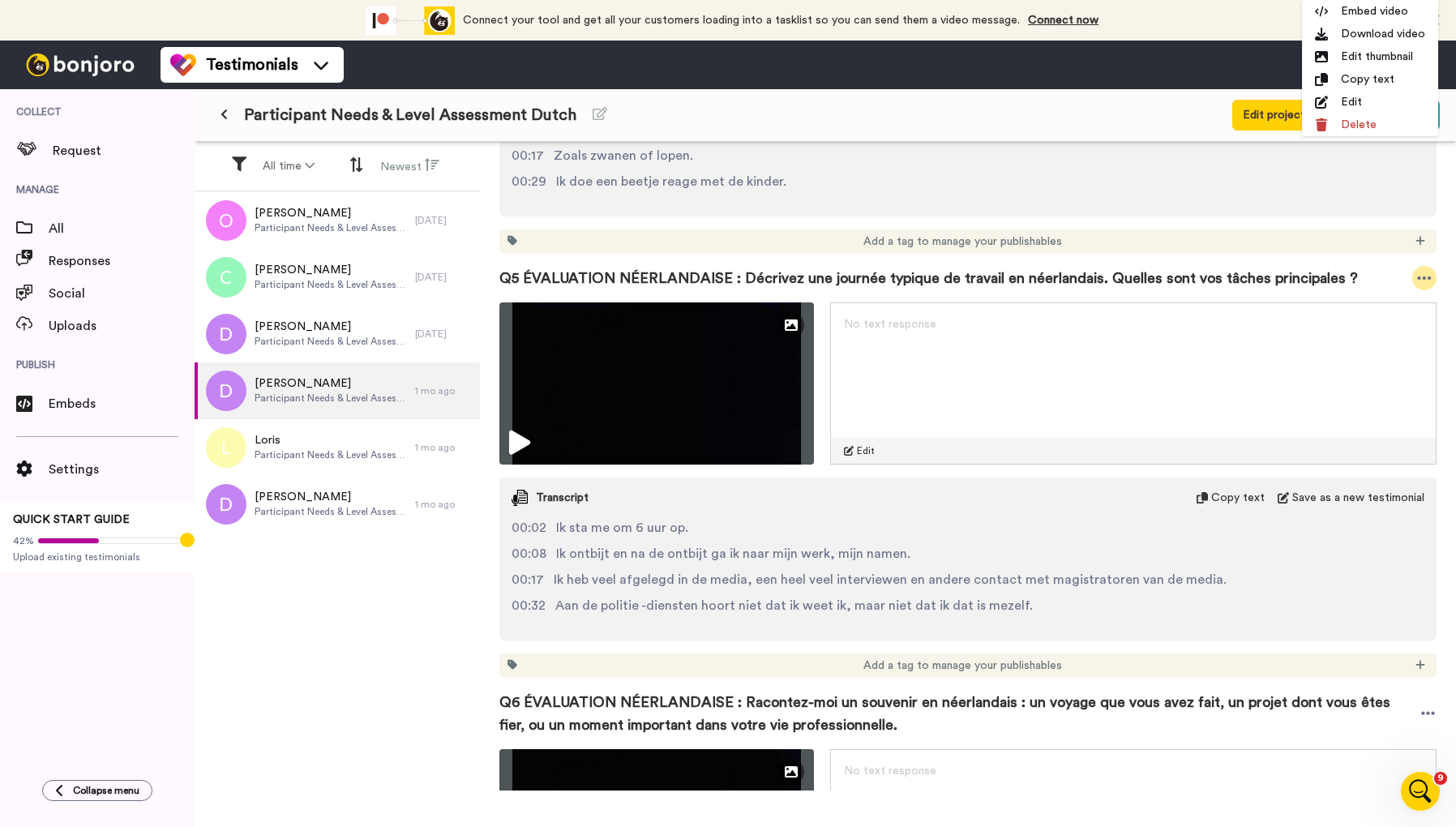
click at [1421, 277] on icon at bounding box center [1424, 277] width 15 height 17
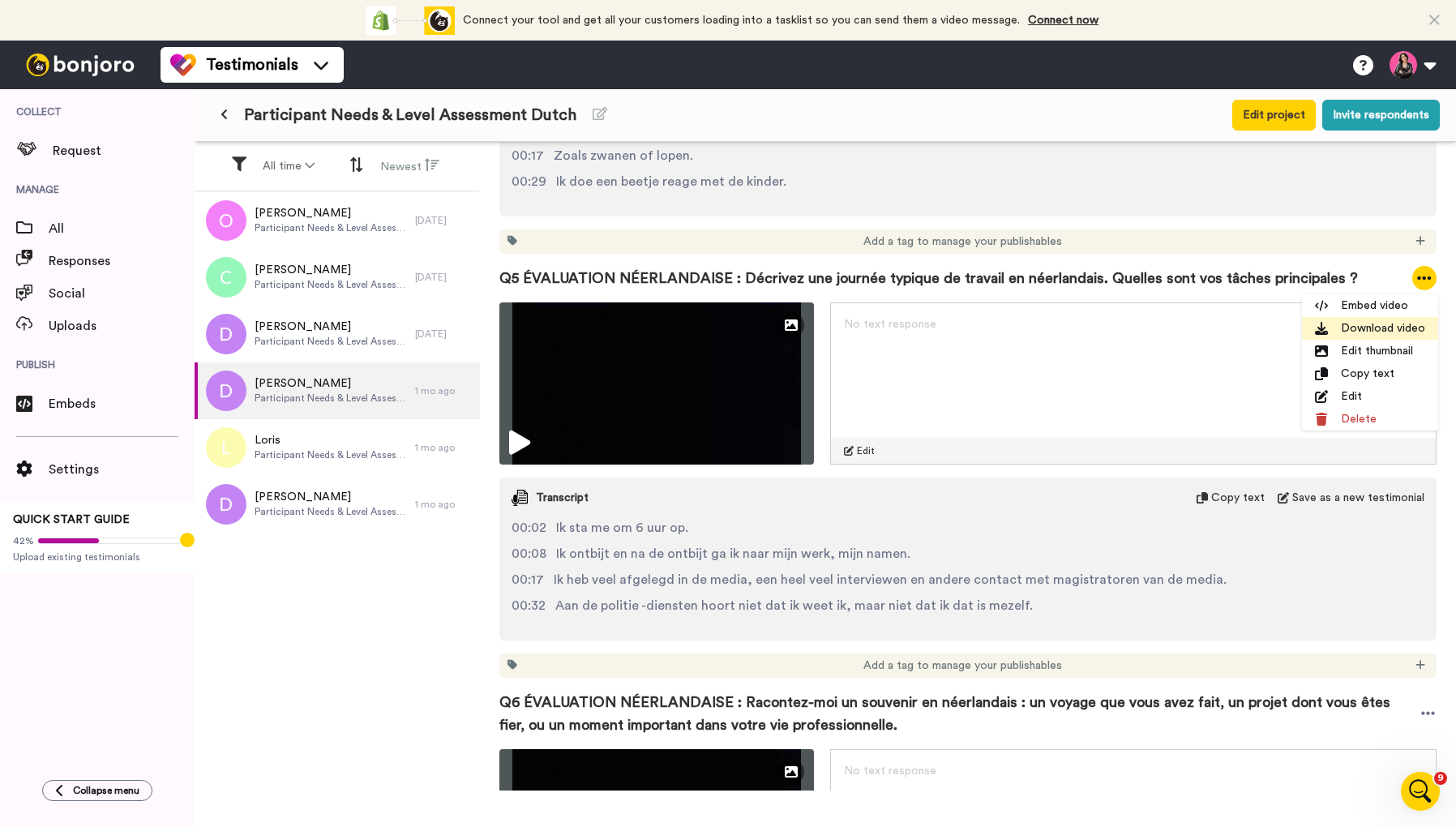
click at [1400, 326] on li "Download video" at bounding box center [1370, 328] width 136 height 23
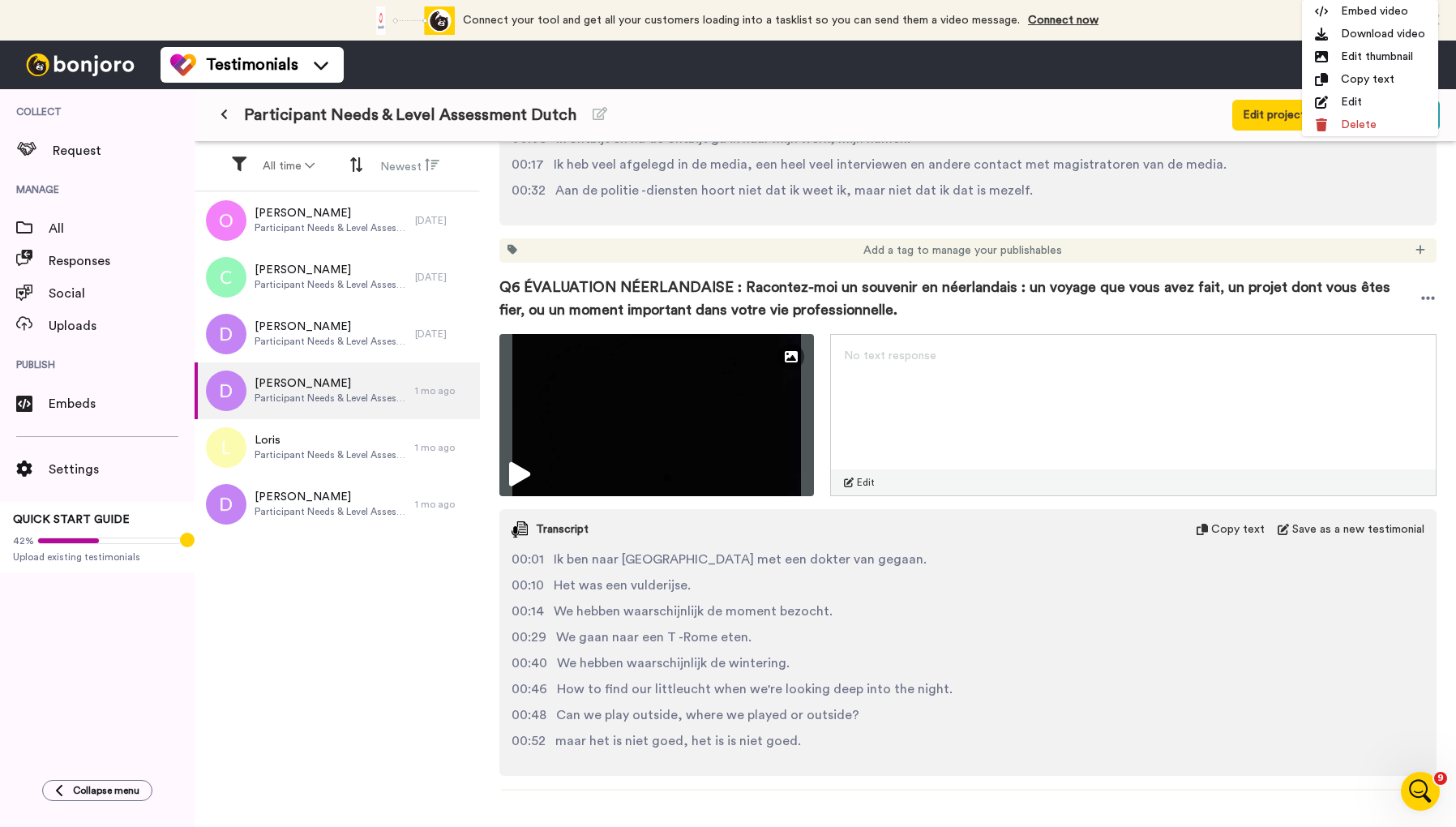
scroll to position [2365, 0]
click at [1426, 298] on icon at bounding box center [1428, 299] width 14 height 4
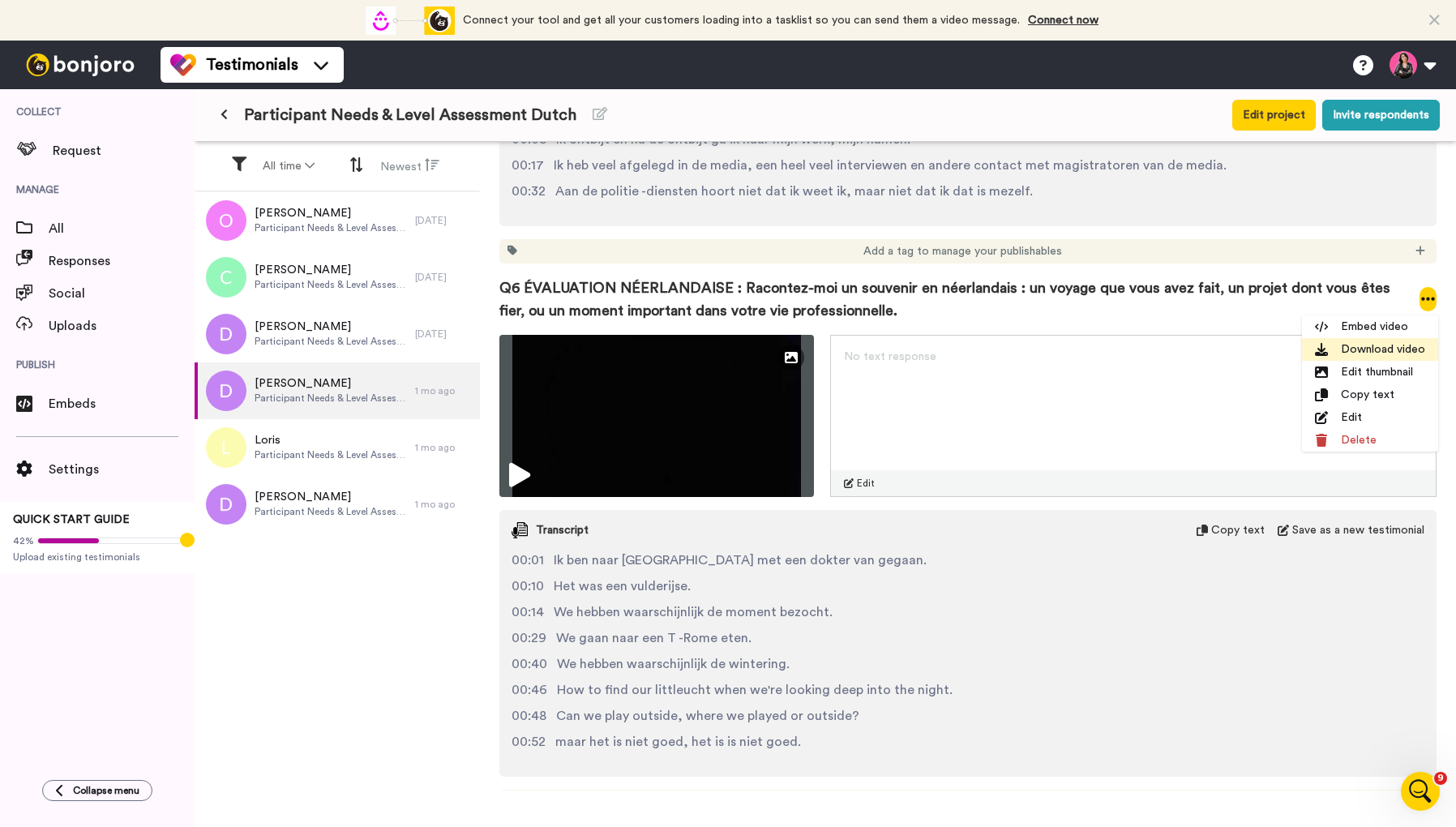
click at [1382, 355] on li "Download video" at bounding box center [1370, 349] width 136 height 23
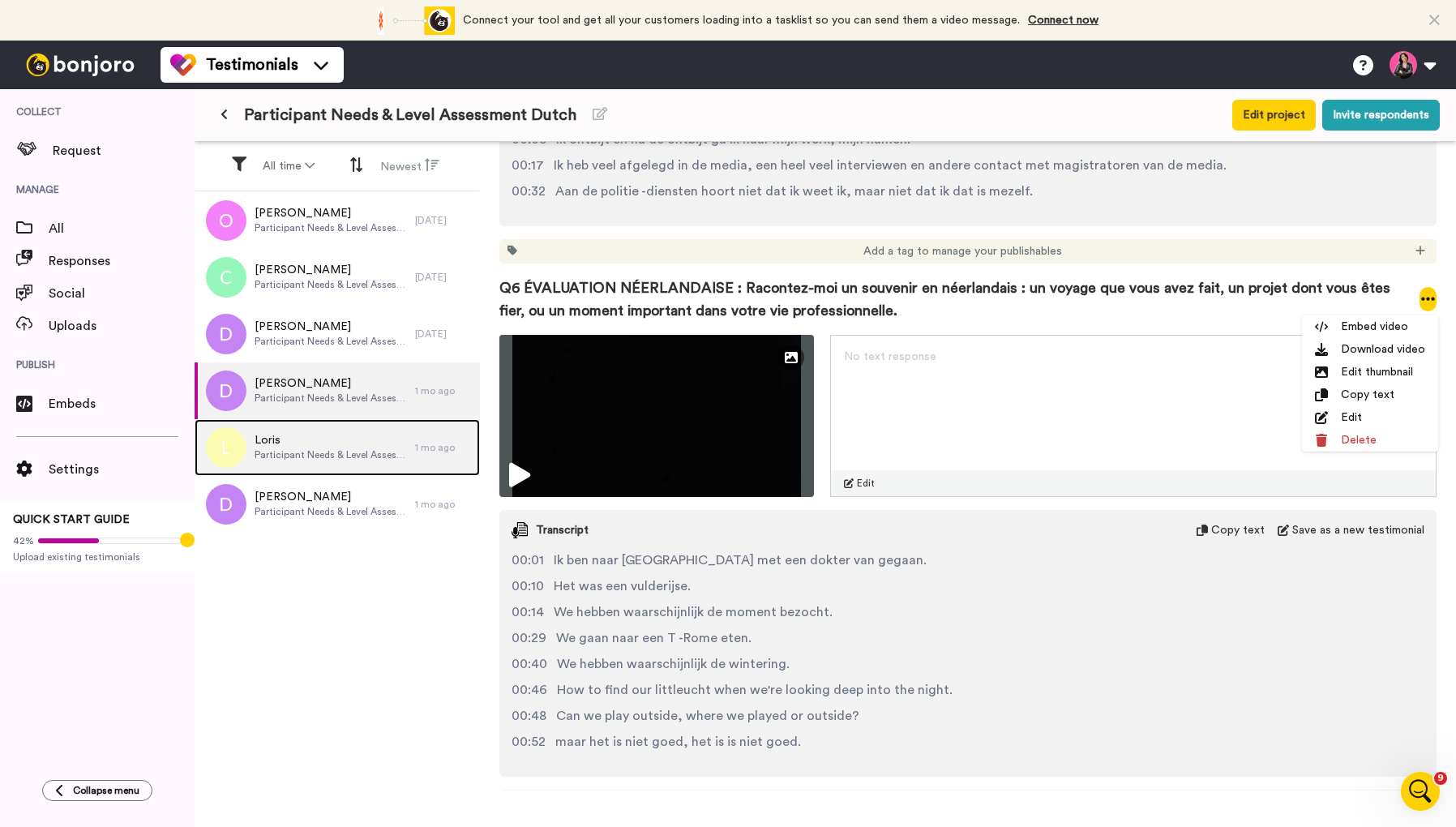
click at [299, 449] on span "Participant Needs & Level Assessment Dutch" at bounding box center [331, 454] width 152 height 13
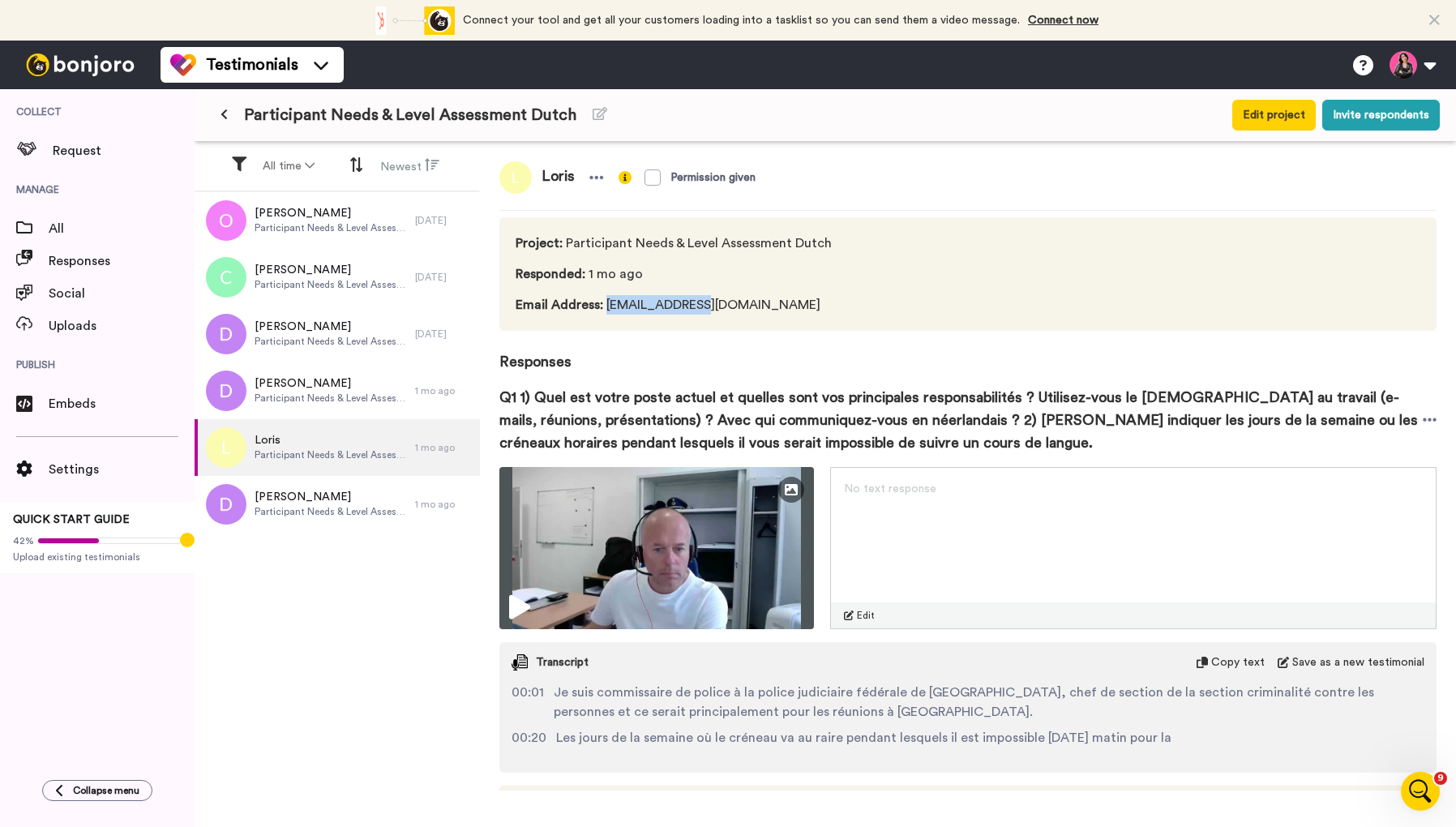
drag, startPoint x: 682, startPoint y: 305, endPoint x: 605, endPoint y: 305, distance: 77.0
click at [605, 305] on span "Email Address : [EMAIL_ADDRESS][DOMAIN_NAME]" at bounding box center [673, 305] width 316 height 19
copy span "loris.desirant"
click at [1267, 354] on span "Responses" at bounding box center [968, 352] width 937 height 42
click at [1428, 421] on icon at bounding box center [1430, 420] width 14 height 4
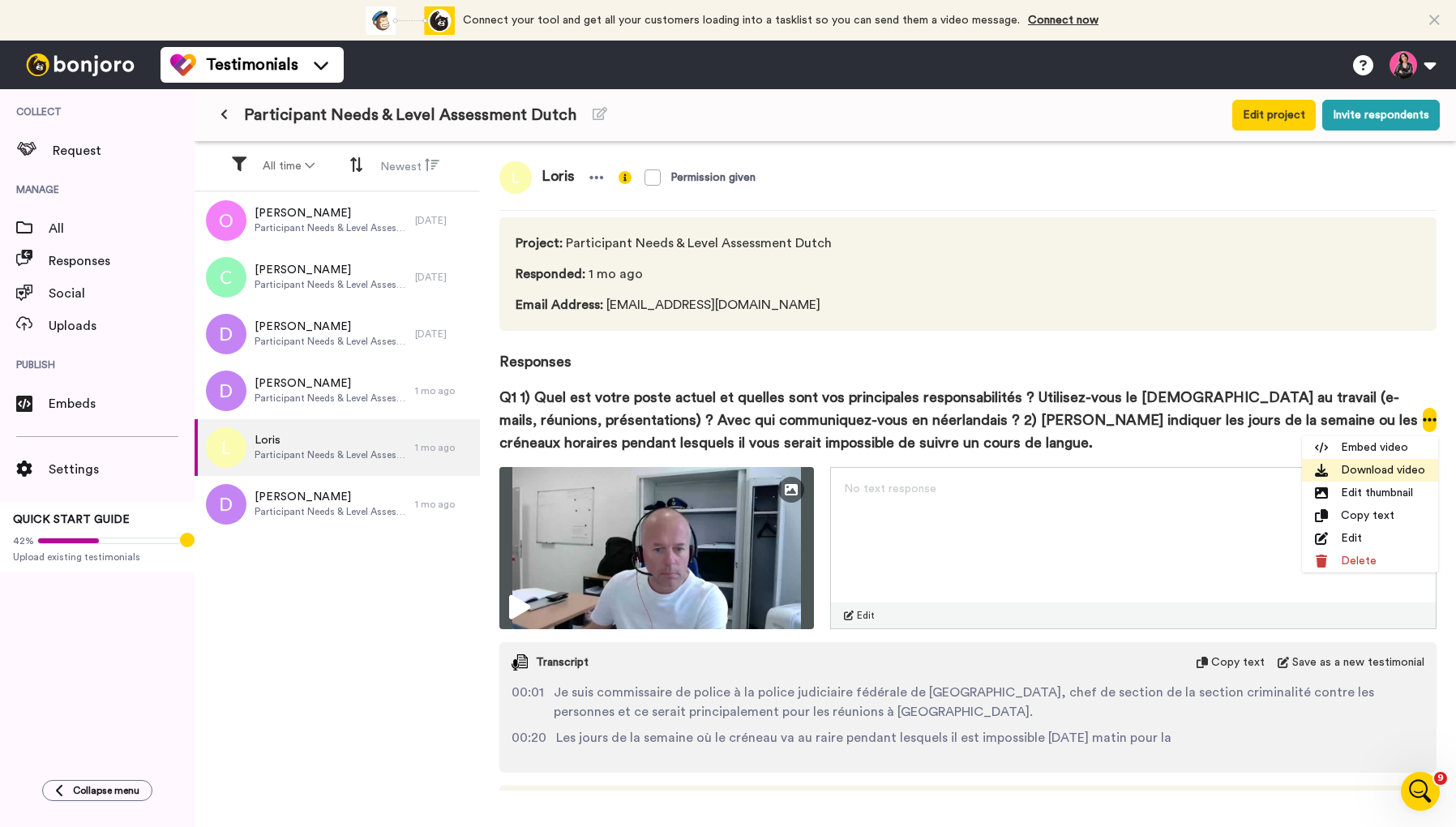
click at [1396, 466] on li "Download video" at bounding box center [1370, 470] width 136 height 23
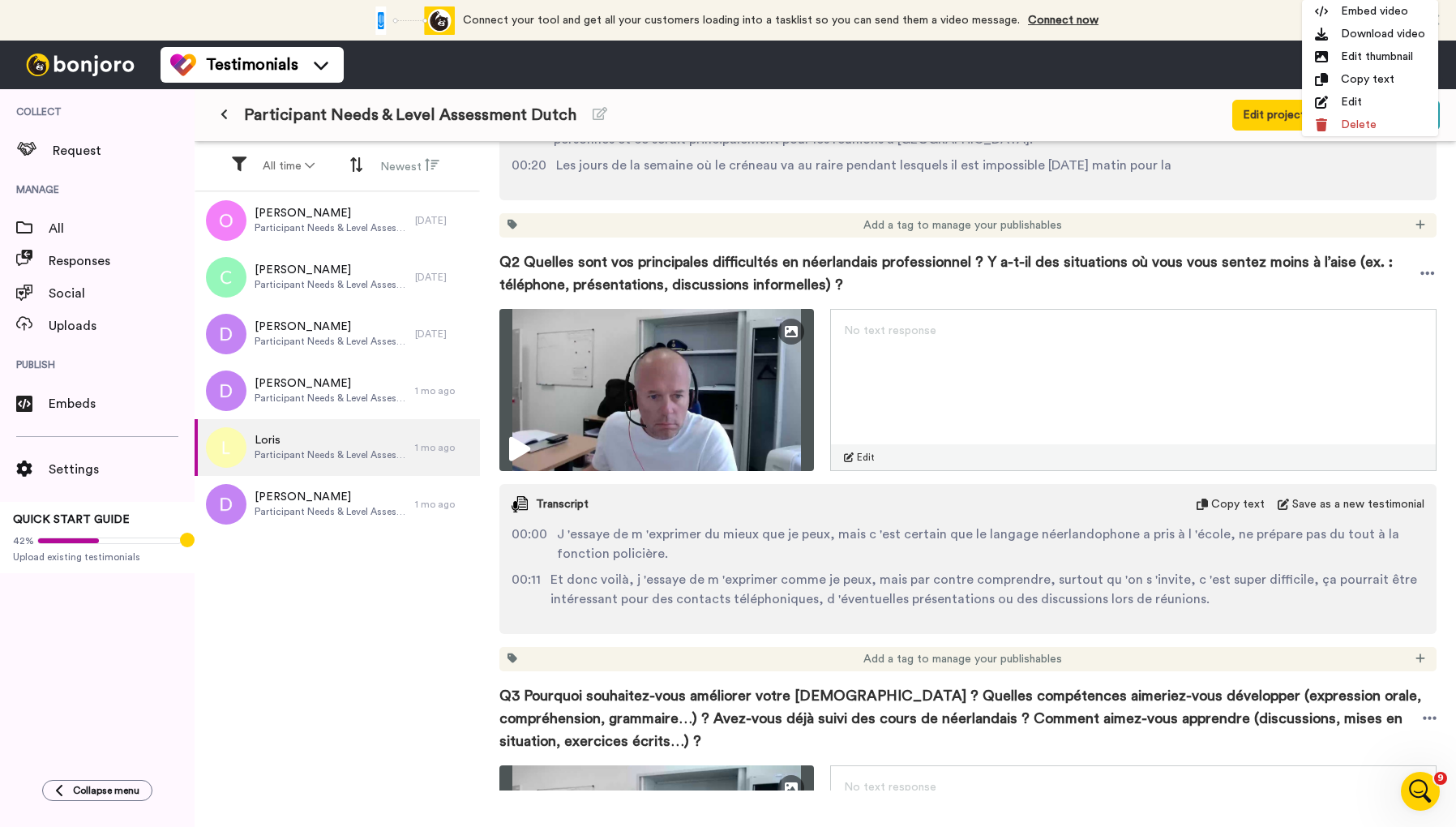
scroll to position [624, 0]
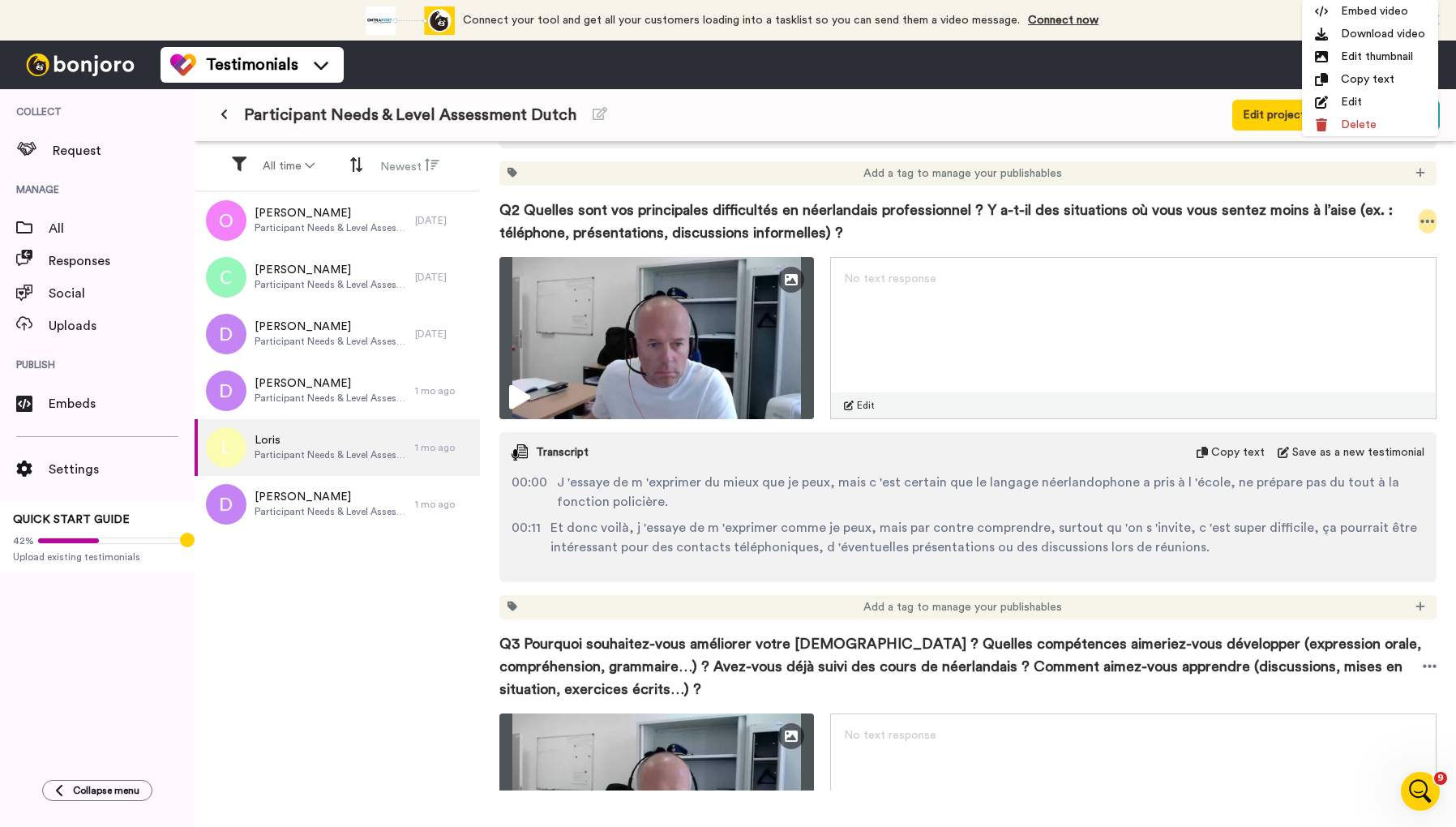
click at [1429, 215] on icon at bounding box center [1427, 221] width 15 height 17
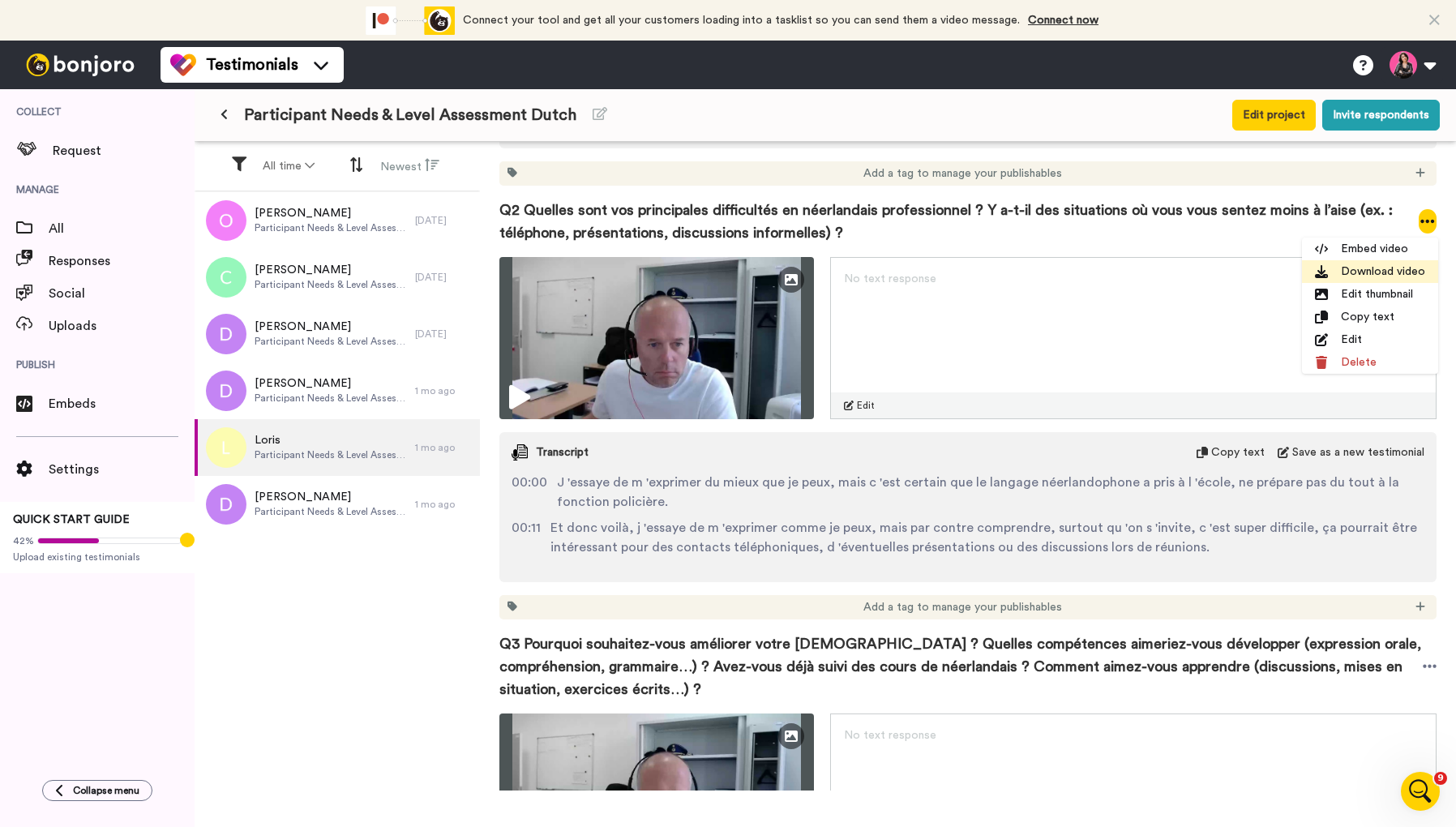
click at [1389, 267] on li "Download video" at bounding box center [1370, 271] width 136 height 23
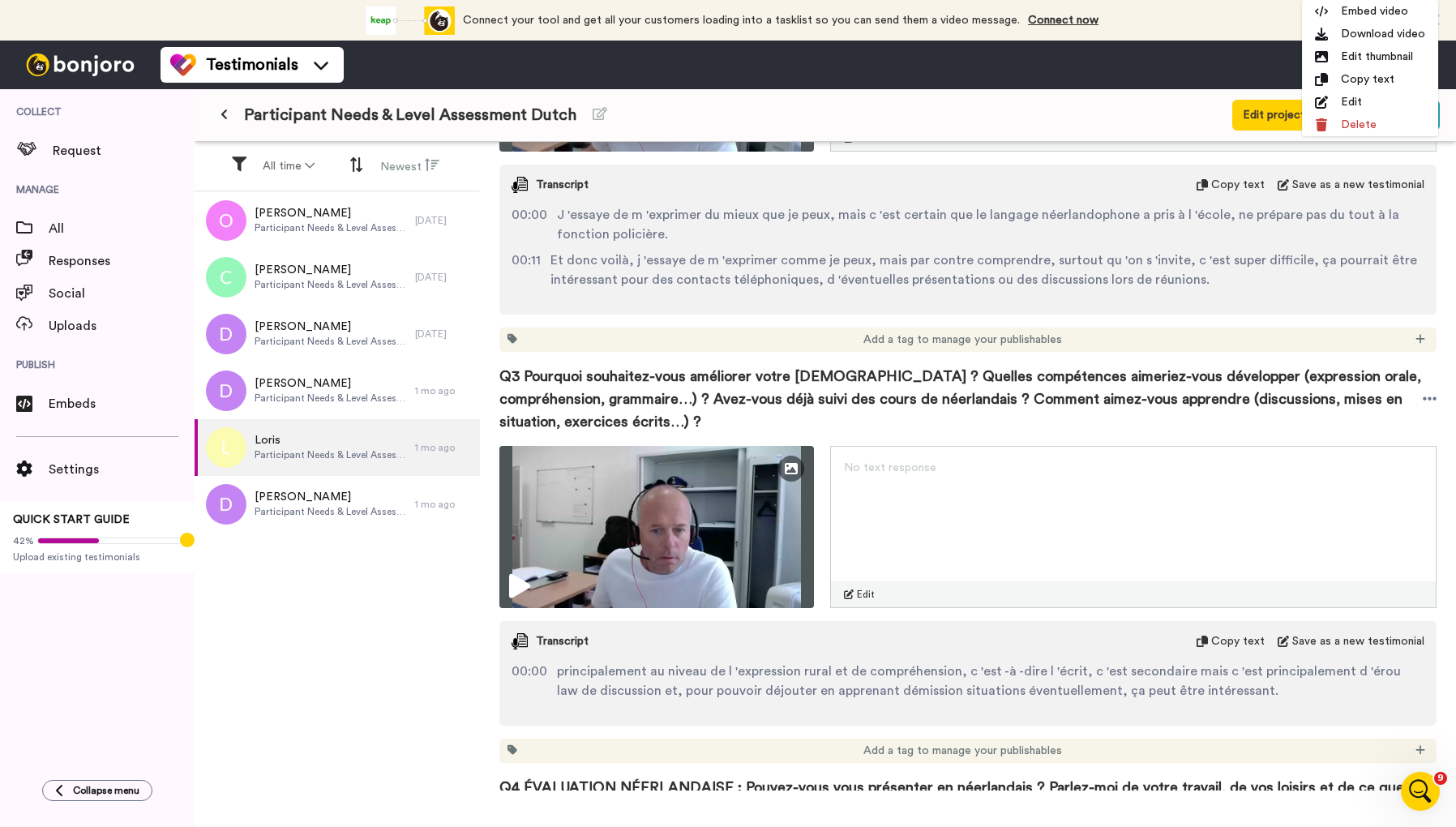
scroll to position [901, 0]
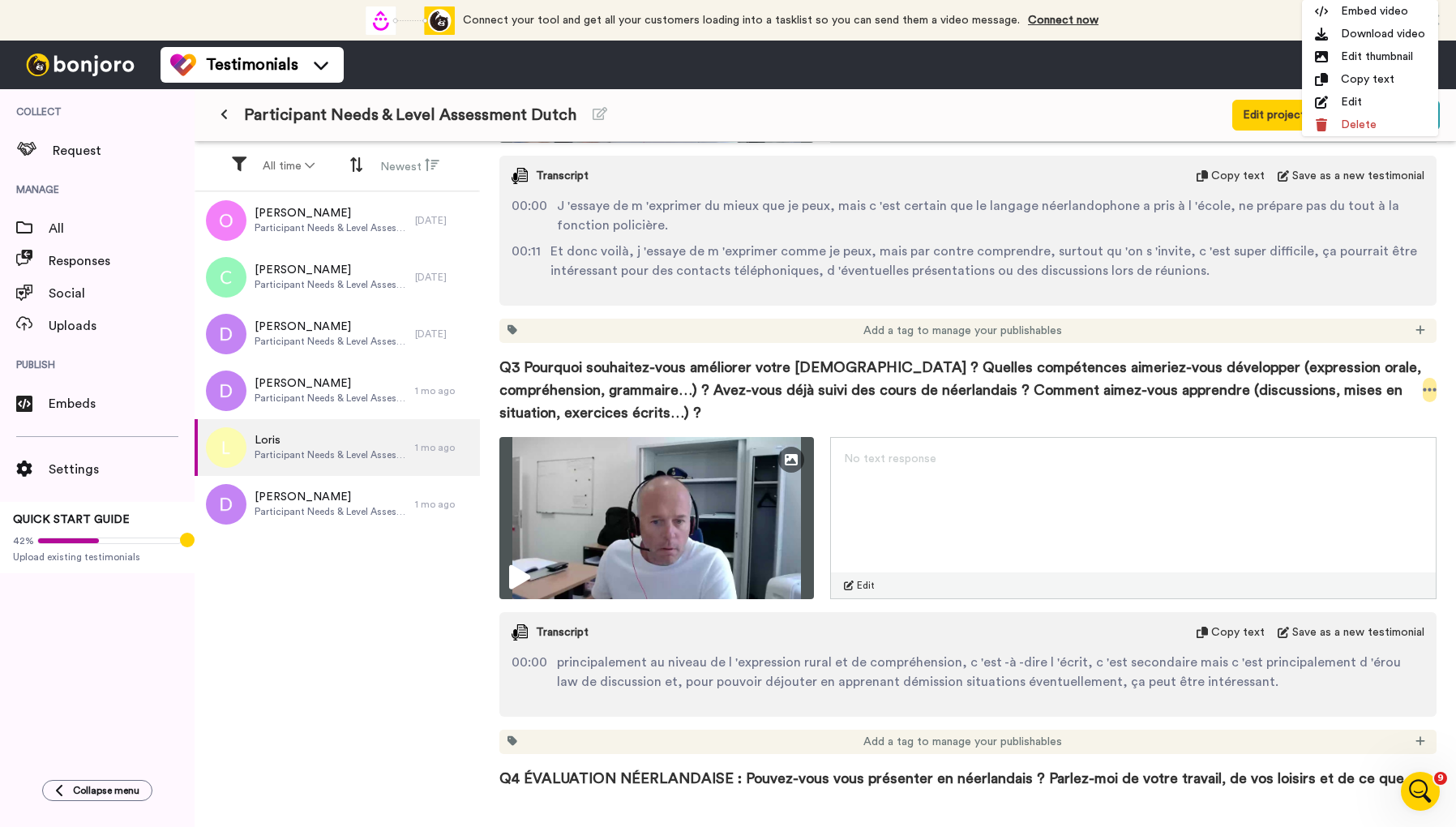
click at [1433, 388] on icon at bounding box center [1430, 389] width 15 height 17
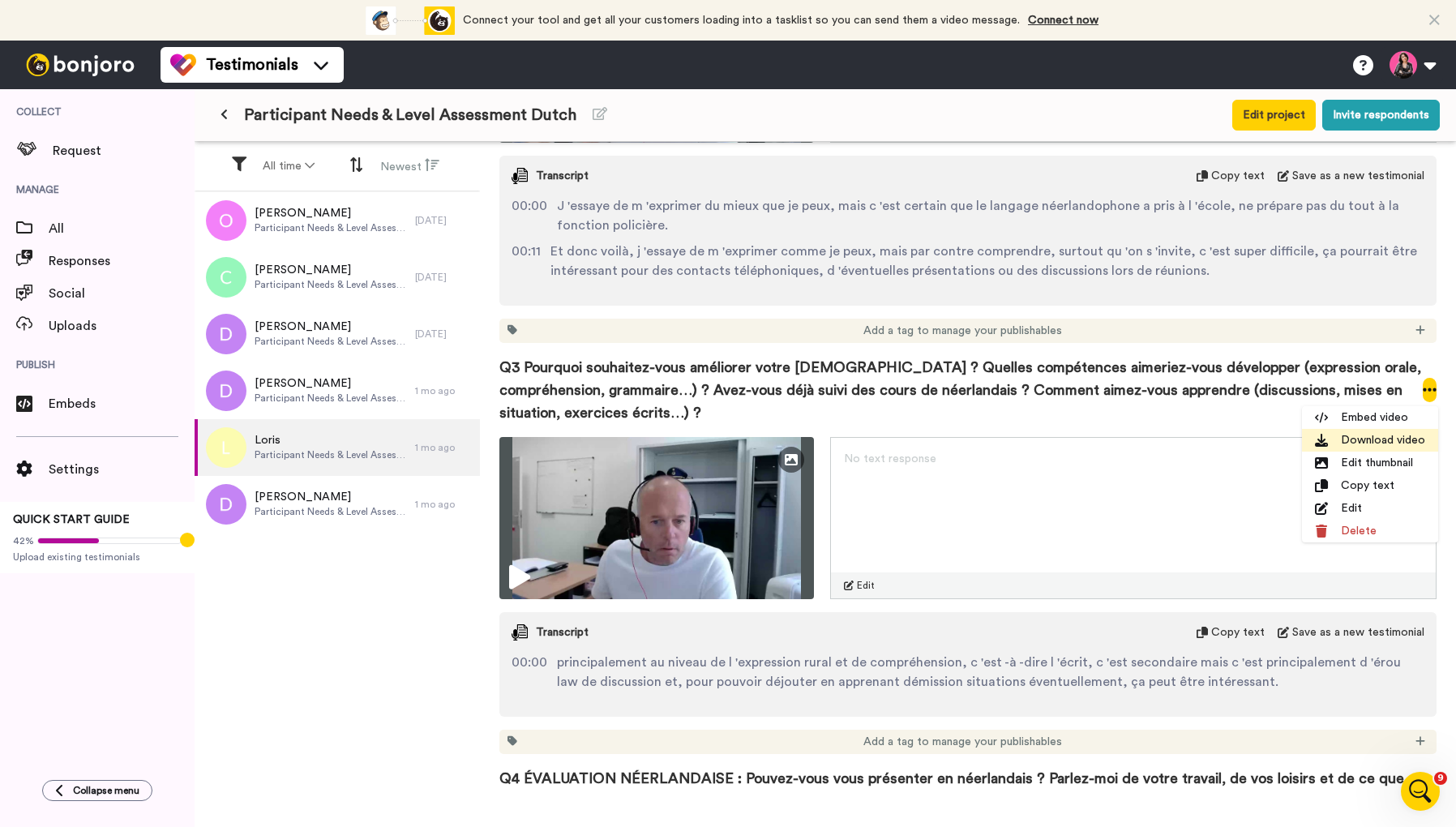
click at [1391, 441] on li "Download video" at bounding box center [1370, 440] width 136 height 23
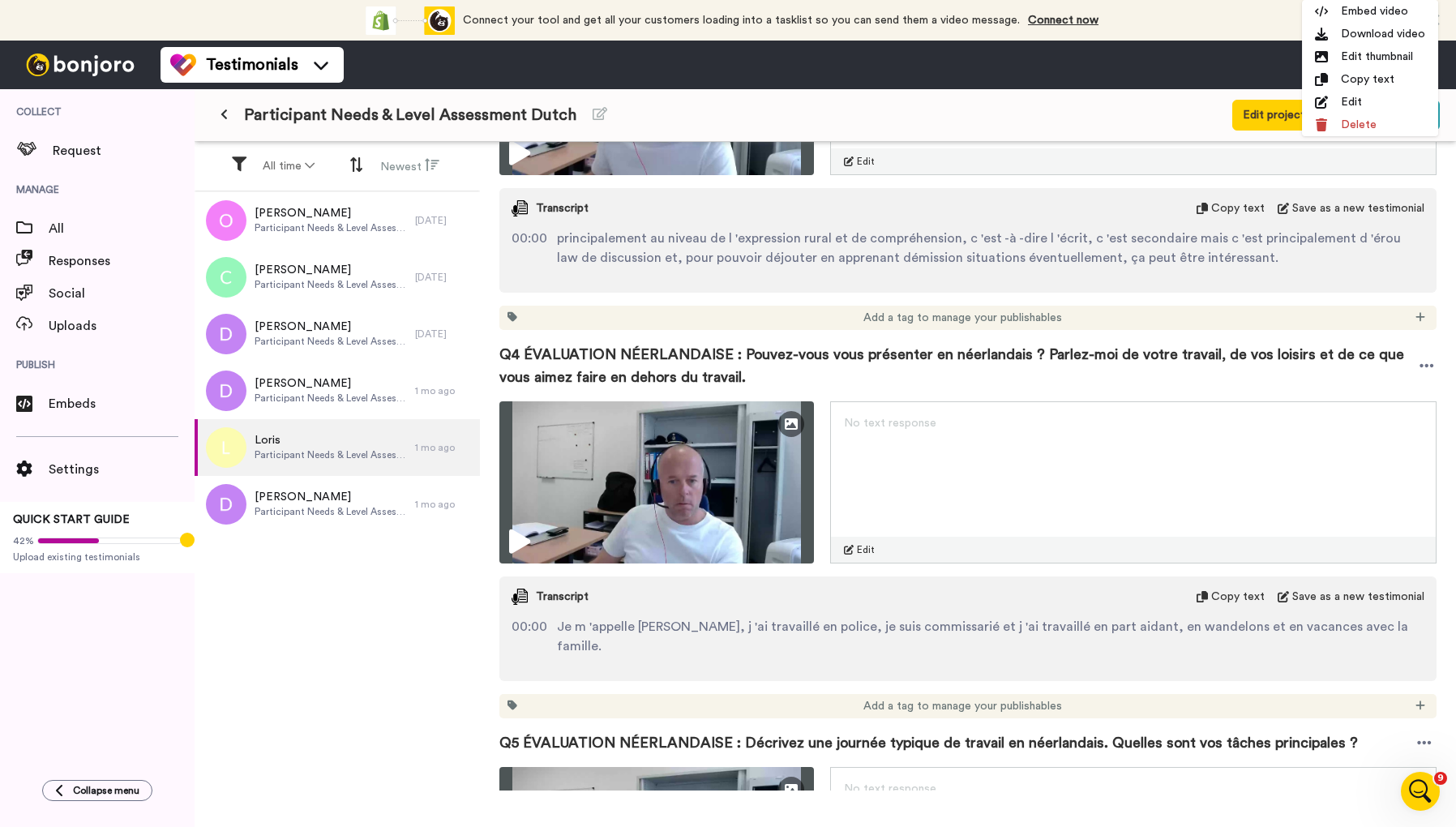
scroll to position [1504, 0]
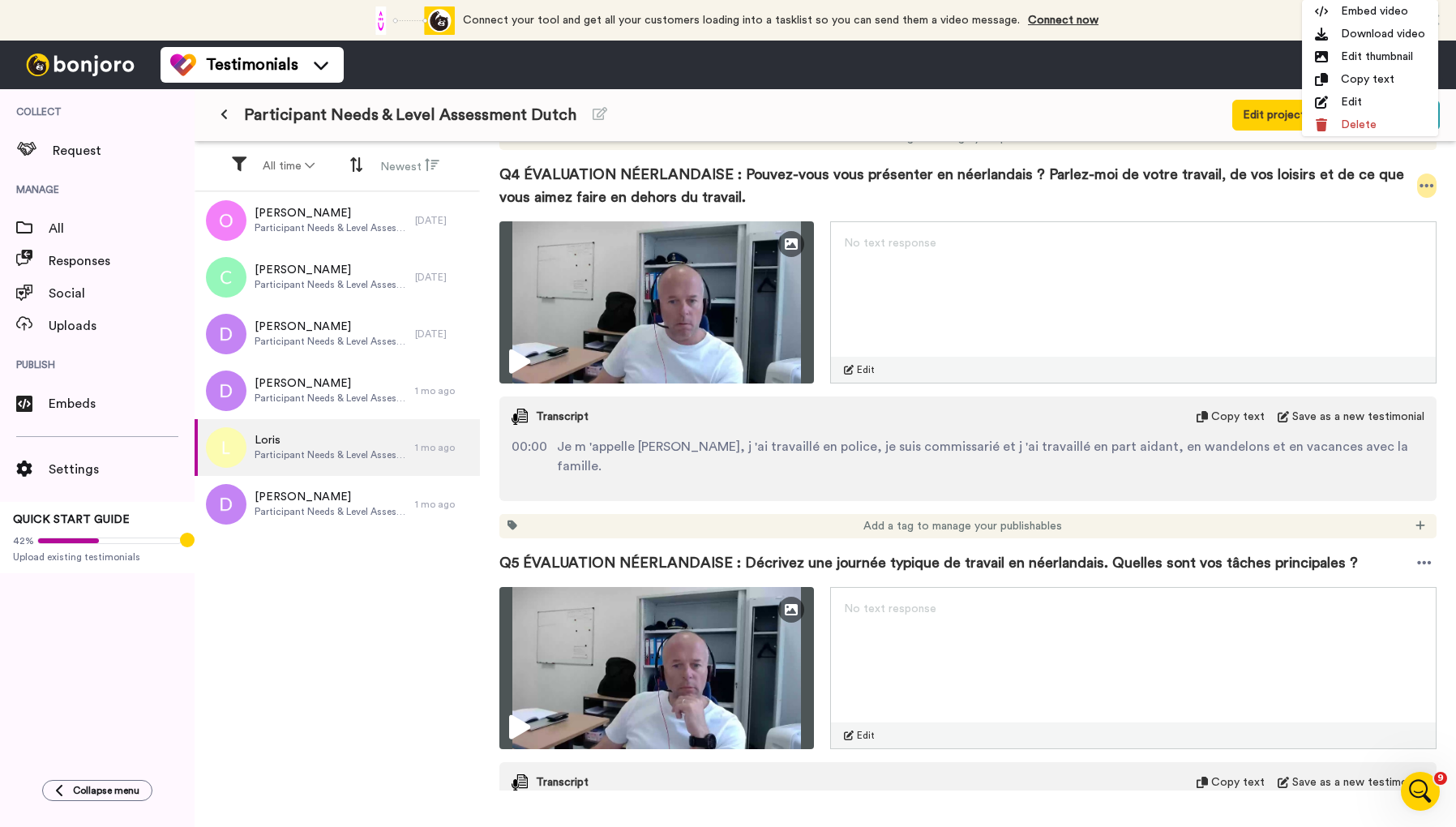
click at [1436, 183] on div at bounding box center [1426, 186] width 19 height 25
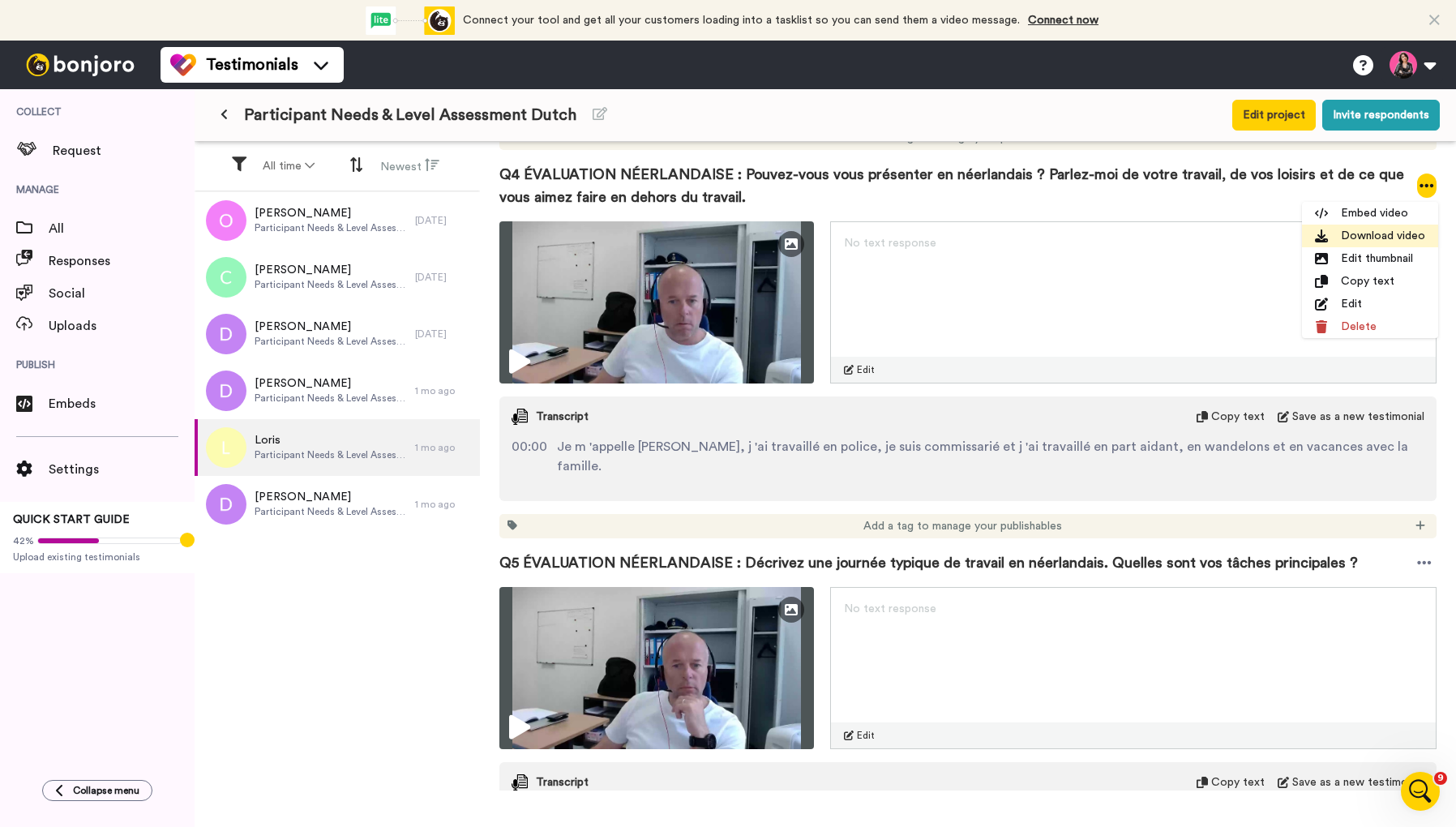
click at [1379, 237] on li "Download video" at bounding box center [1370, 236] width 136 height 23
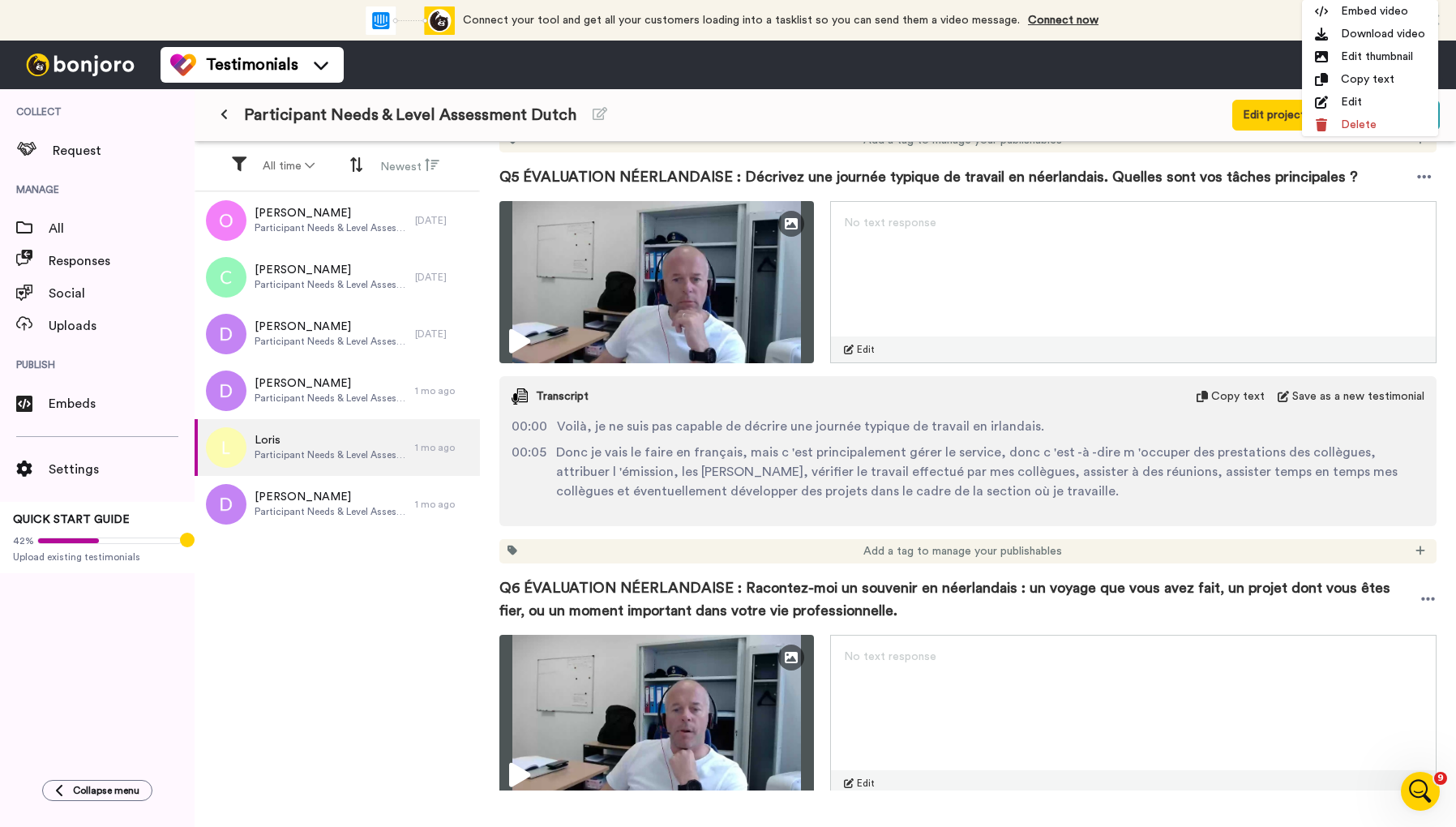
scroll to position [1900, 0]
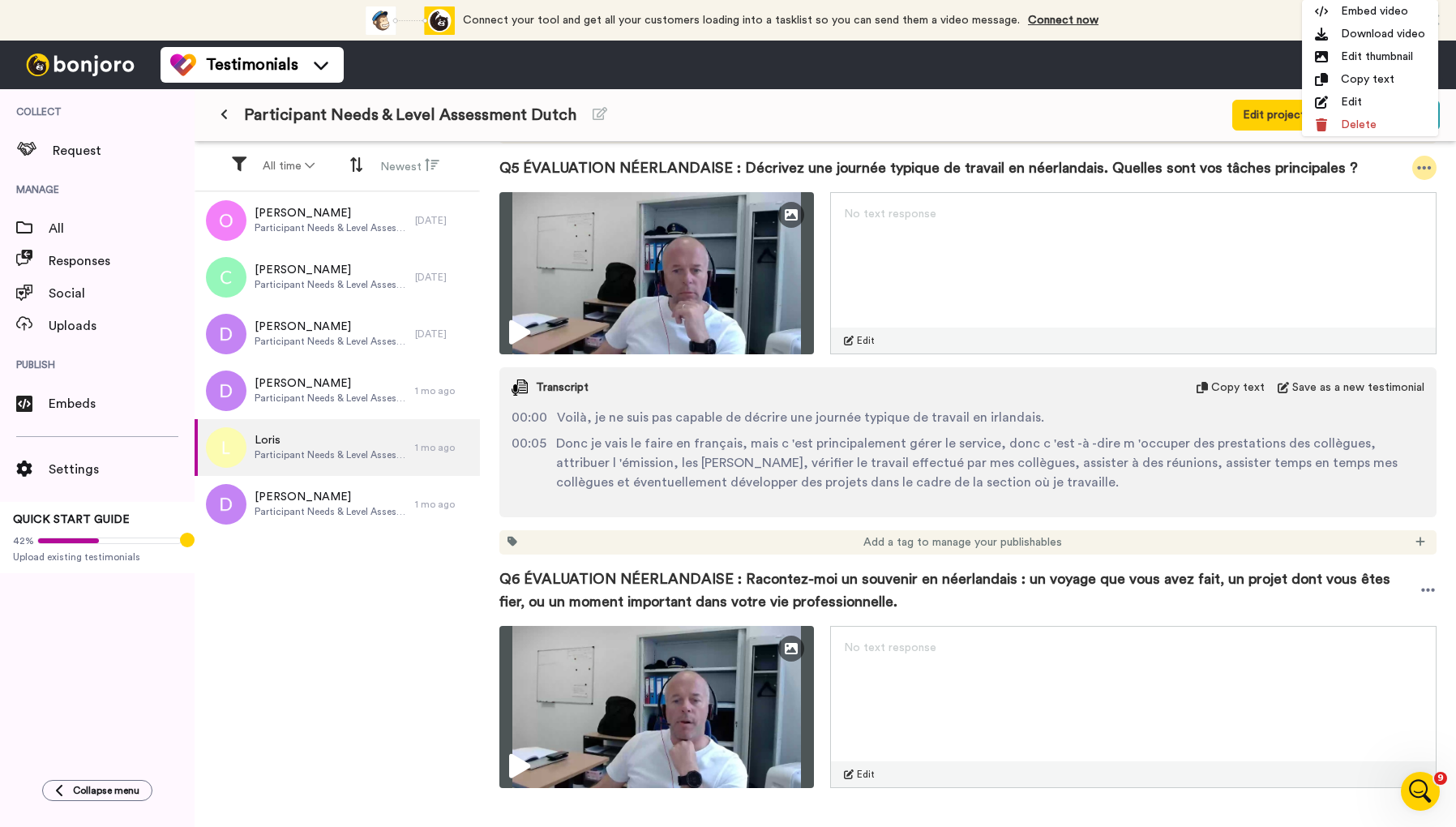
click at [1425, 167] on icon at bounding box center [1424, 168] width 14 height 4
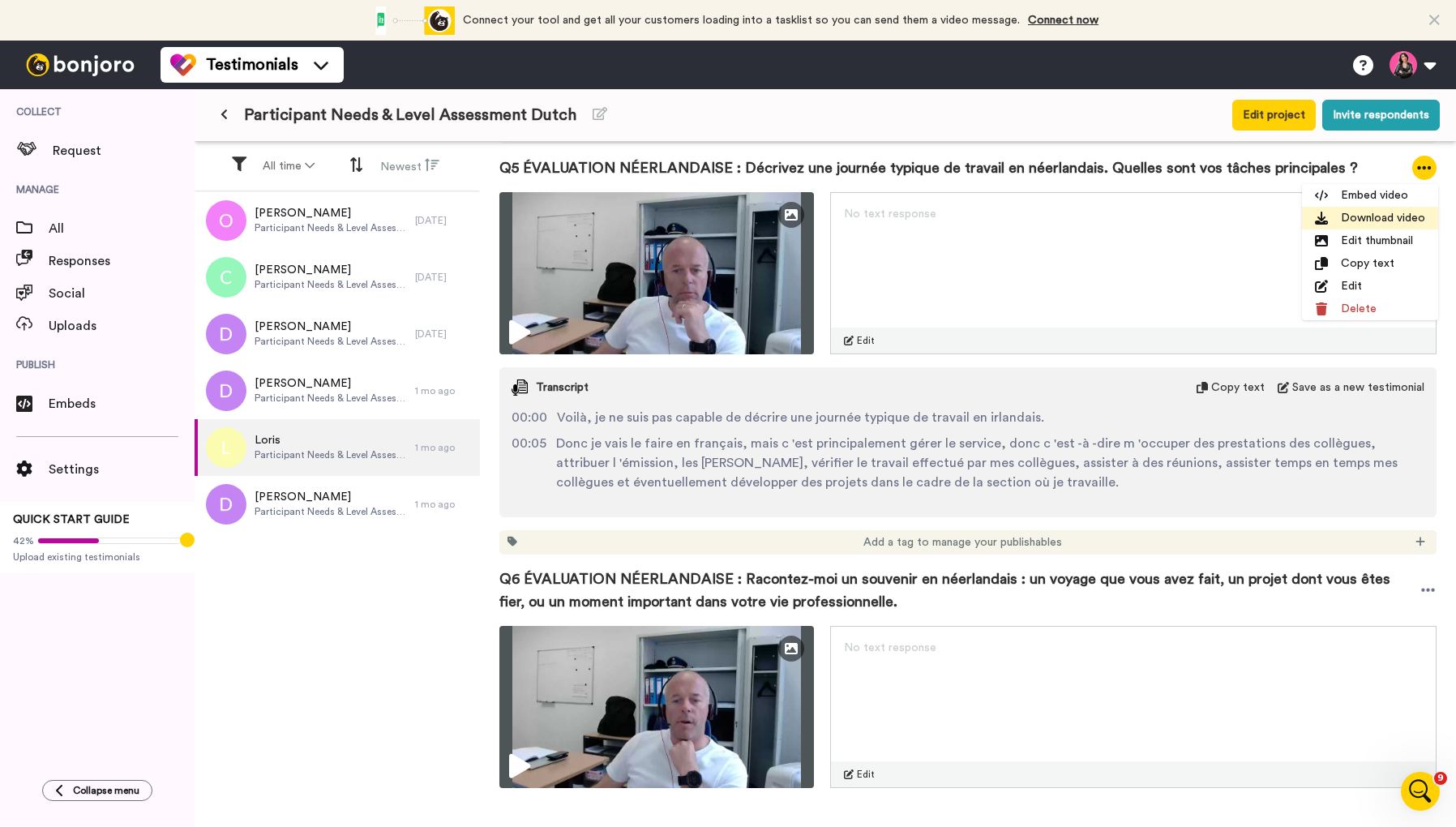
click at [1371, 217] on li "Download video" at bounding box center [1370, 218] width 136 height 23
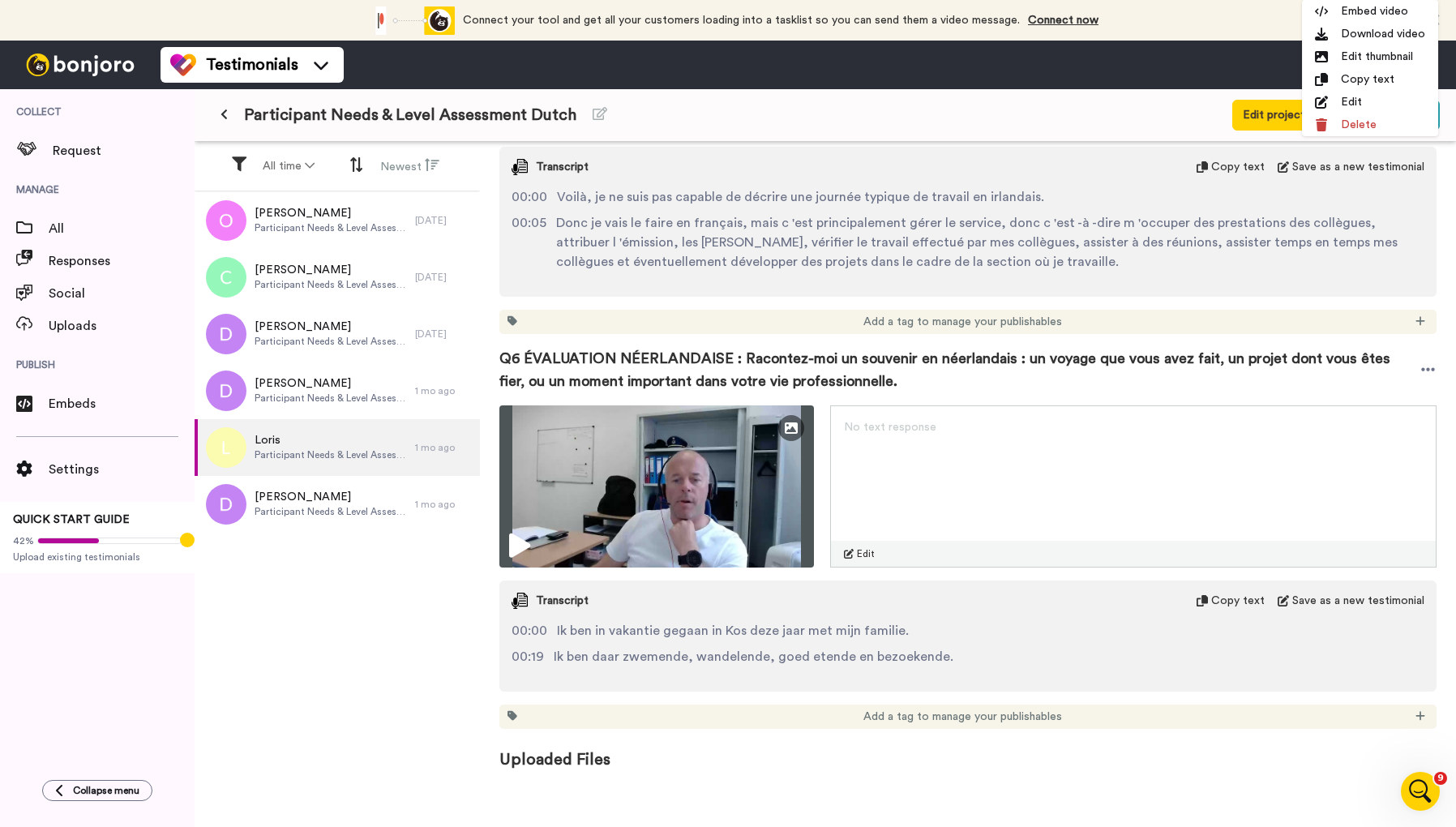
scroll to position [2120, 0]
click at [1431, 375] on icon at bounding box center [1428, 370] width 15 height 17
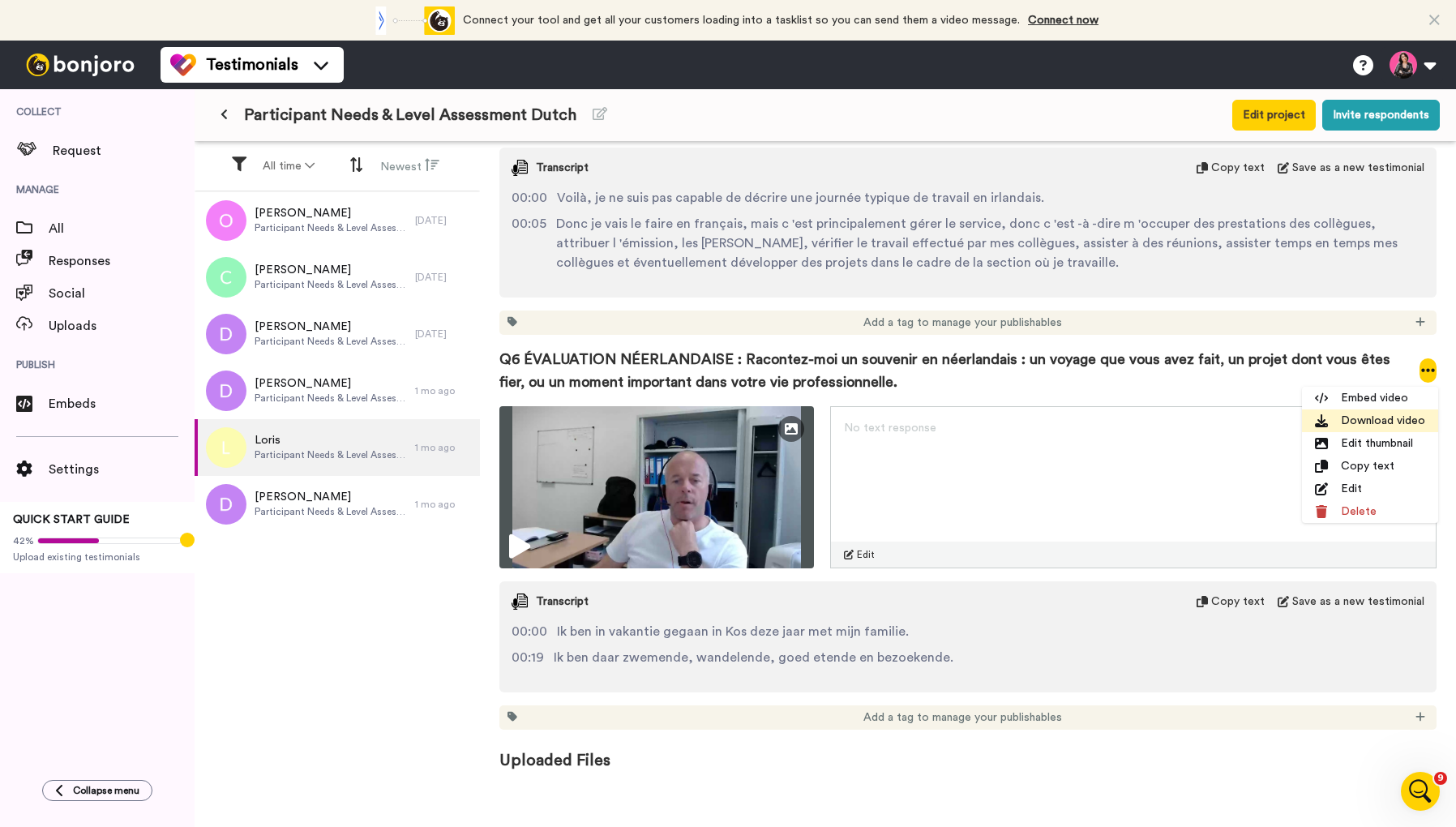
click at [1389, 424] on li "Download video" at bounding box center [1370, 421] width 136 height 23
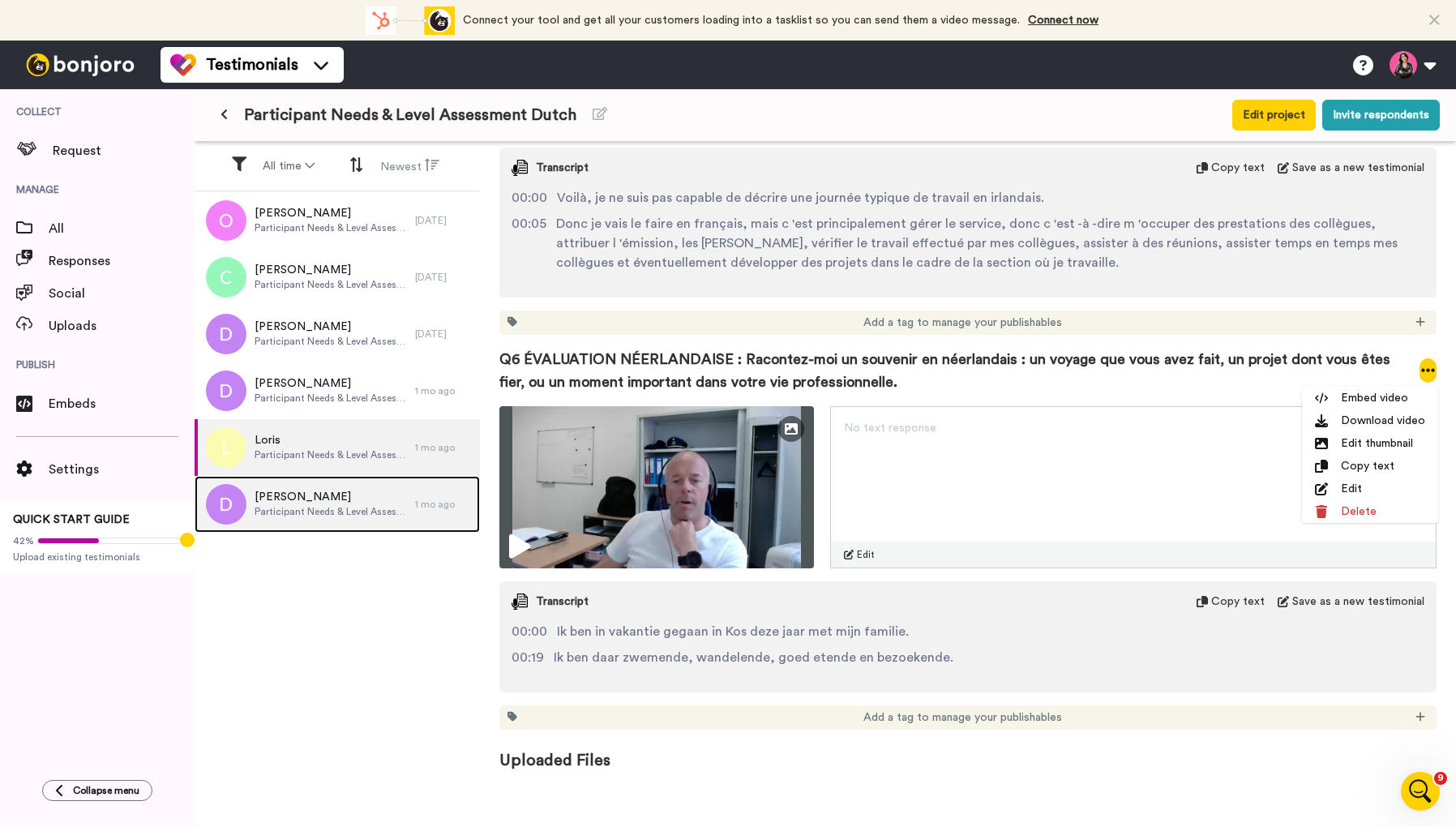
click at [298, 496] on span "[PERSON_NAME]" at bounding box center [331, 497] width 152 height 17
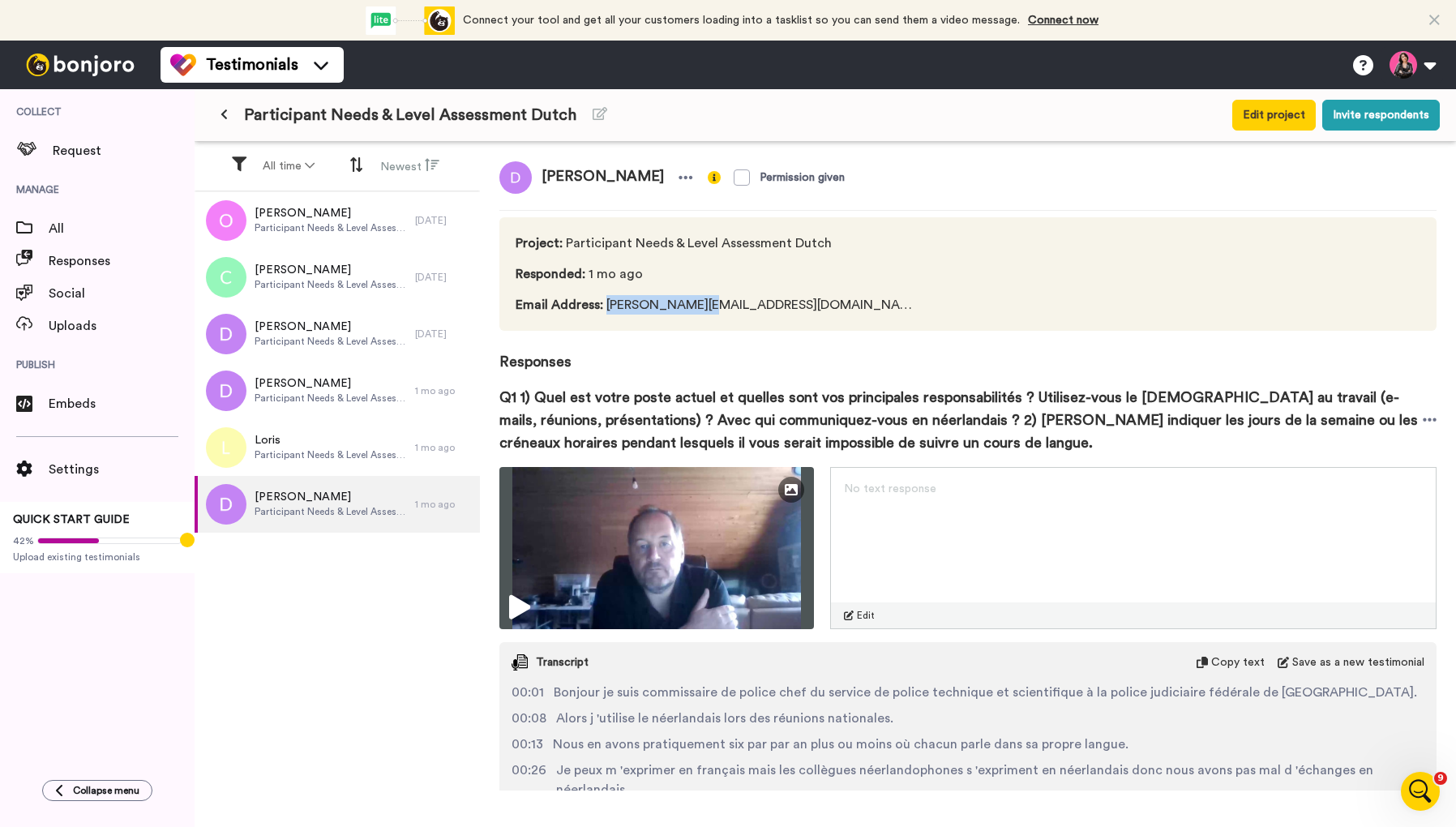
drag, startPoint x: 692, startPoint y: 305, endPoint x: 607, endPoint y: 308, distance: 85.1
click at [607, 308] on span "Email Address : [PERSON_NAME][EMAIL_ADDRESS][DOMAIN_NAME]" at bounding box center [718, 305] width 405 height 19
copy span "[PERSON_NAME].degraux"
click at [1433, 422] on icon at bounding box center [1430, 420] width 15 height 17
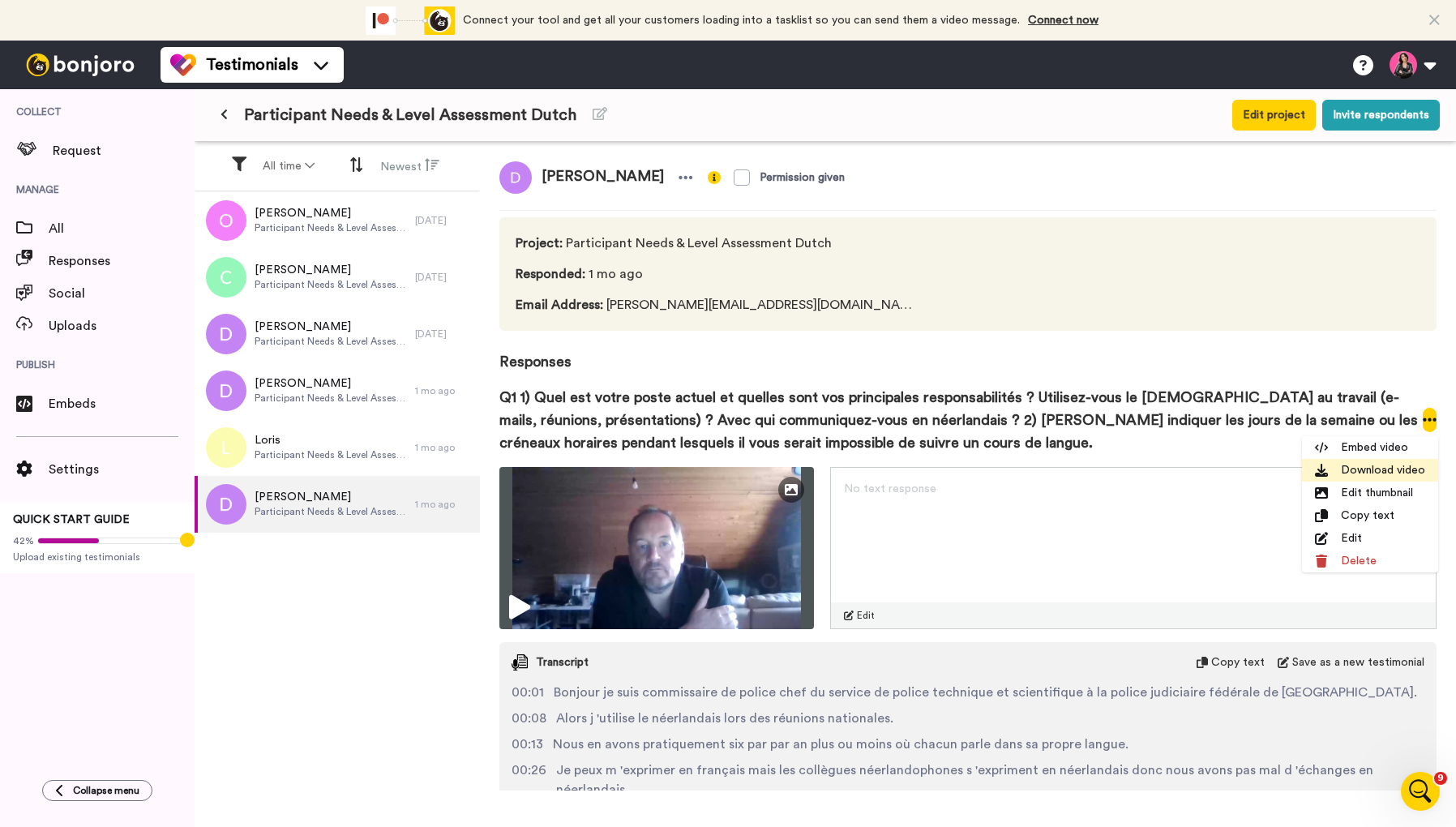
click at [1404, 469] on li "Download video" at bounding box center [1370, 470] width 136 height 23
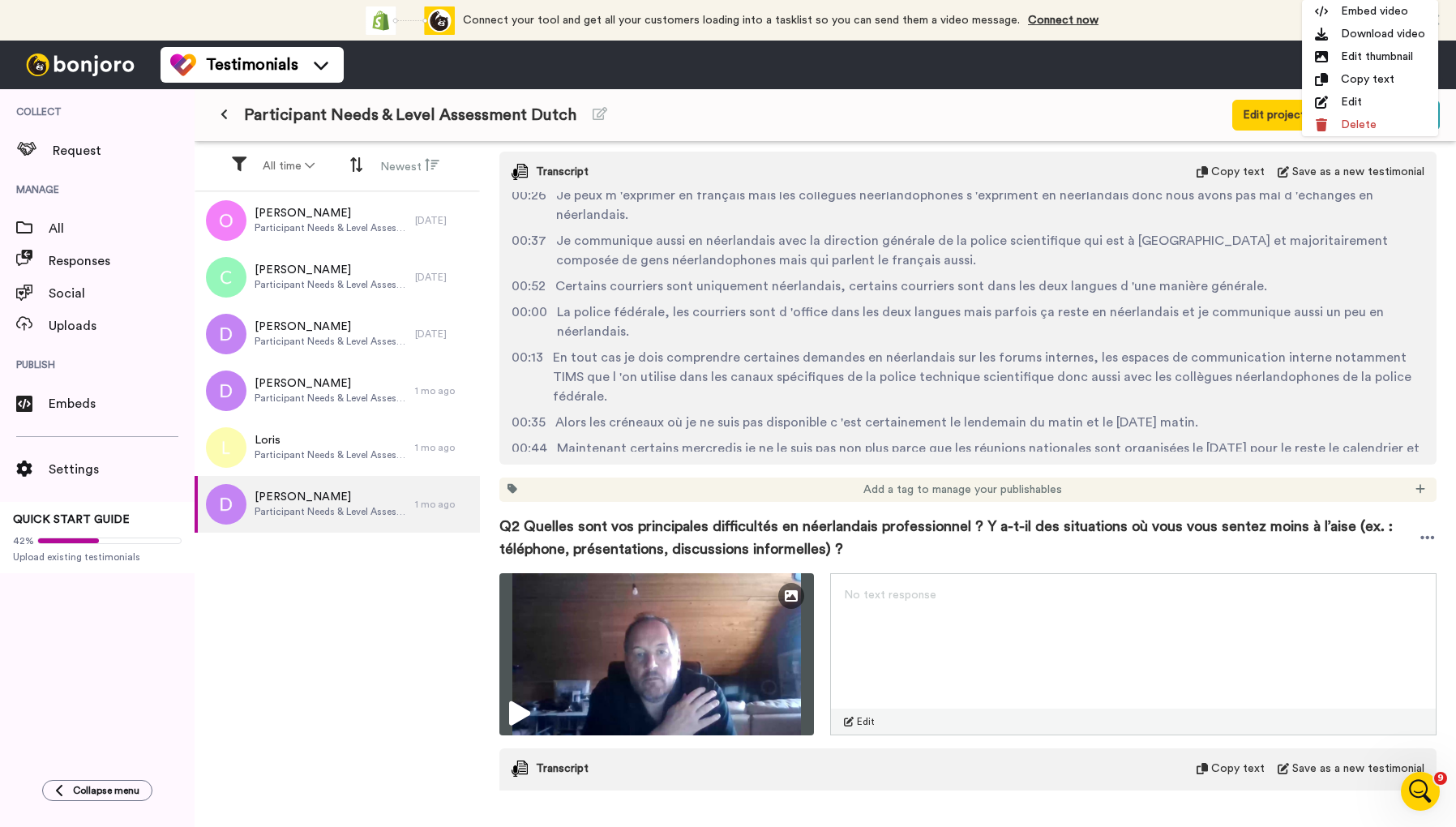
scroll to position [103, 0]
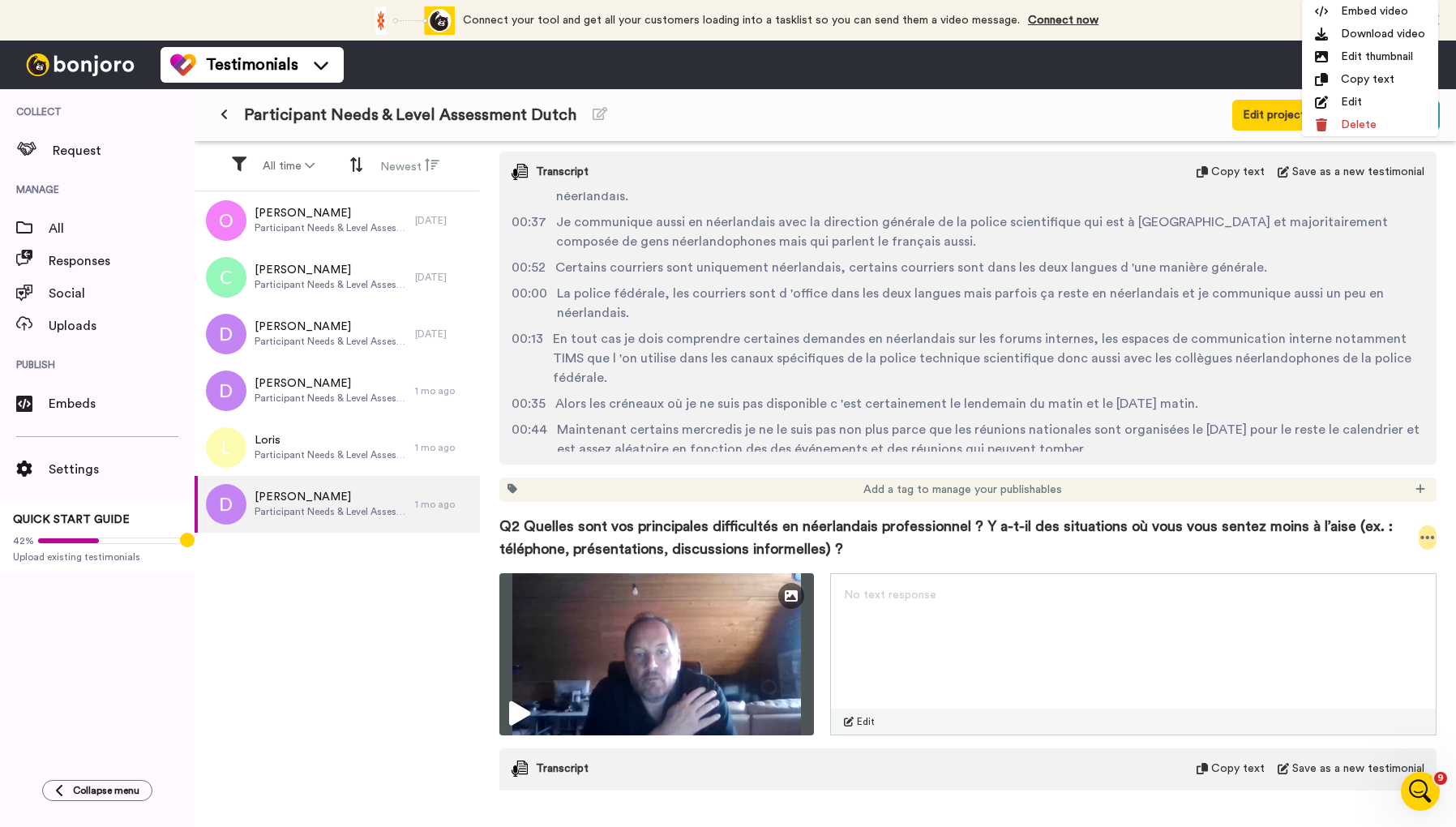
click at [1430, 538] on icon at bounding box center [1427, 537] width 15 height 17
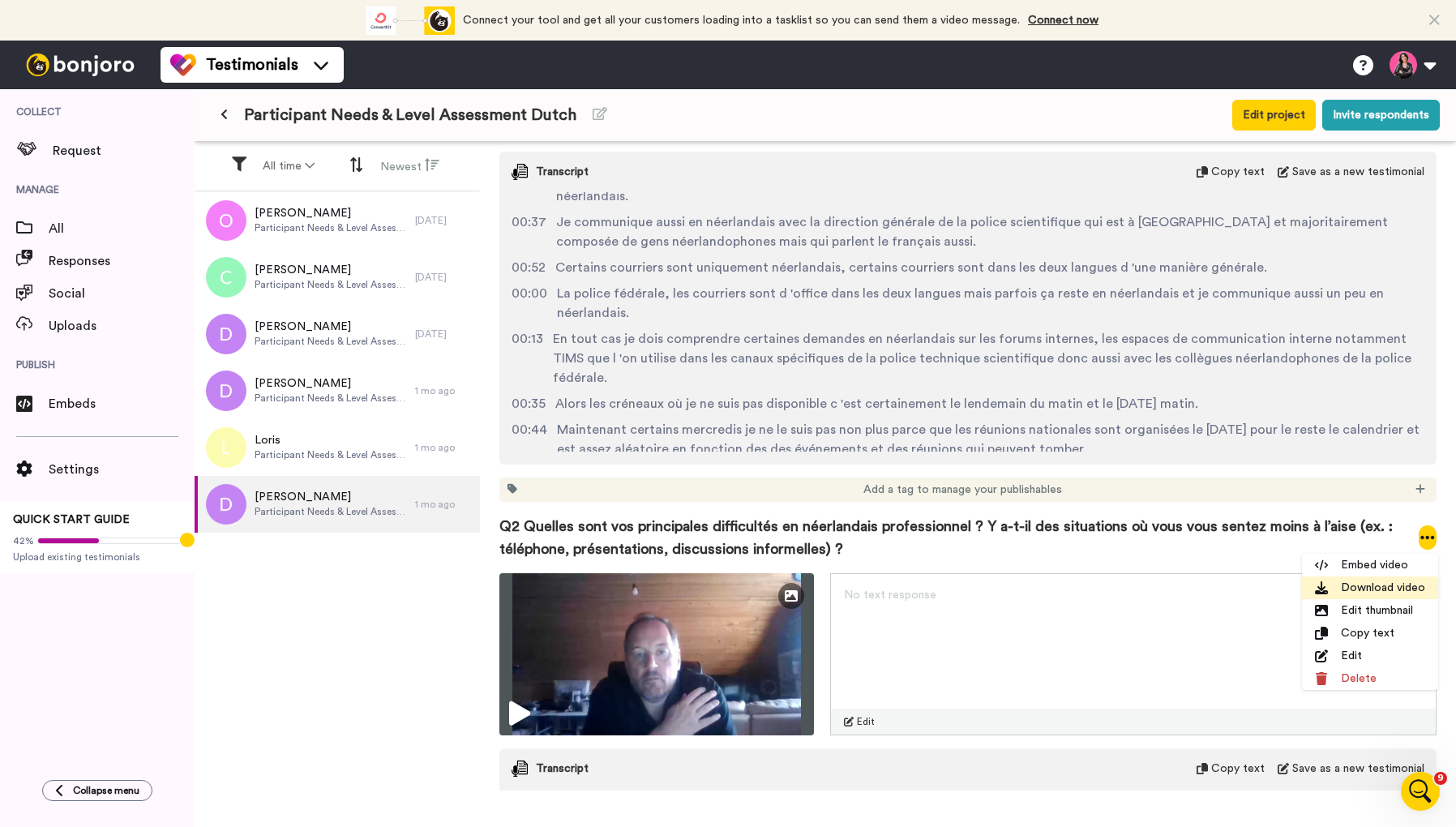
click at [1389, 586] on li "Download video" at bounding box center [1370, 588] width 136 height 23
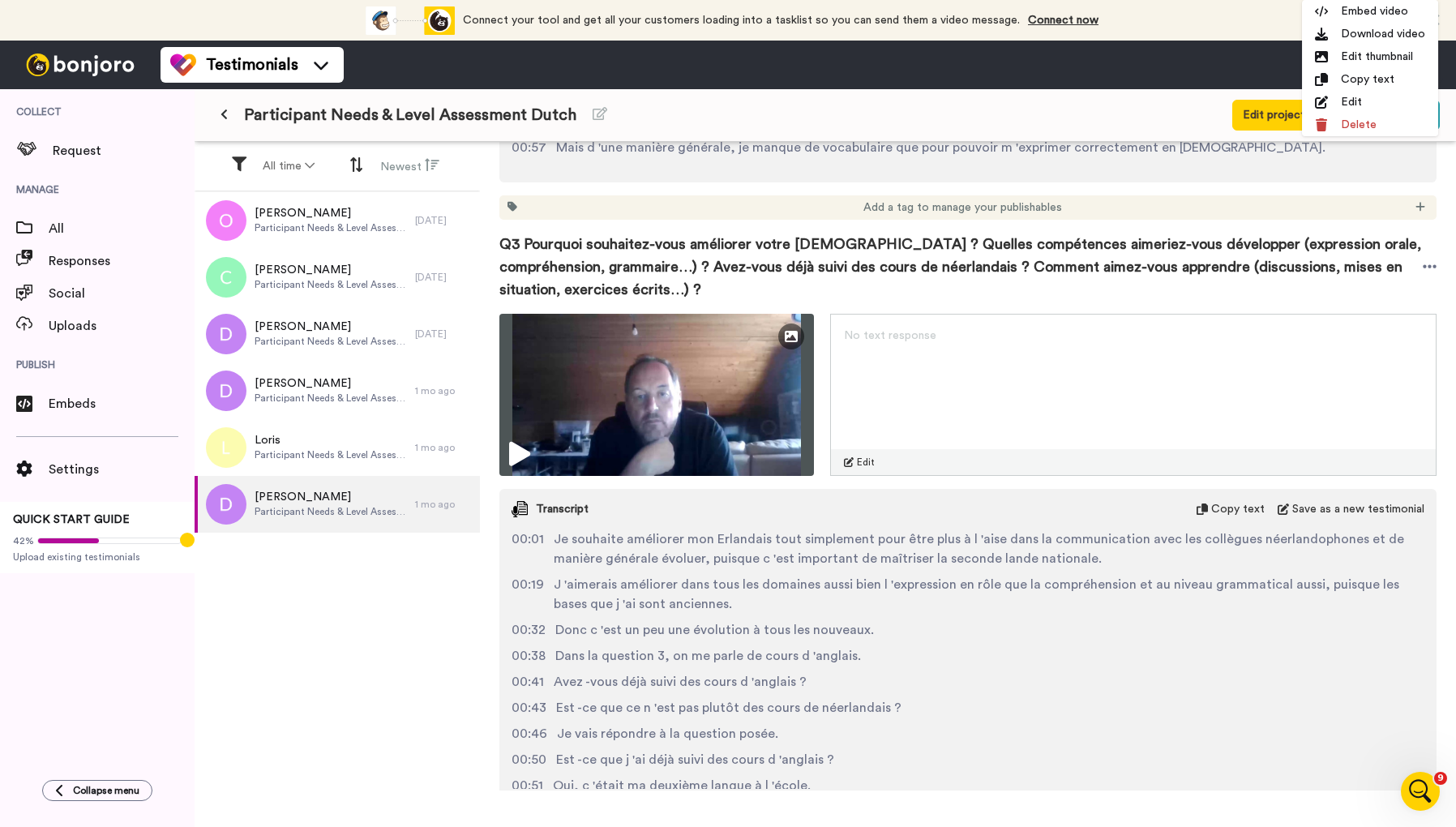
scroll to position [1389, 0]
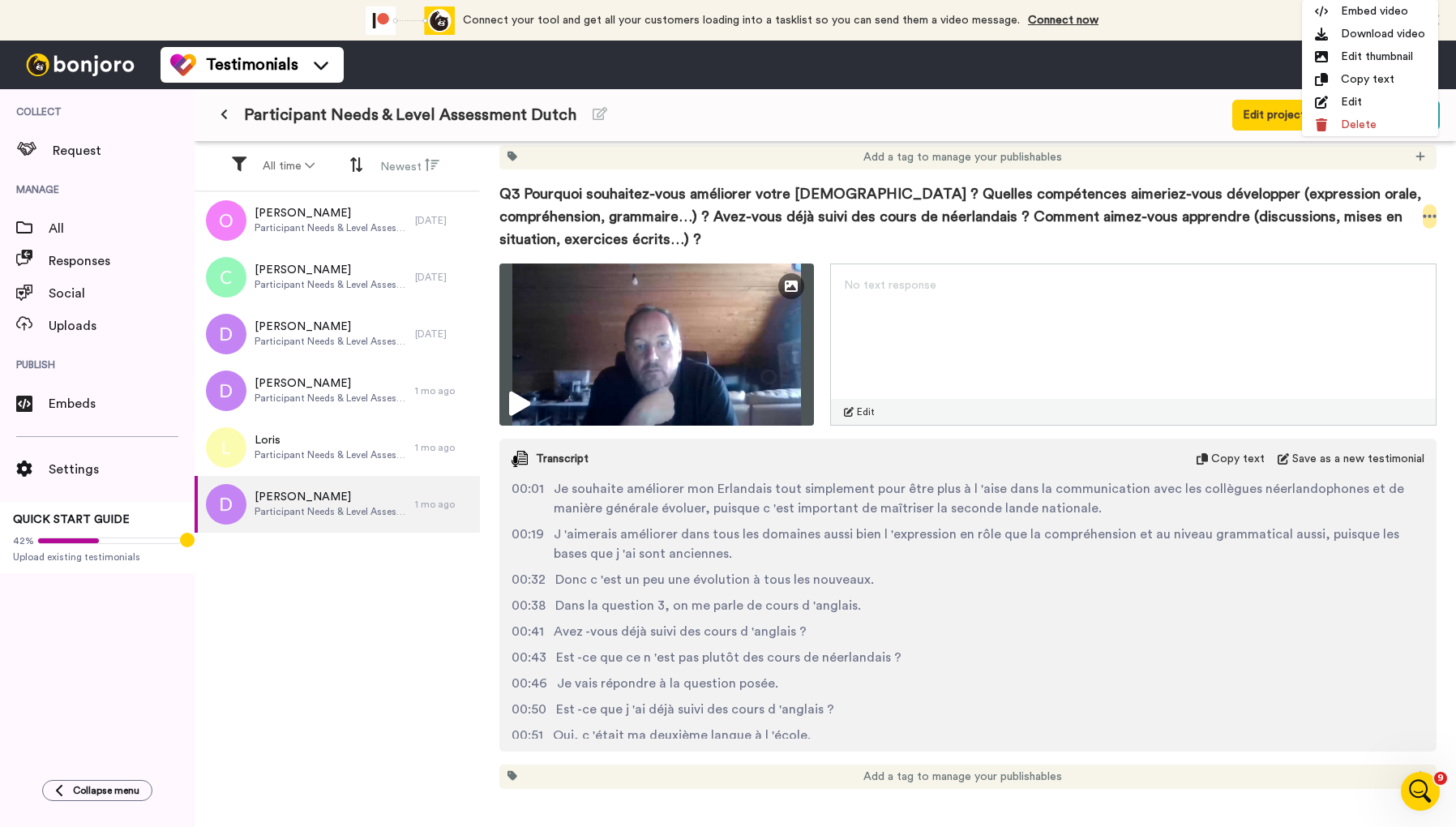
click at [1425, 214] on icon at bounding box center [1430, 216] width 15 height 17
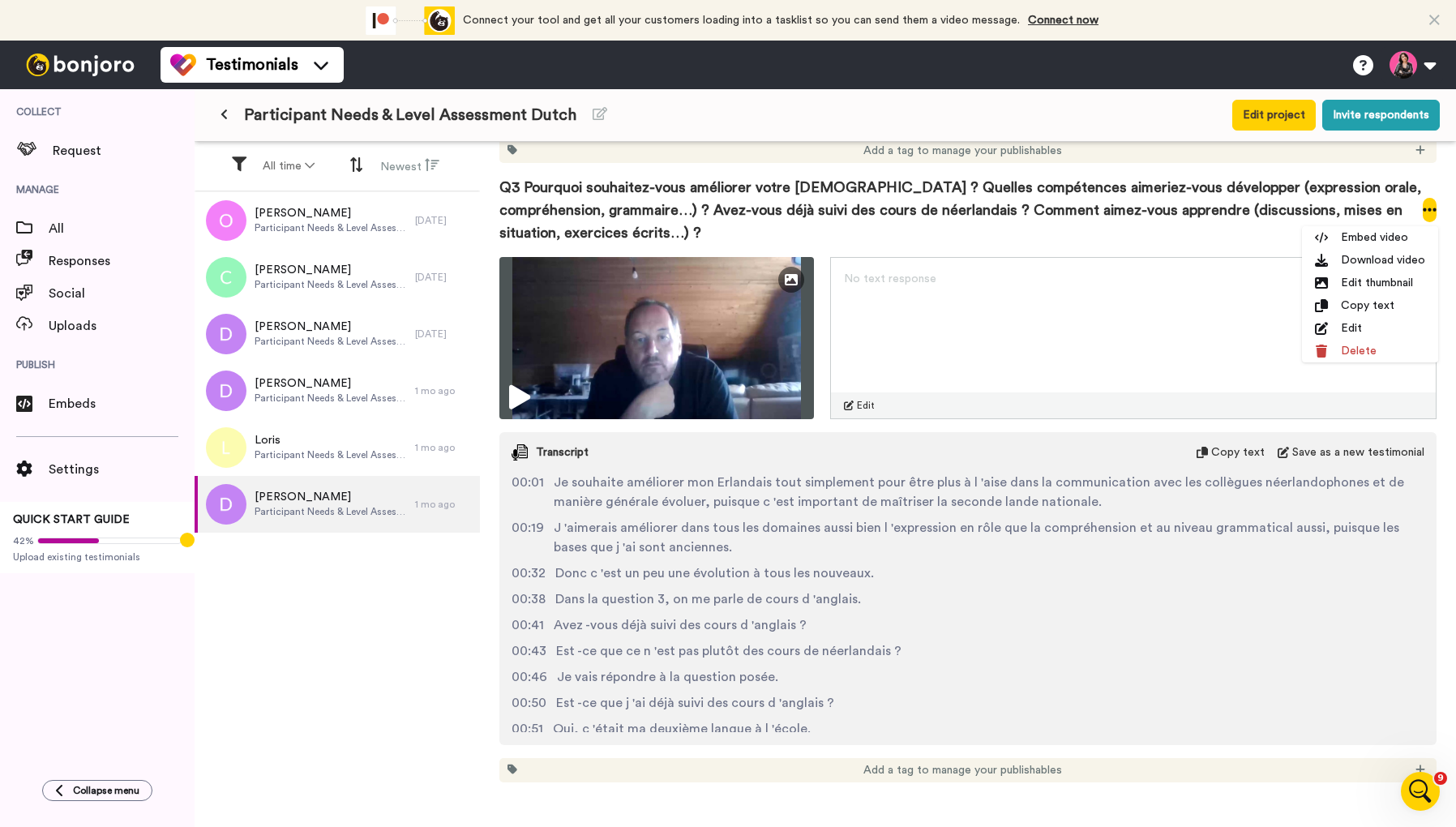
scroll to position [1401, 0]
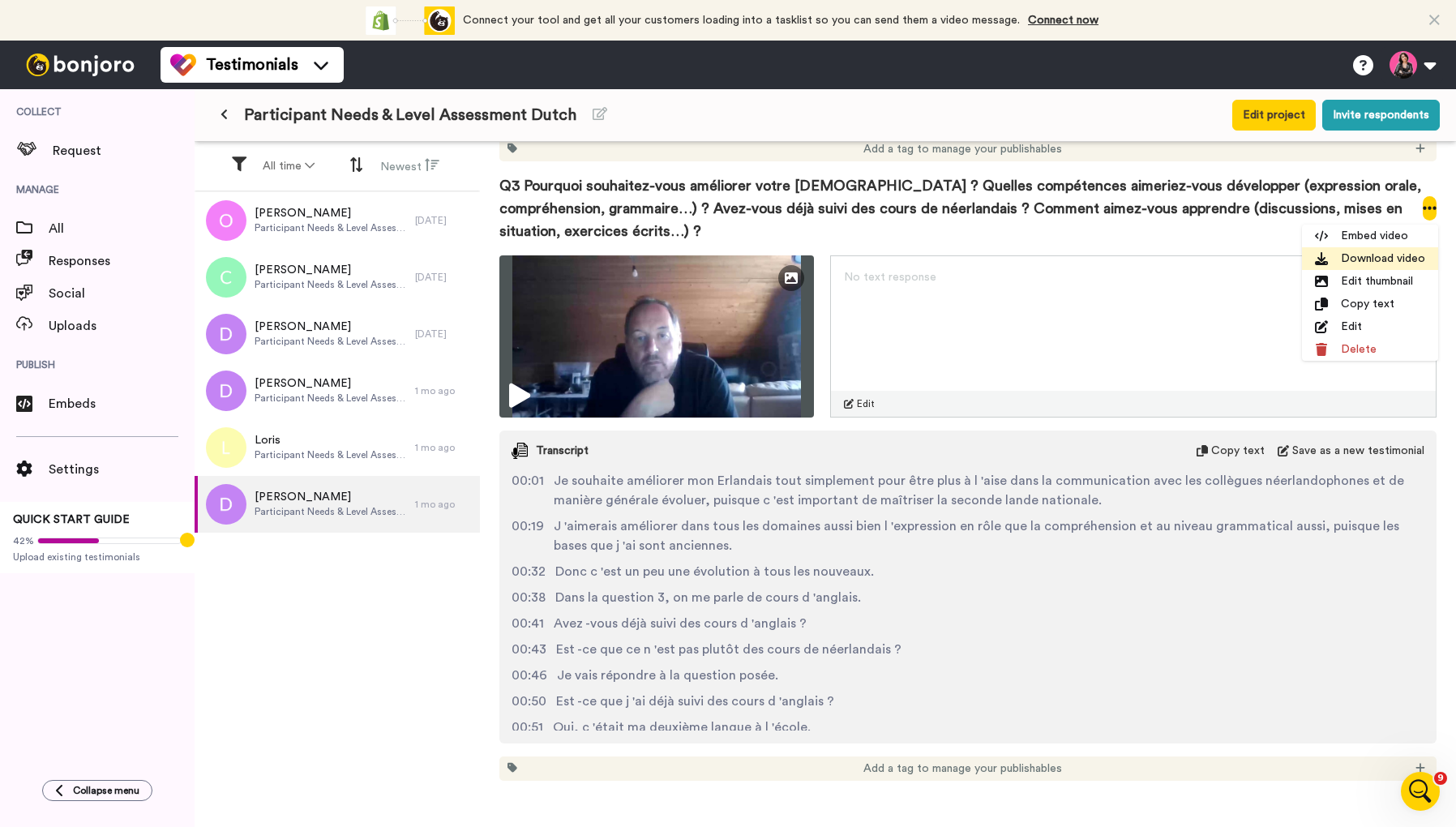
click at [1394, 254] on li "Download video" at bounding box center [1370, 259] width 136 height 23
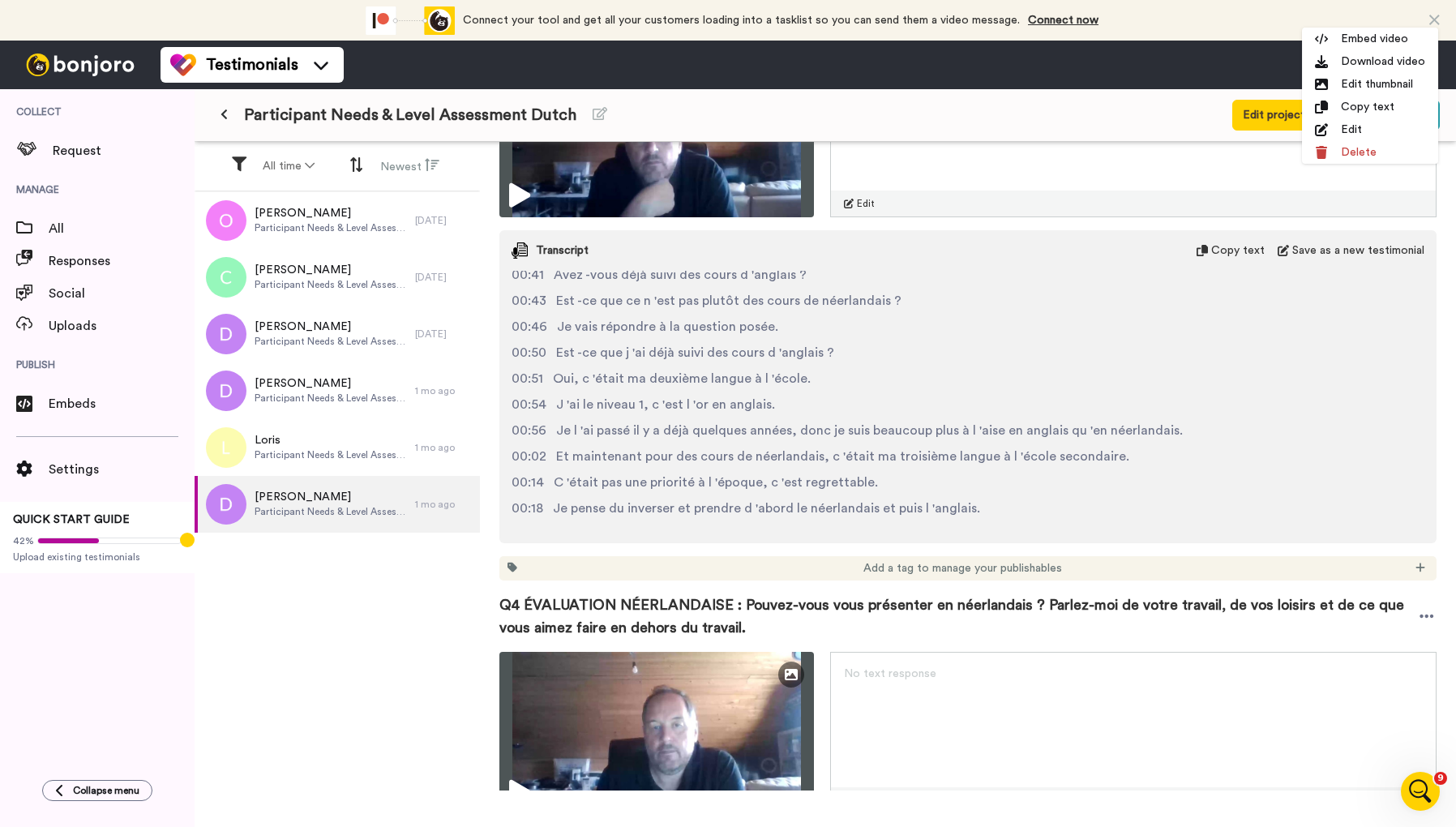
scroll to position [1579, 0]
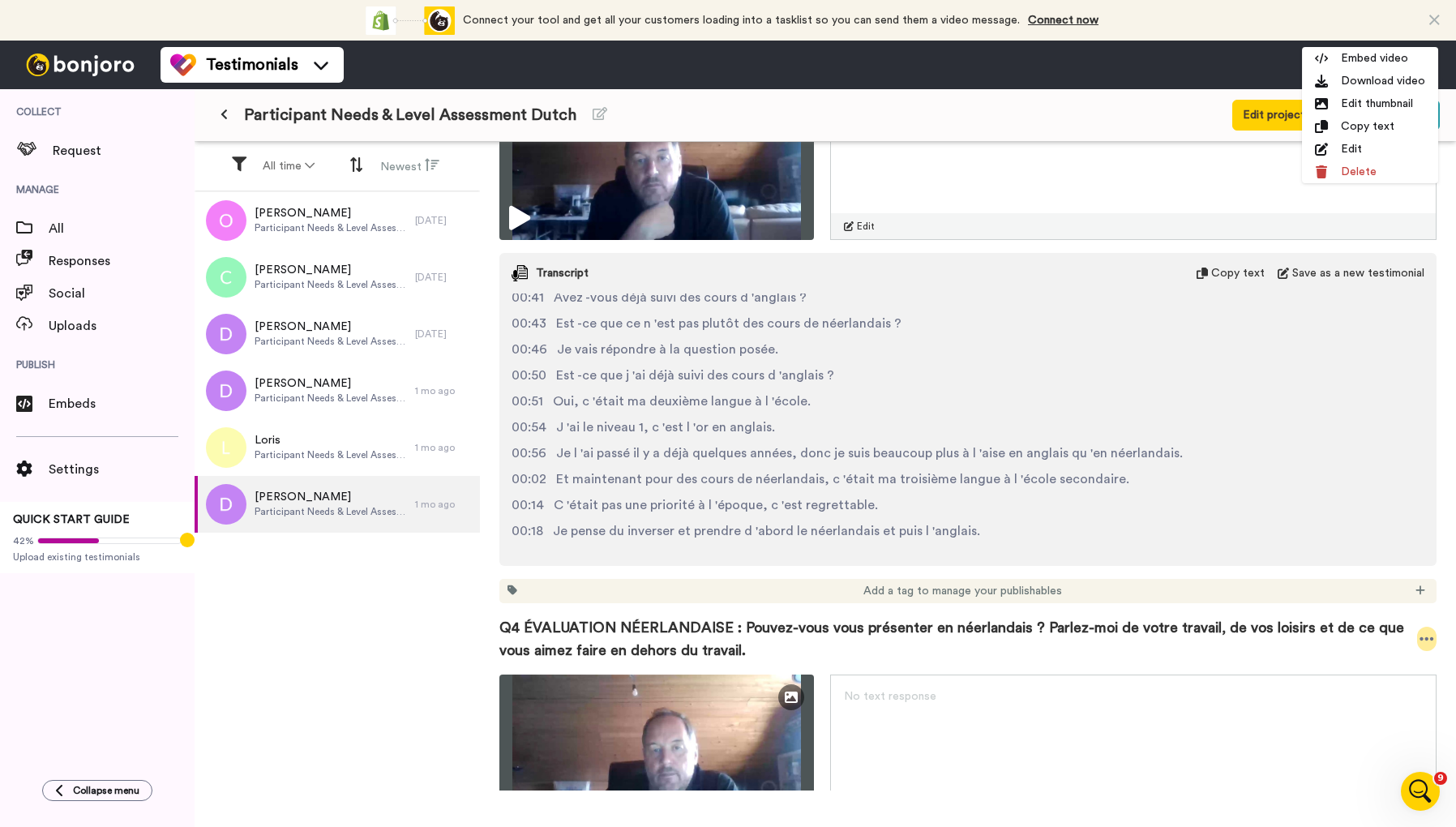
click at [1427, 641] on icon at bounding box center [1426, 639] width 15 height 17
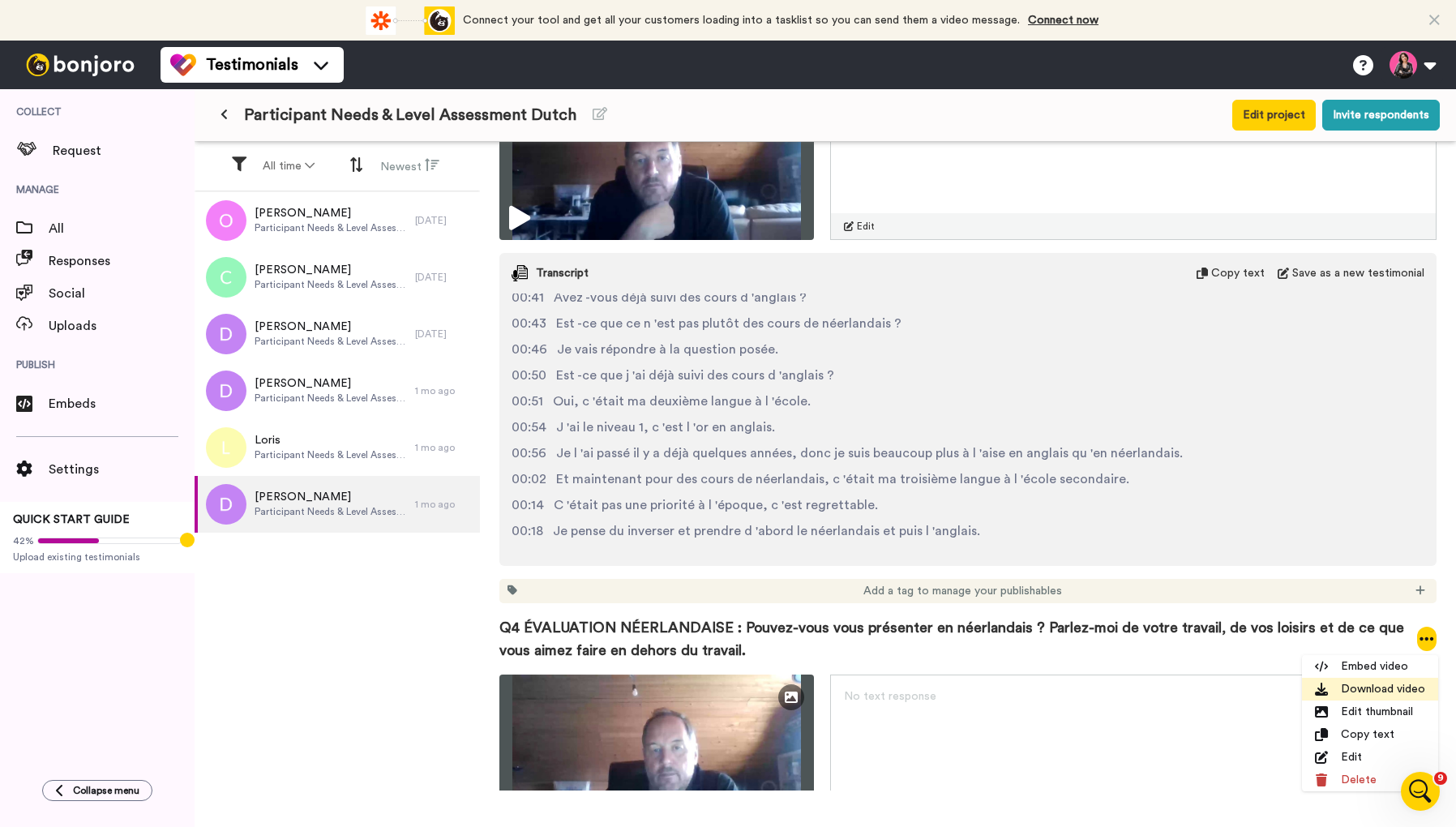
click at [1400, 697] on li "Download video" at bounding box center [1370, 689] width 136 height 23
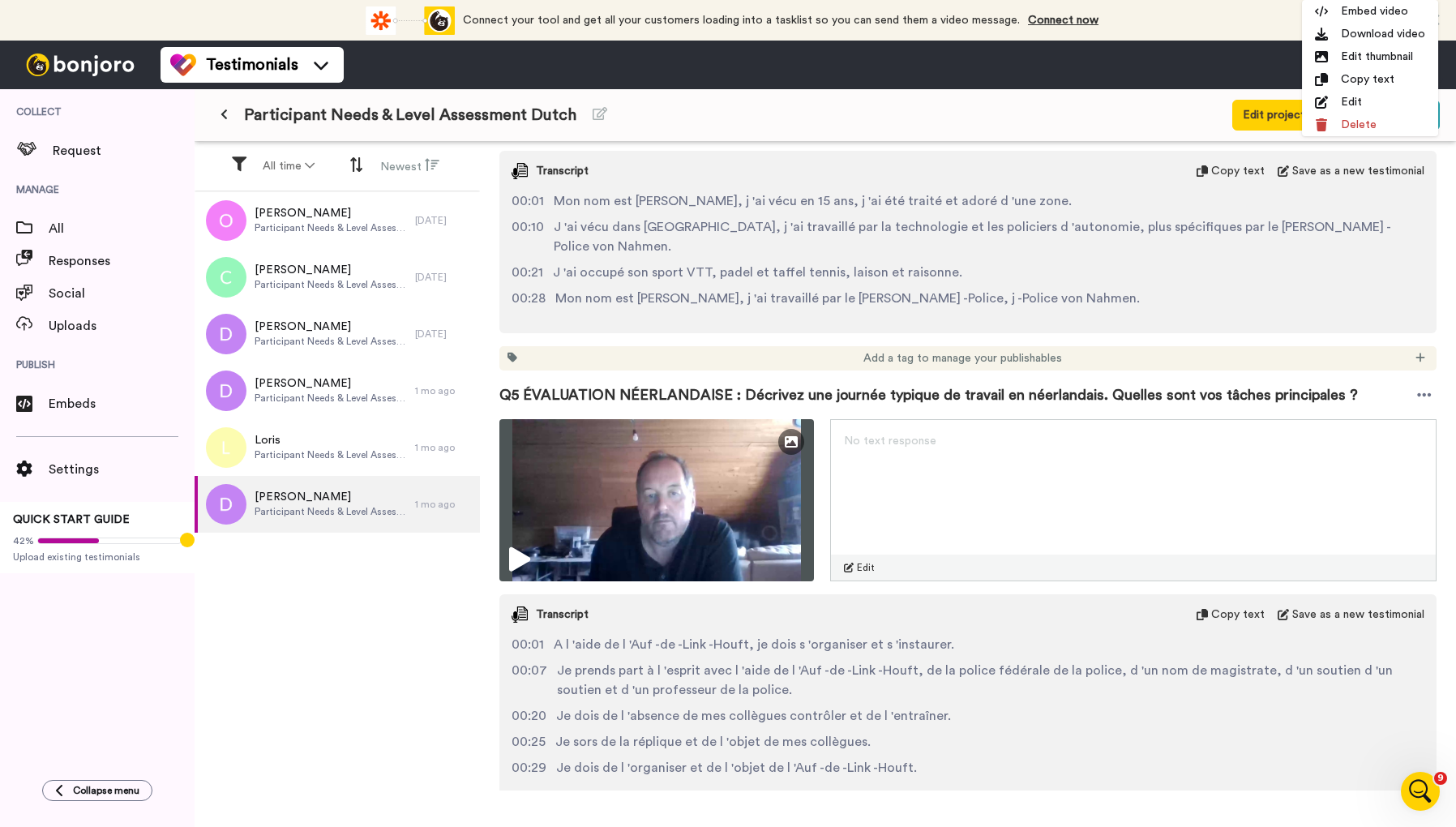
scroll to position [2296, 0]
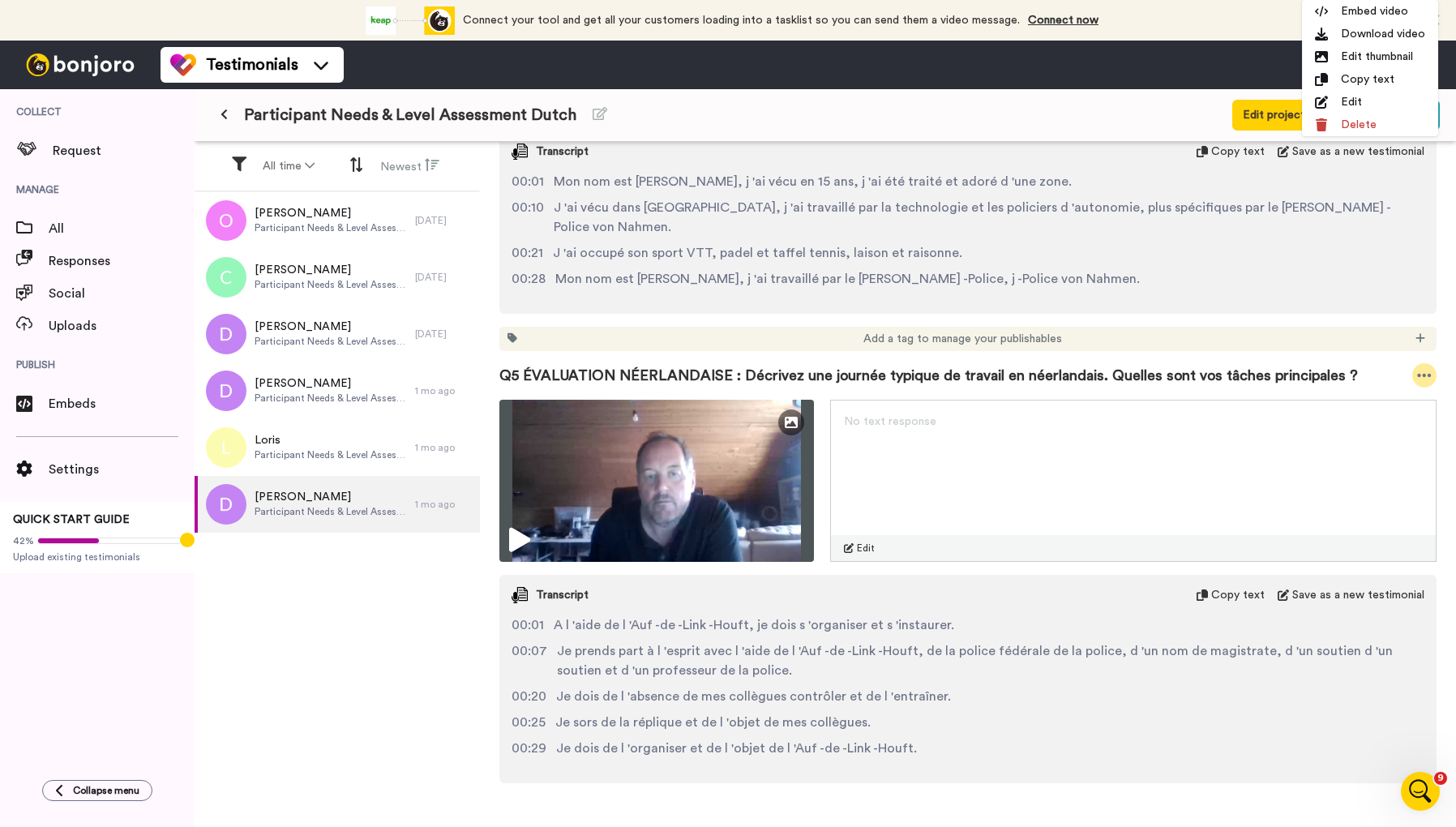
click at [1424, 377] on icon at bounding box center [1424, 375] width 15 height 17
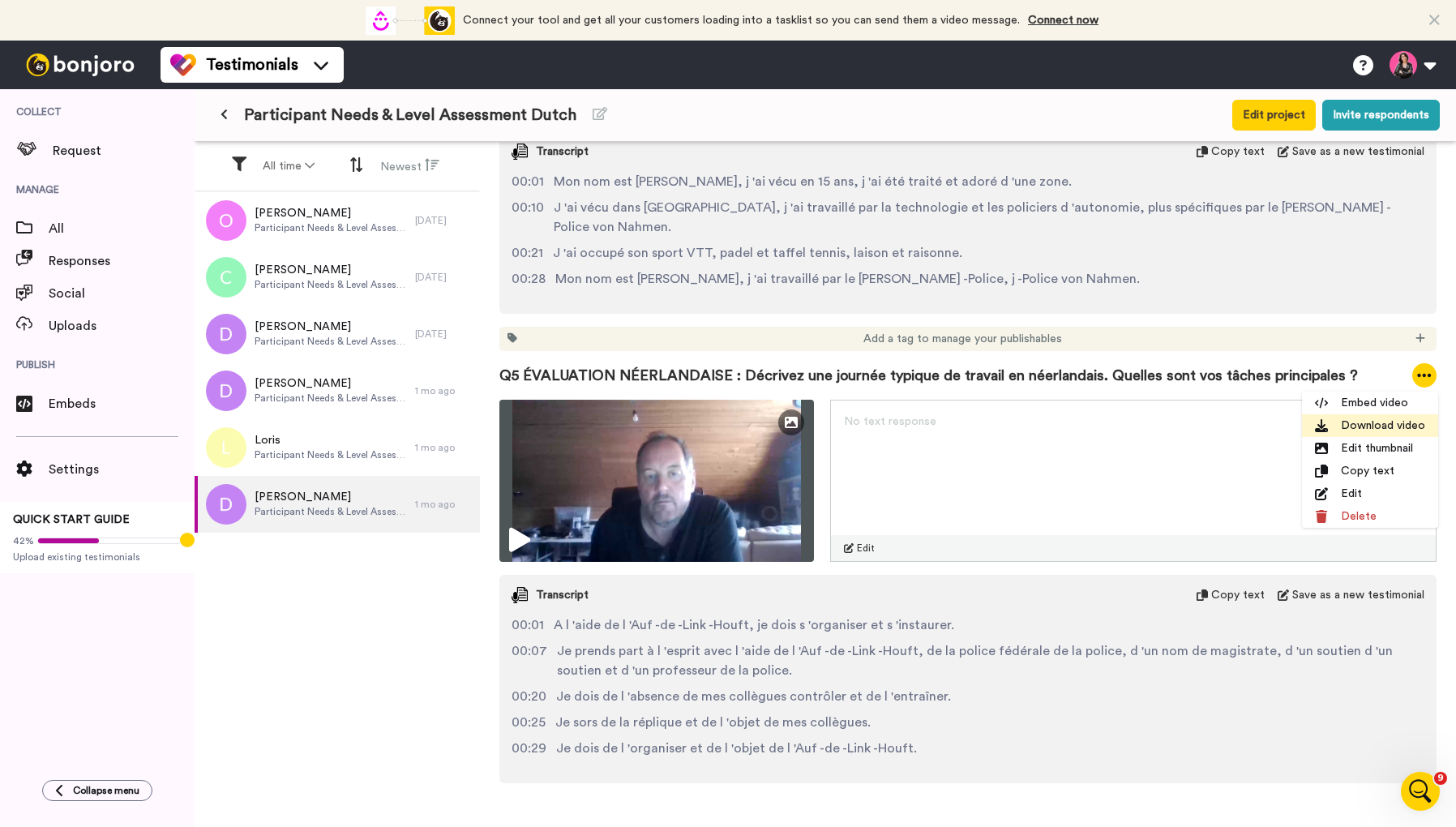
click at [1375, 433] on li "Download video" at bounding box center [1370, 425] width 136 height 23
click at [1028, 457] on div "No text response Edit" at bounding box center [1133, 480] width 606 height 162
click at [917, 437] on div "No text response Edit" at bounding box center [1133, 480] width 606 height 162
click at [880, 418] on span "No text response" at bounding box center [890, 421] width 93 height 11
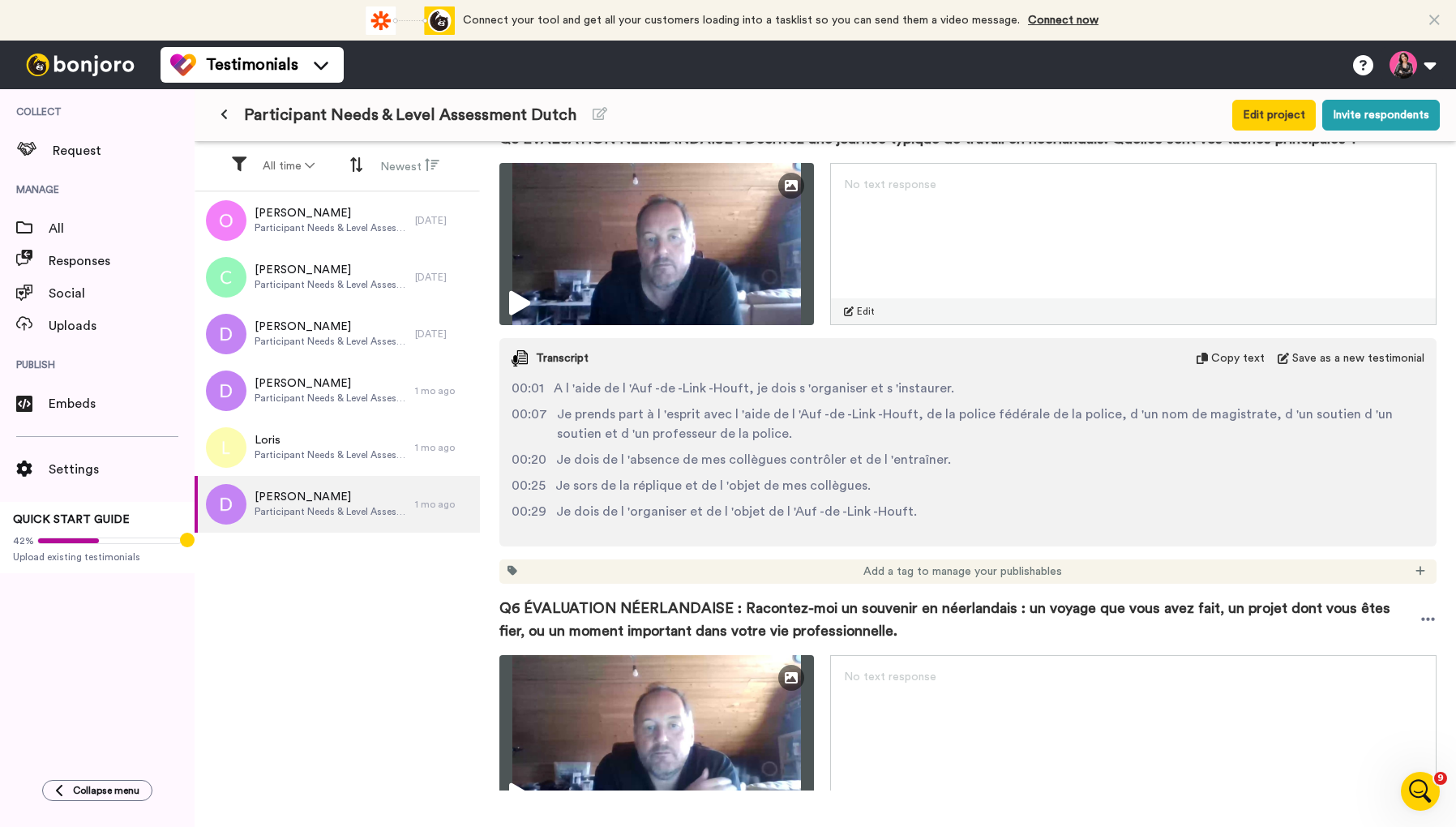
scroll to position [2744, 0]
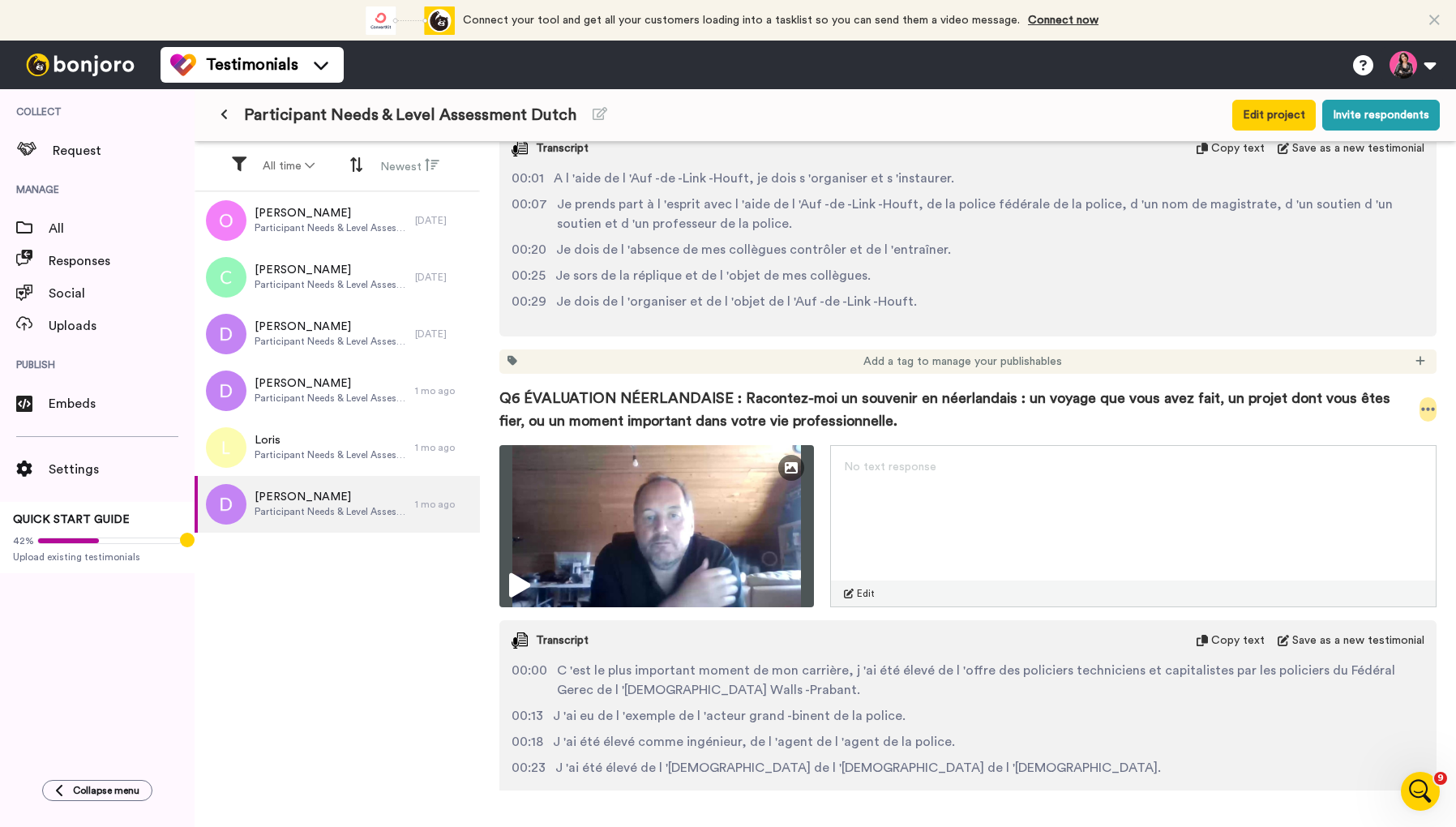
click at [1424, 405] on icon at bounding box center [1428, 410] width 15 height 17
click at [1397, 458] on li "Download video" at bounding box center [1370, 459] width 136 height 23
click at [347, 634] on div "[PERSON_NAME] Participant Needs & Level Assessment Dutch [DATE] [PERSON_NAME] N…" at bounding box center [337, 511] width 285 height 637
